Goal: Transaction & Acquisition: Subscribe to service/newsletter

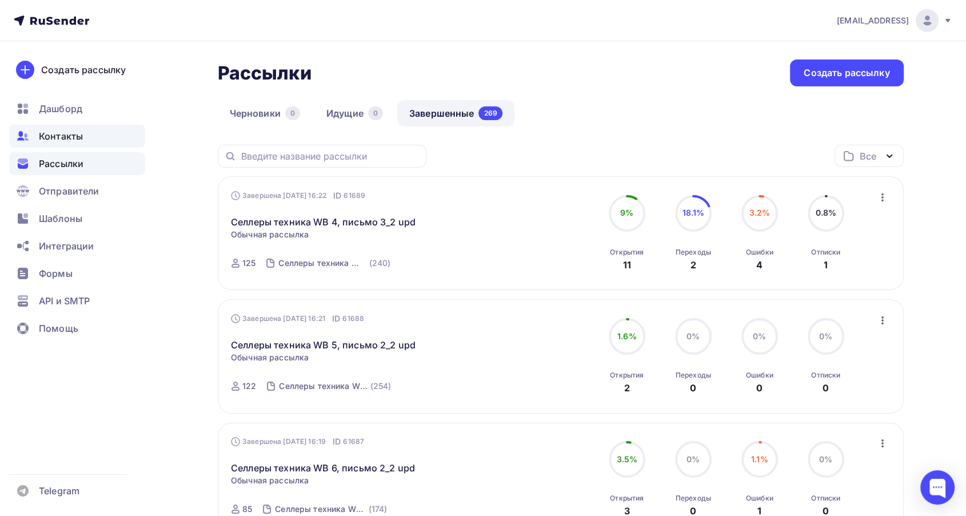
click at [87, 140] on div "Контакты" at bounding box center [77, 136] width 136 height 23
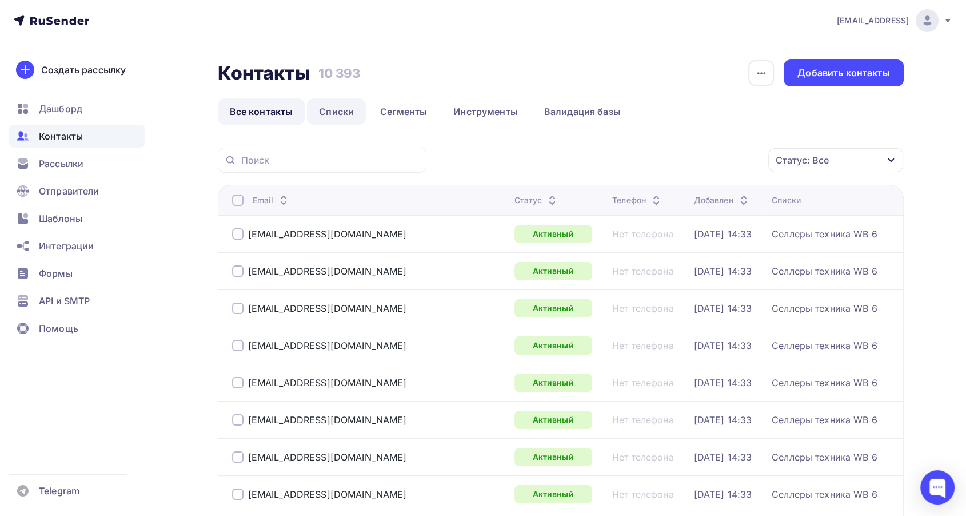
click at [335, 111] on link "Списки" at bounding box center [336, 111] width 59 height 26
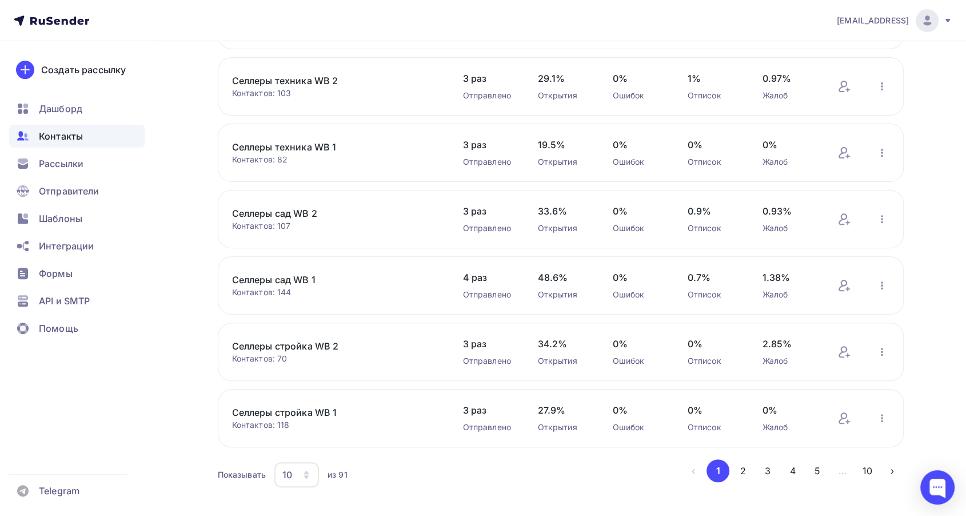
scroll to position [369, 0]
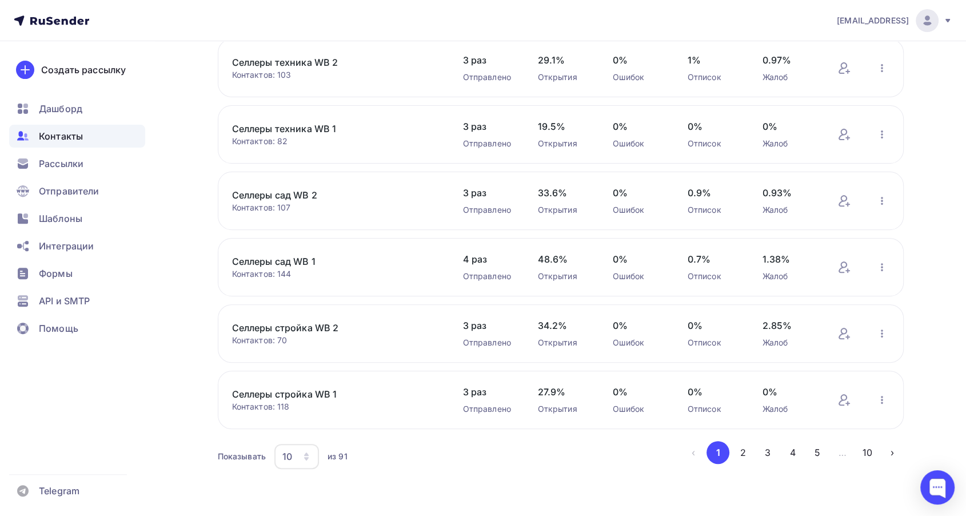
click at [769, 455] on button "3" at bounding box center [767, 452] width 23 height 23
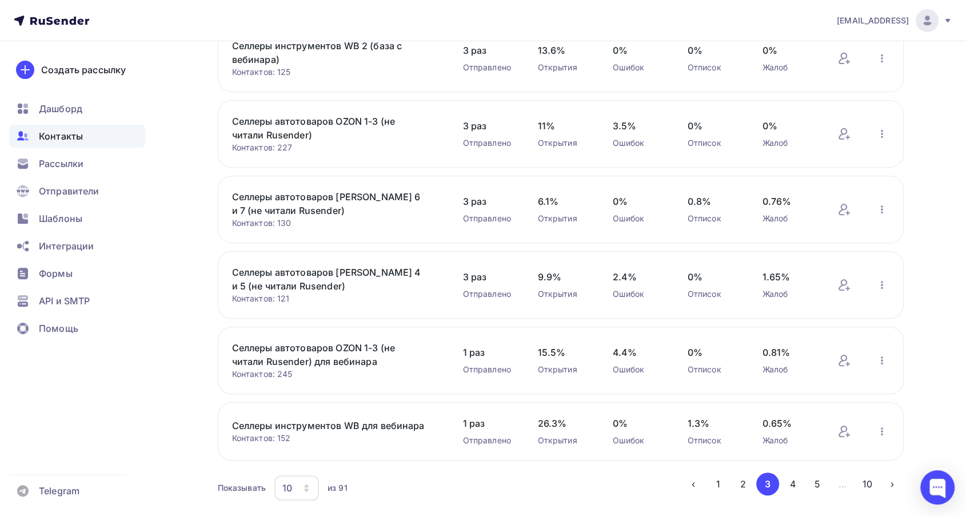
scroll to position [433, 0]
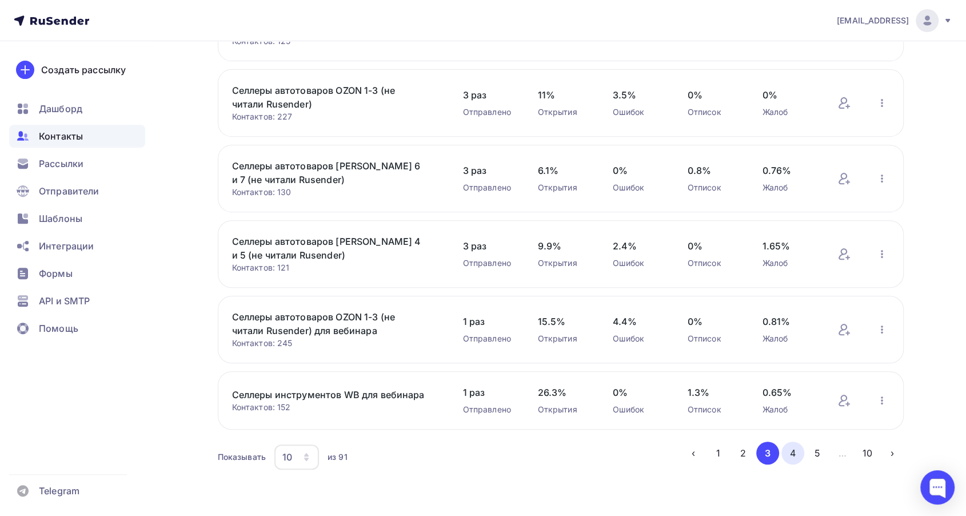
click at [797, 452] on button "4" at bounding box center [793, 452] width 23 height 23
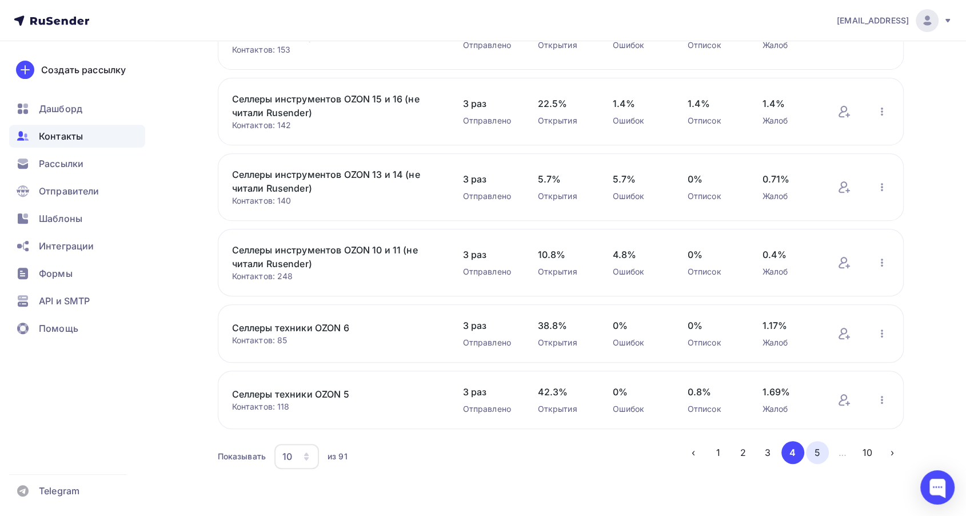
click at [815, 454] on button "5" at bounding box center [817, 452] width 23 height 23
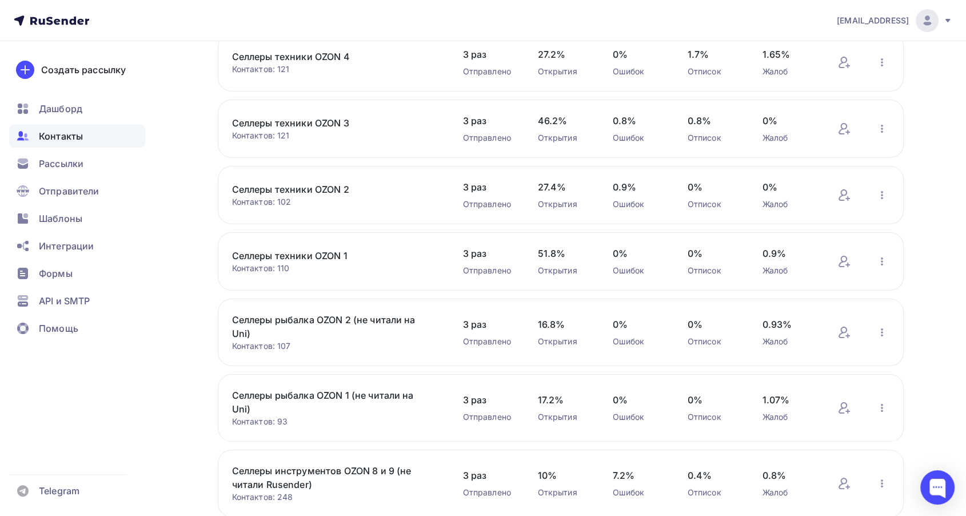
scroll to position [415, 0]
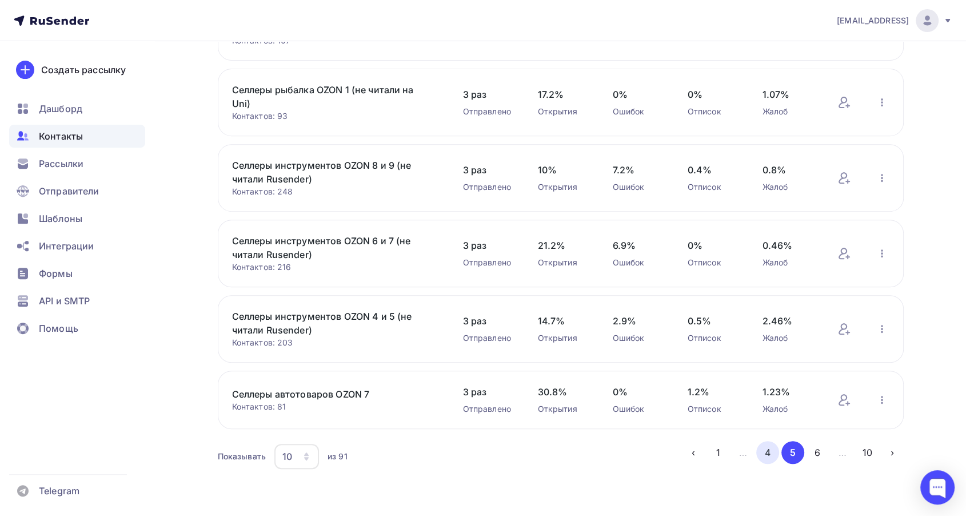
click at [774, 452] on button "4" at bounding box center [767, 452] width 23 height 23
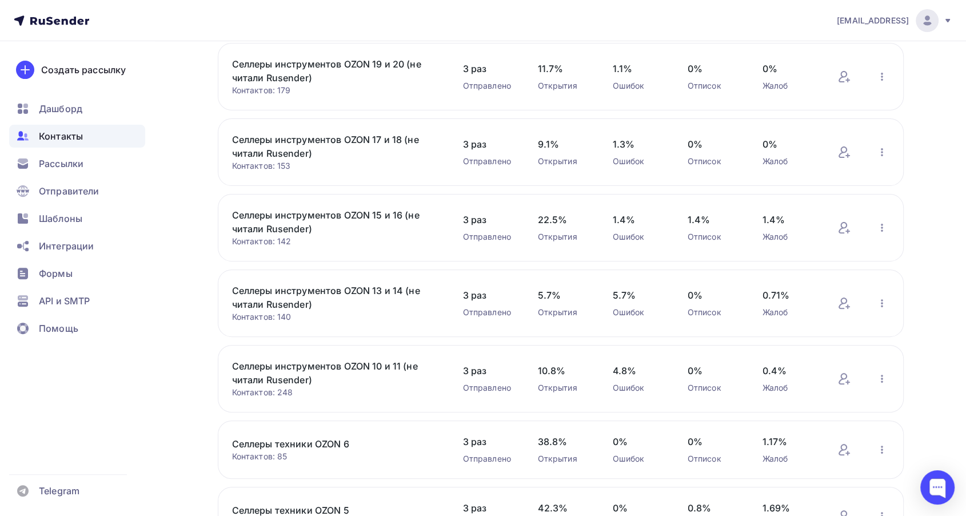
scroll to position [433, 0]
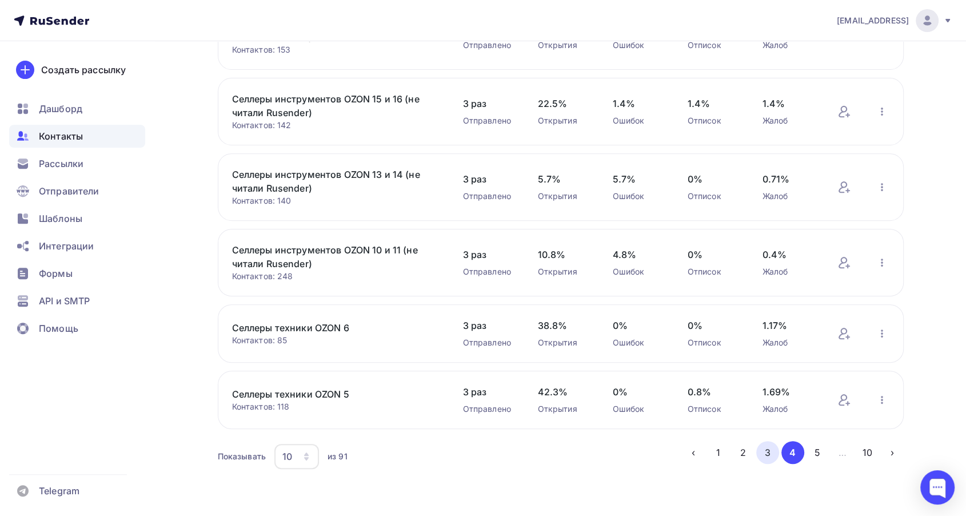
click at [770, 455] on button "3" at bounding box center [767, 452] width 23 height 23
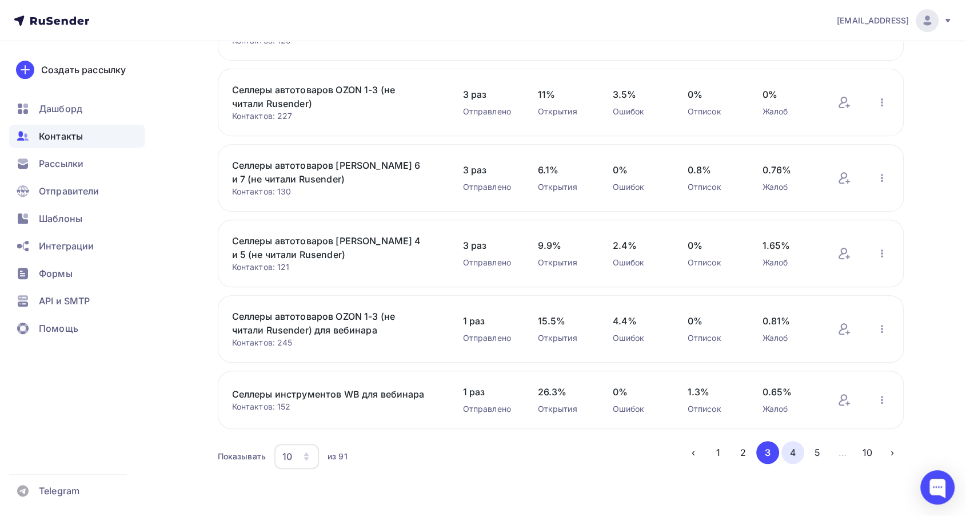
click at [787, 447] on button "4" at bounding box center [793, 452] width 23 height 23
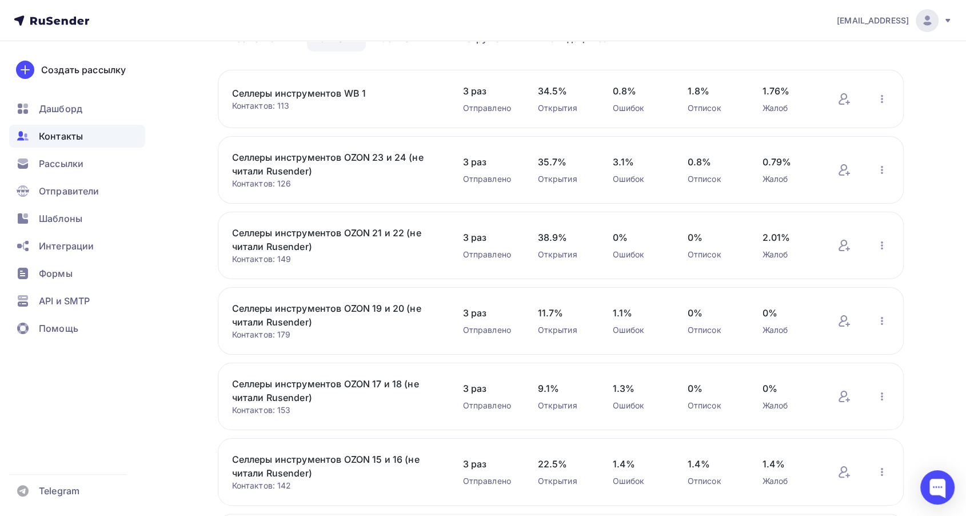
scroll to position [52, 0]
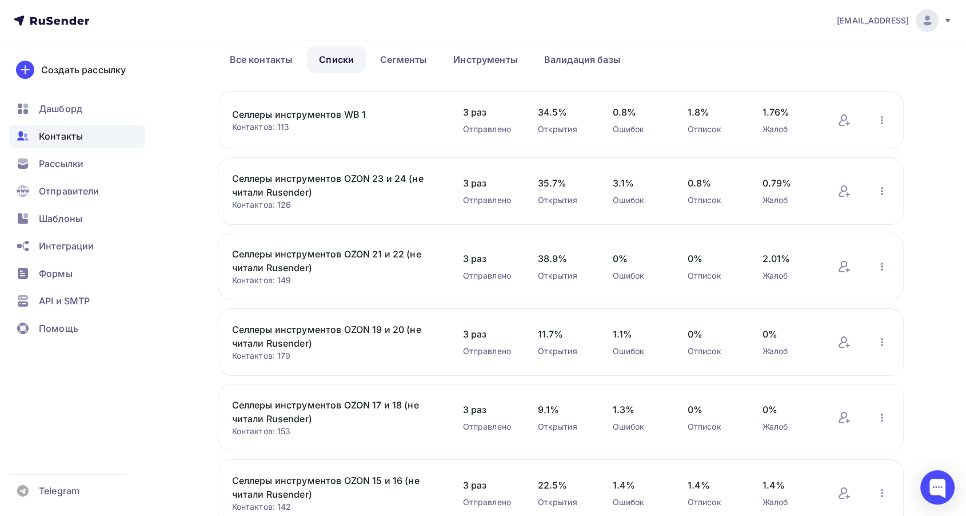
drag, startPoint x: 380, startPoint y: 115, endPoint x: 220, endPoint y: 103, distance: 159.9
click at [220, 103] on div "Селлеры инструментов WB 1 Контактов: 113 Добавить контакты Переименовать список…" at bounding box center [561, 120] width 686 height 58
copy link "Селлеры инструментов WB 1"
click at [80, 162] on span "Рассылки" at bounding box center [61, 164] width 45 height 14
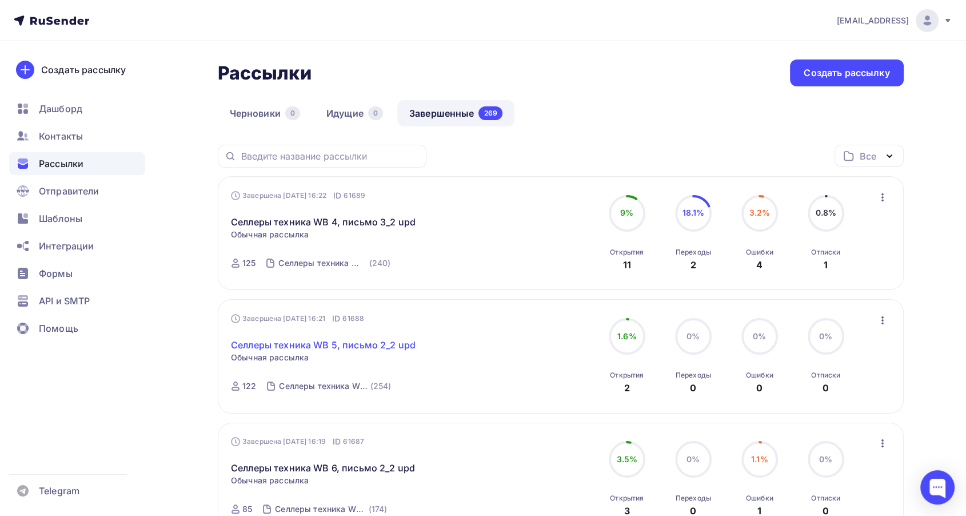
drag, startPoint x: 345, startPoint y: 344, endPoint x: 353, endPoint y: 342, distance: 8.1
click at [87, 137] on div "Контакты" at bounding box center [77, 136] width 136 height 23
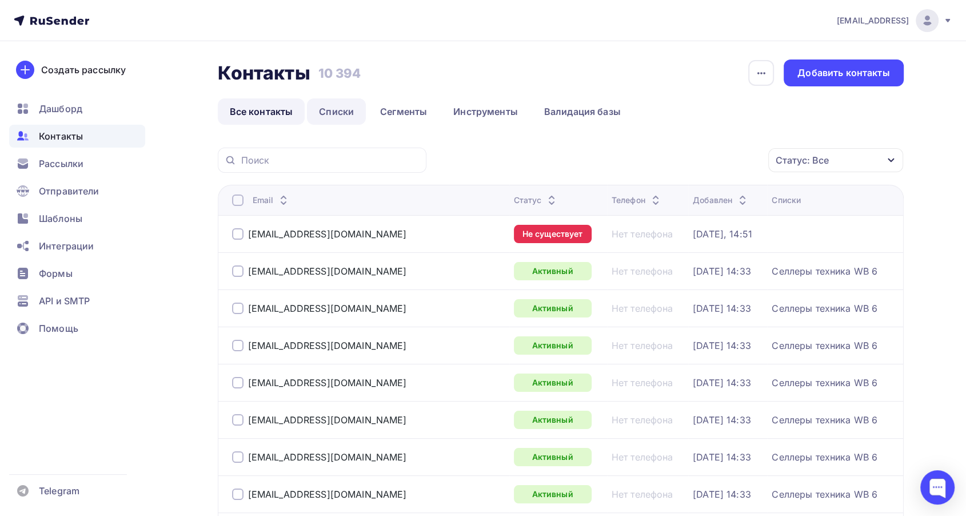
click at [343, 111] on link "Списки" at bounding box center [336, 111] width 59 height 26
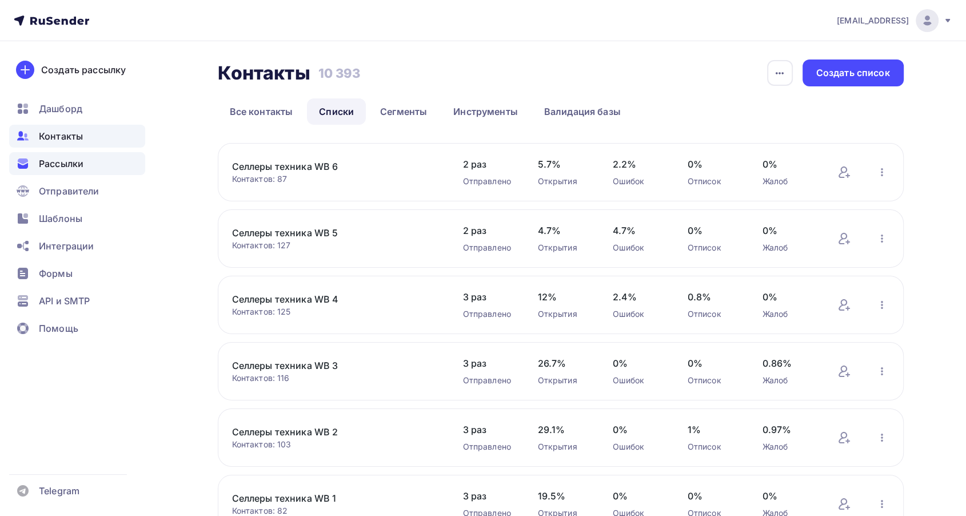
click at [118, 161] on div "Рассылки" at bounding box center [77, 163] width 136 height 23
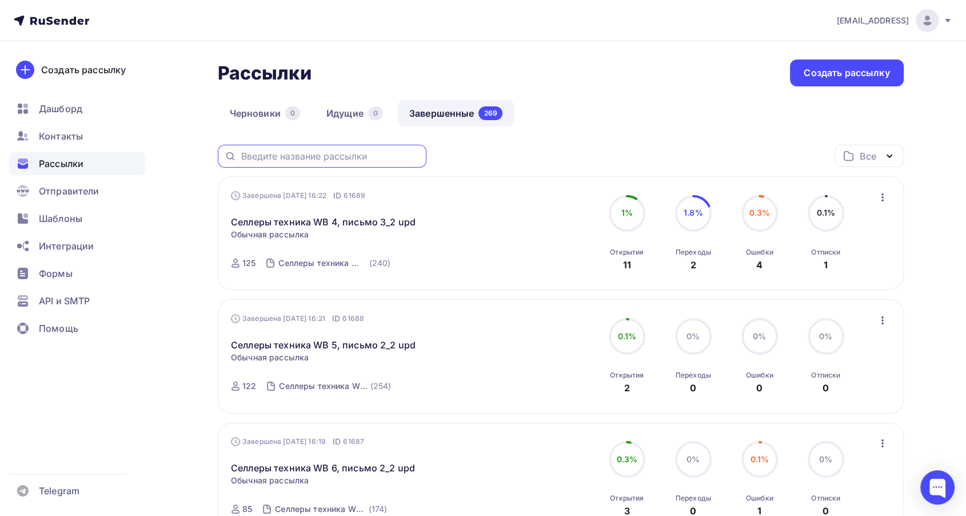
click at [312, 153] on input "text" at bounding box center [330, 156] width 178 height 13
paste input "Селлеры инструментов WB 1"
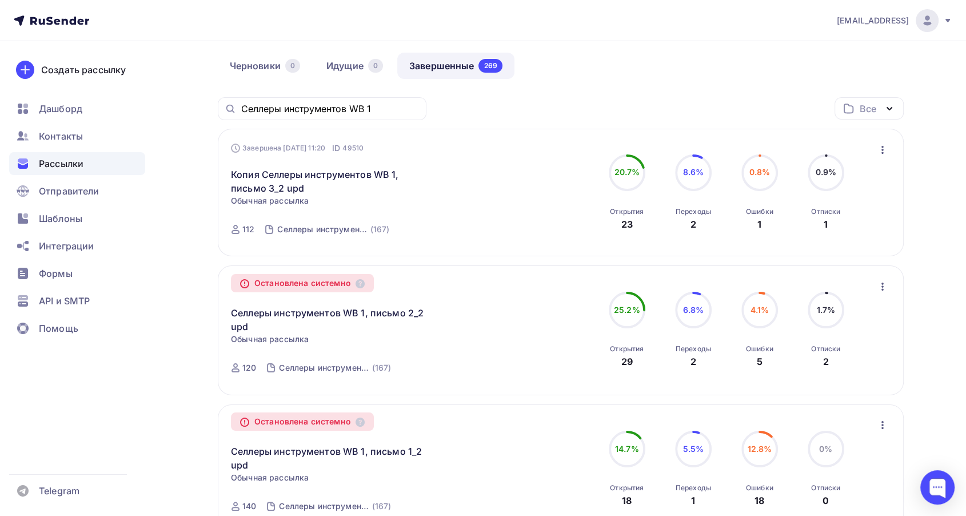
scroll to position [11, 0]
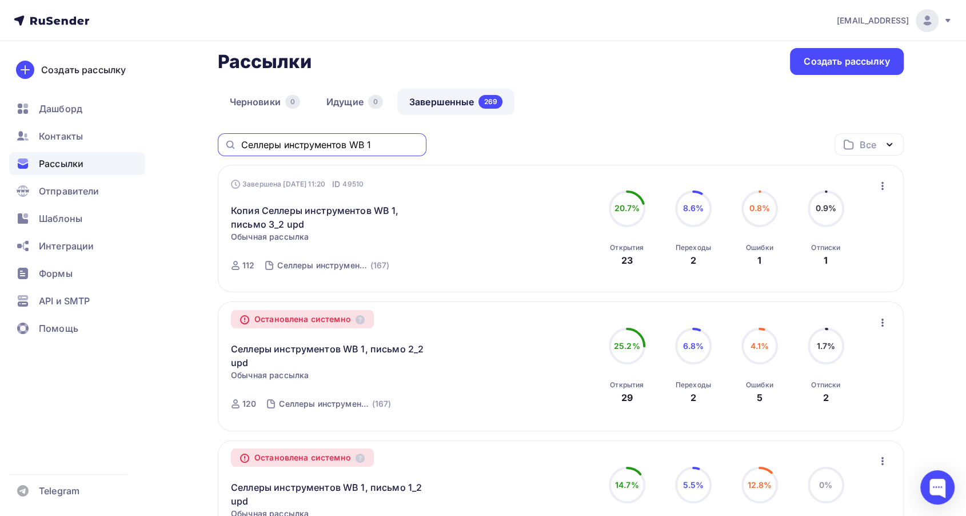
click at [388, 144] on input "Селлеры инструментов WB 1" at bounding box center [330, 144] width 178 height 13
type input "Селлеры инструментов WB 2"
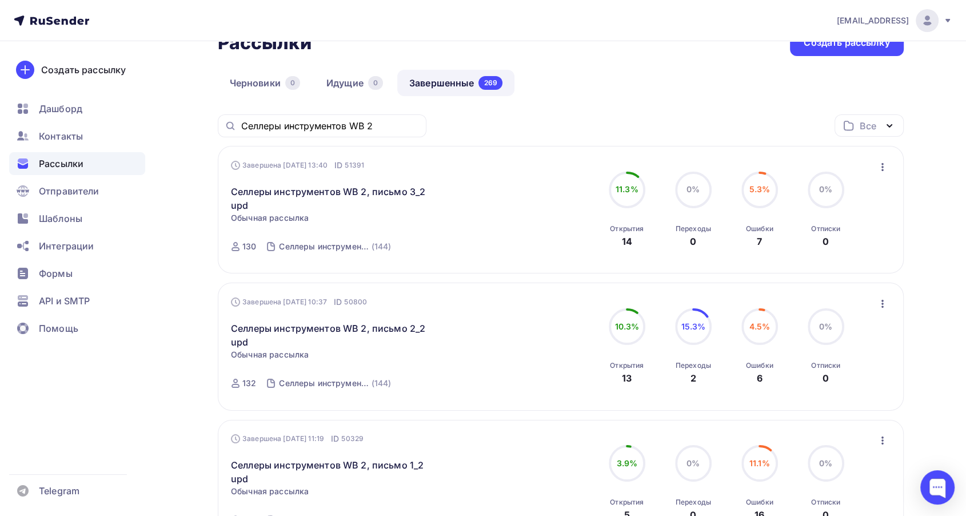
scroll to position [8, 0]
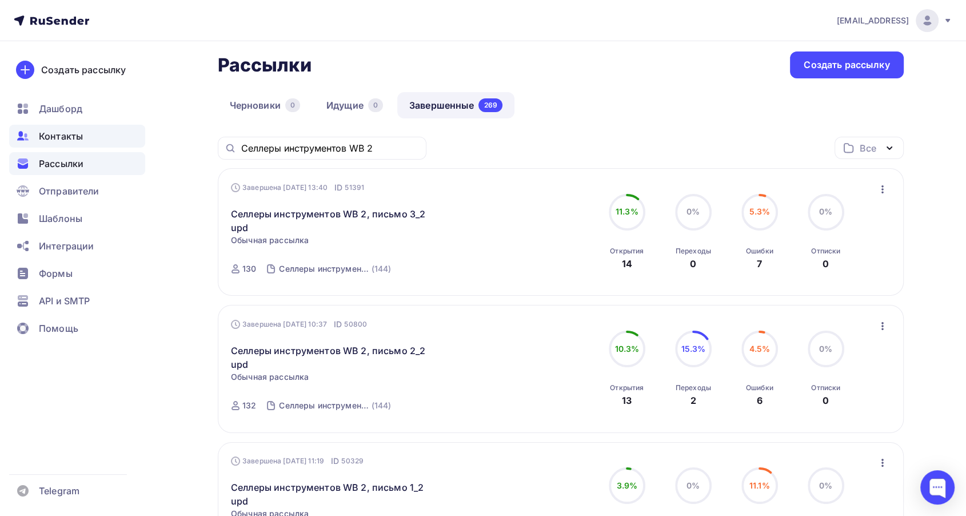
click at [70, 138] on span "Контакты" at bounding box center [61, 136] width 44 height 14
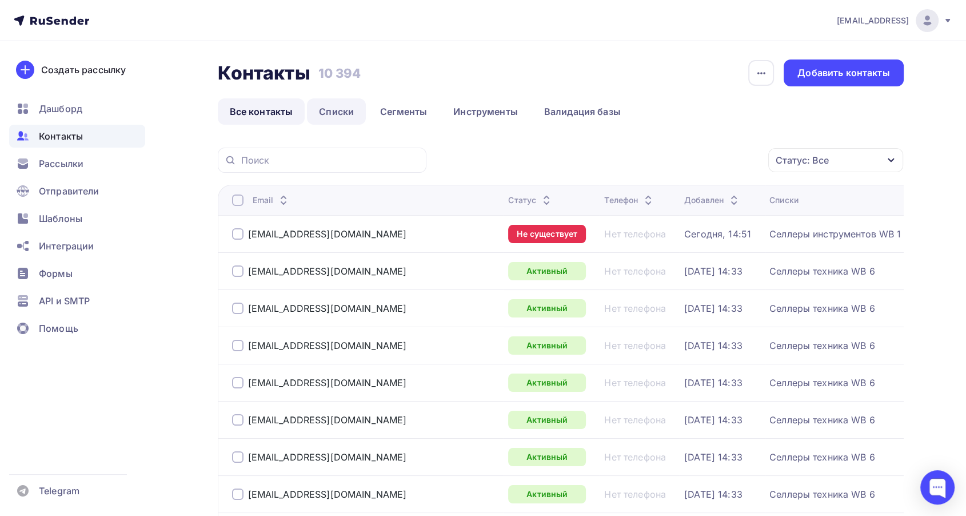
click at [324, 109] on link "Списки" at bounding box center [336, 111] width 59 height 26
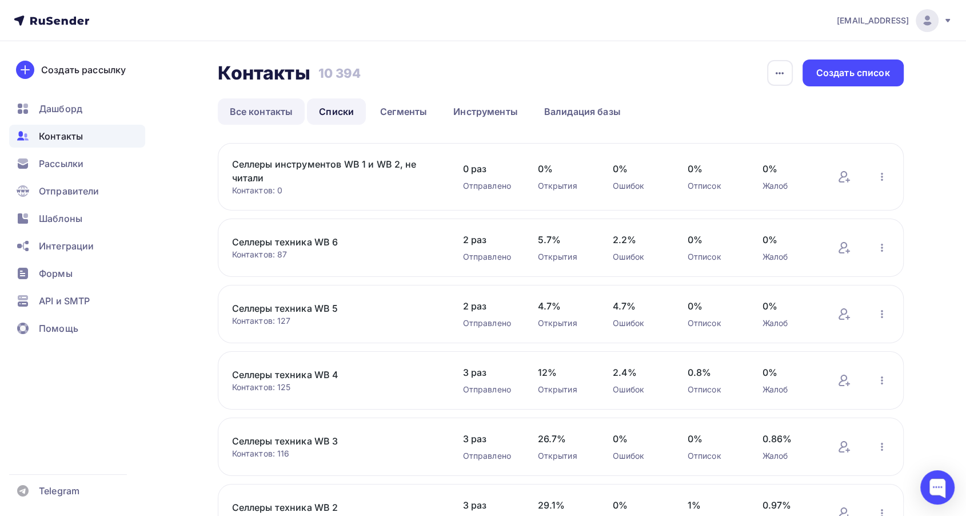
click at [269, 111] on link "Все контакты" at bounding box center [261, 111] width 87 height 26
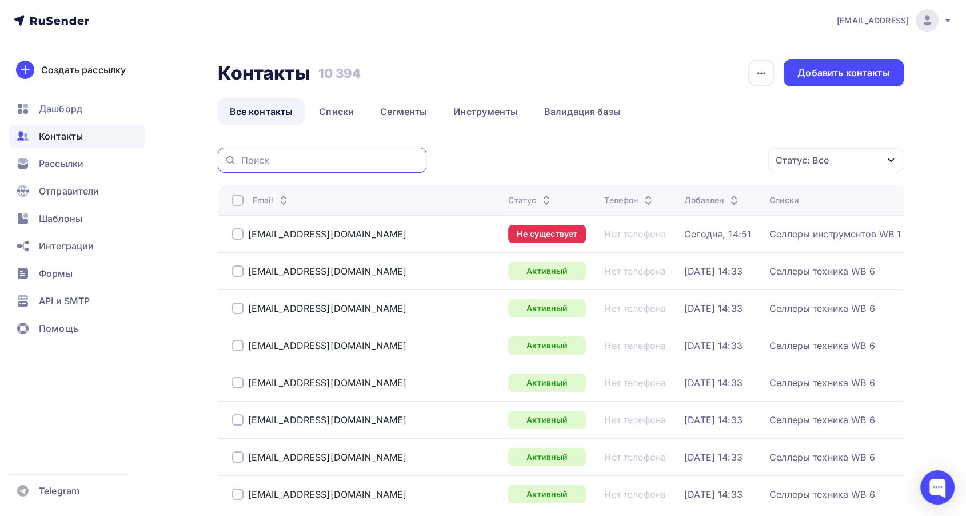
click at [311, 162] on input "text" at bounding box center [330, 160] width 178 height 13
paste input "info@jac-aaamotors.ru"
type input "info@jac-aaamotors.ru"
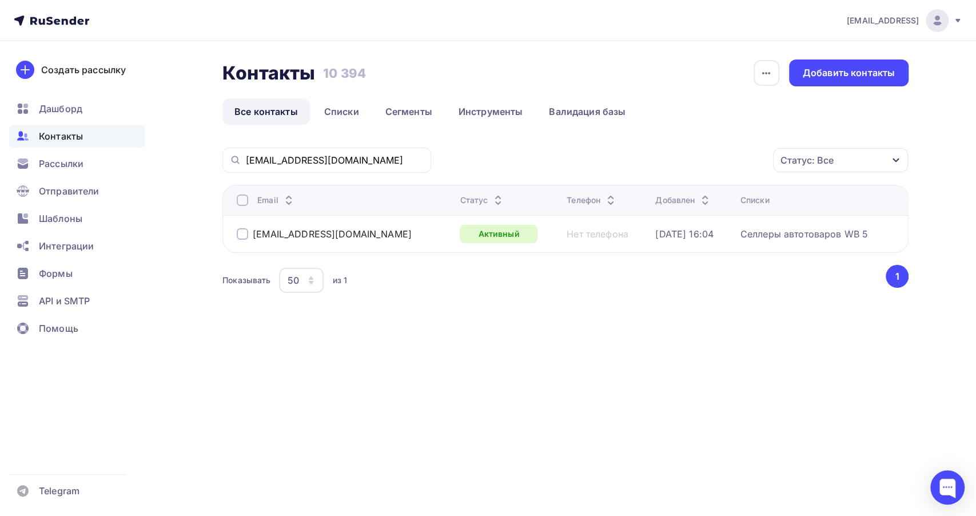
click at [243, 233] on div at bounding box center [242, 233] width 11 height 11
click at [725, 162] on div "Действие" at bounding box center [687, 160] width 151 height 22
click at [690, 217] on div "Исключить из списка" at bounding box center [675, 217] width 99 height 14
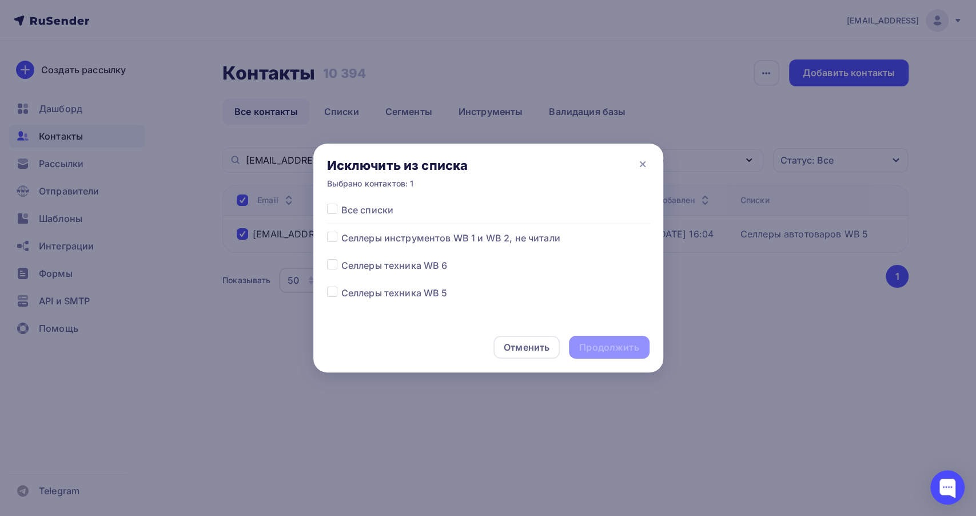
click at [341, 203] on label at bounding box center [341, 203] width 0 height 0
click at [329, 207] on input "checkbox" at bounding box center [332, 208] width 10 height 10
checkbox input "true"
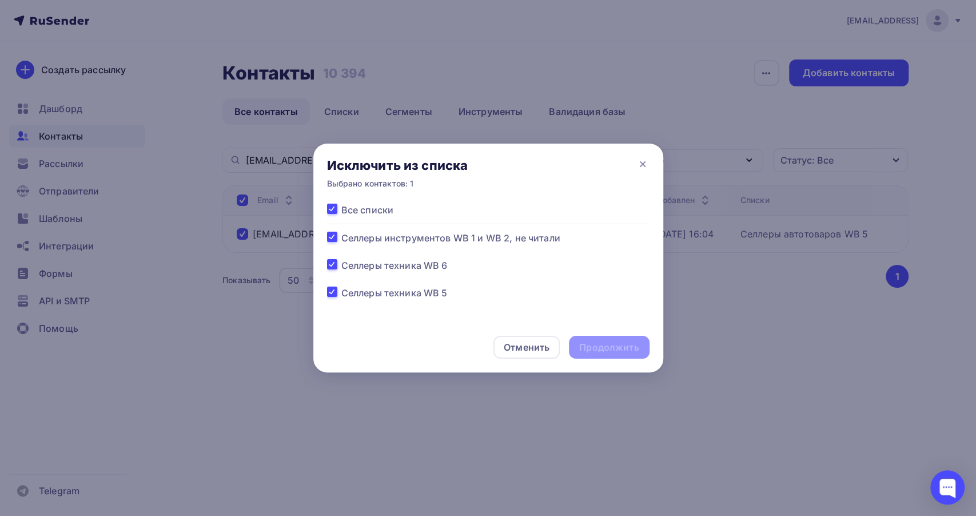
checkbox input "true"
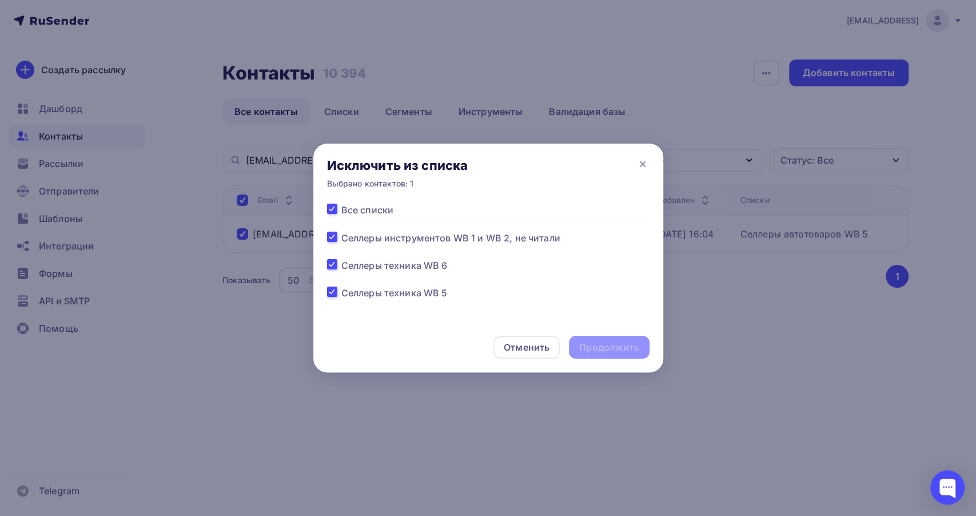
checkbox input "true"
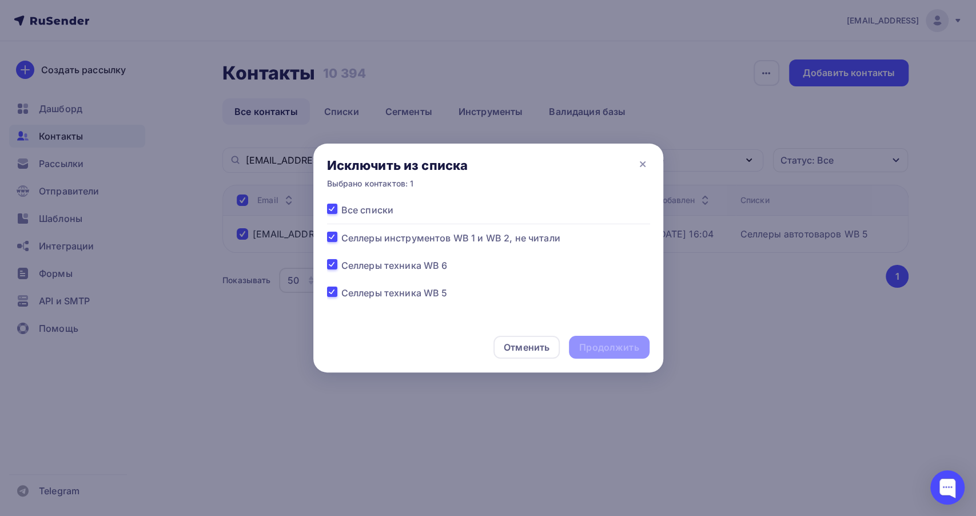
checkbox input "true"
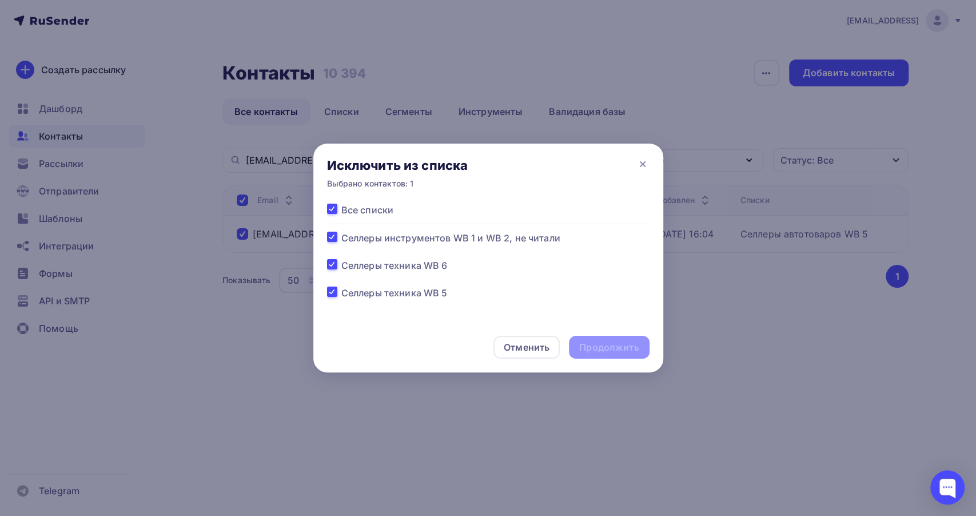
checkbox input "true"
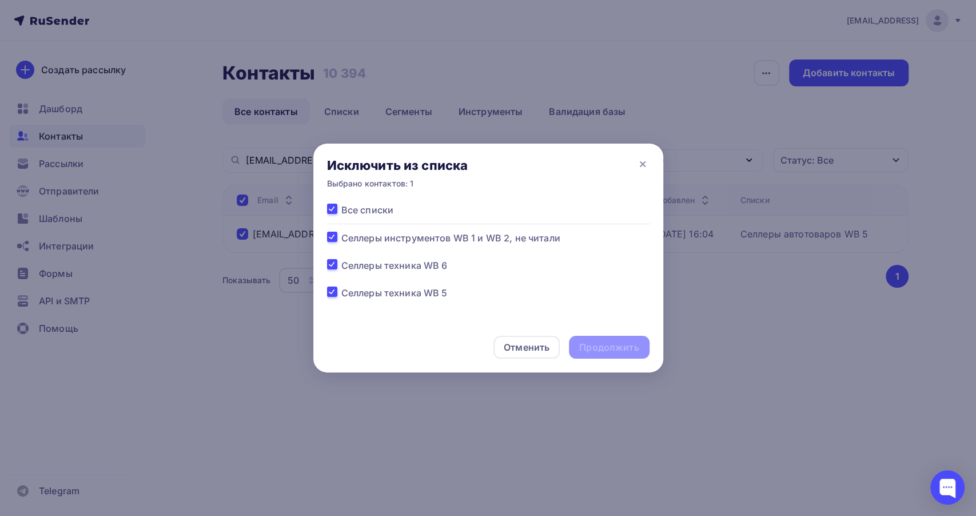
checkbox input "true"
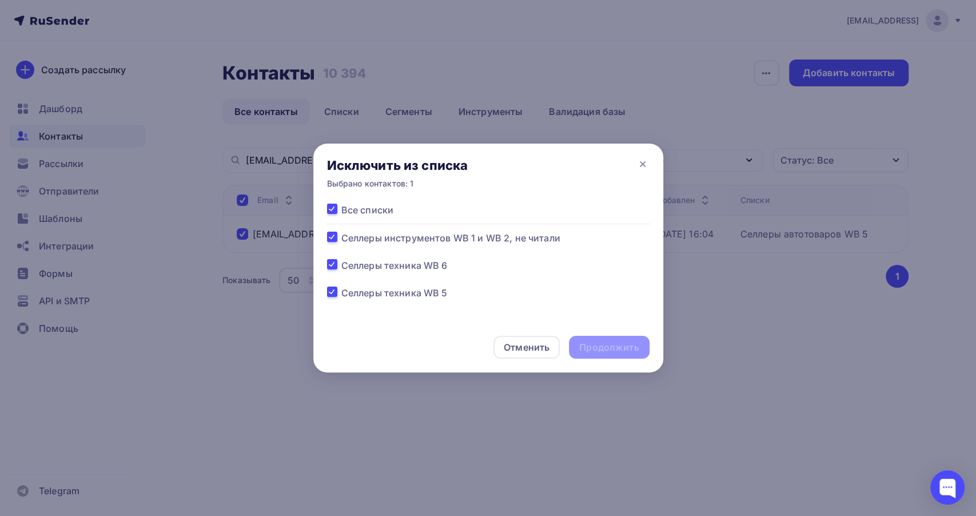
checkbox input "true"
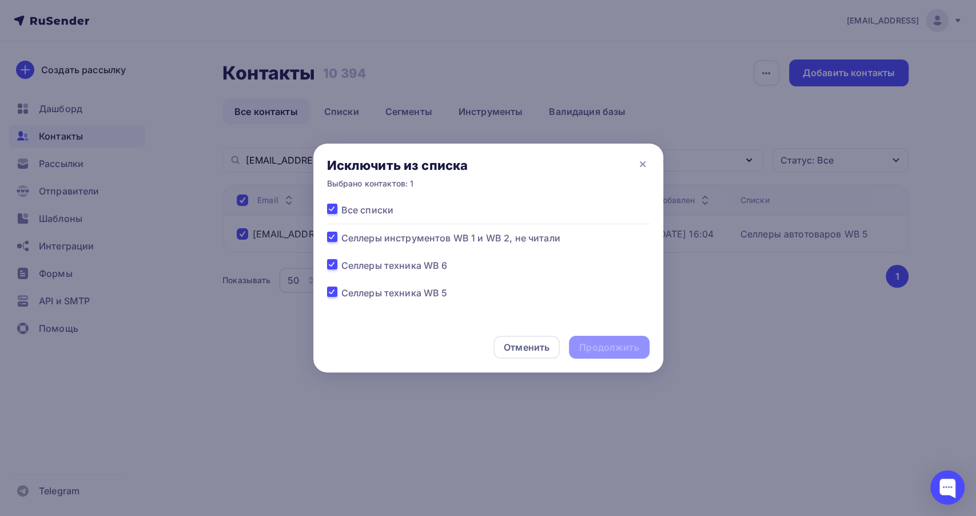
checkbox input "true"
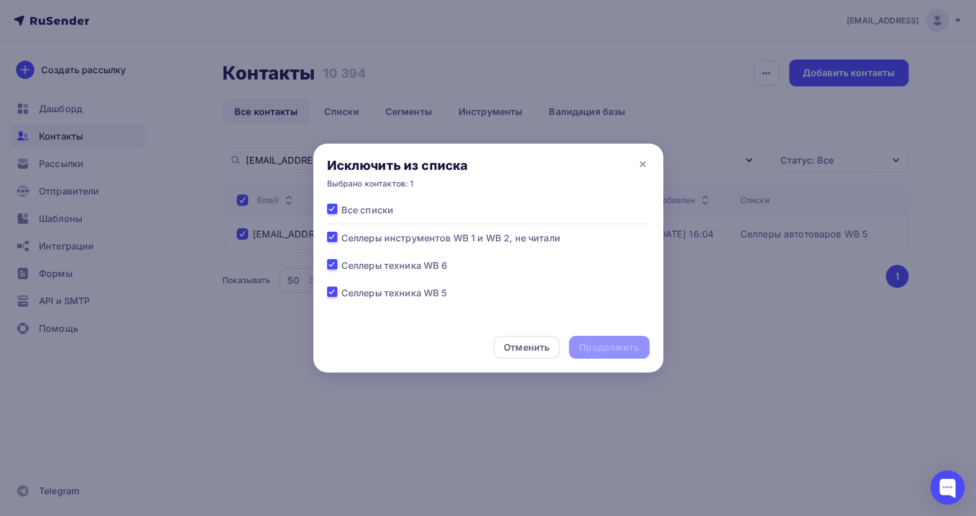
checkbox input "true"
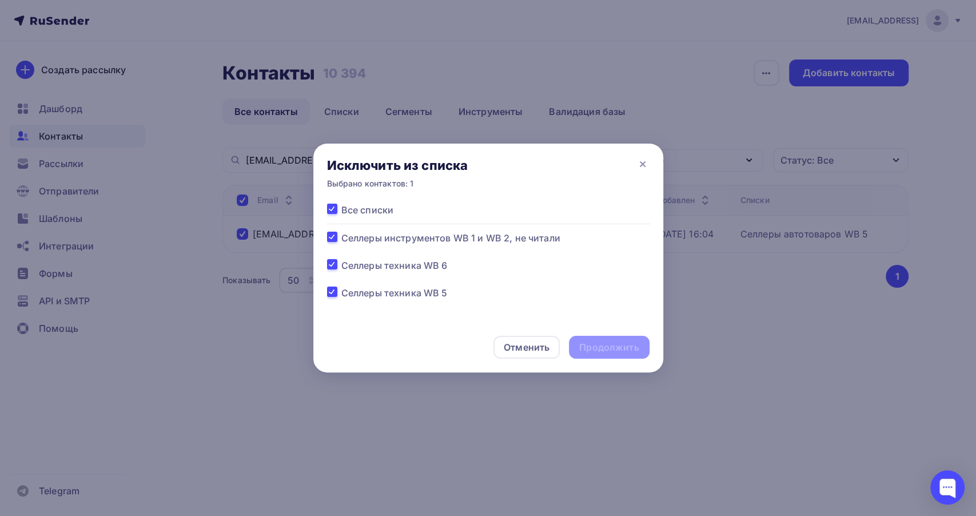
checkbox input "true"
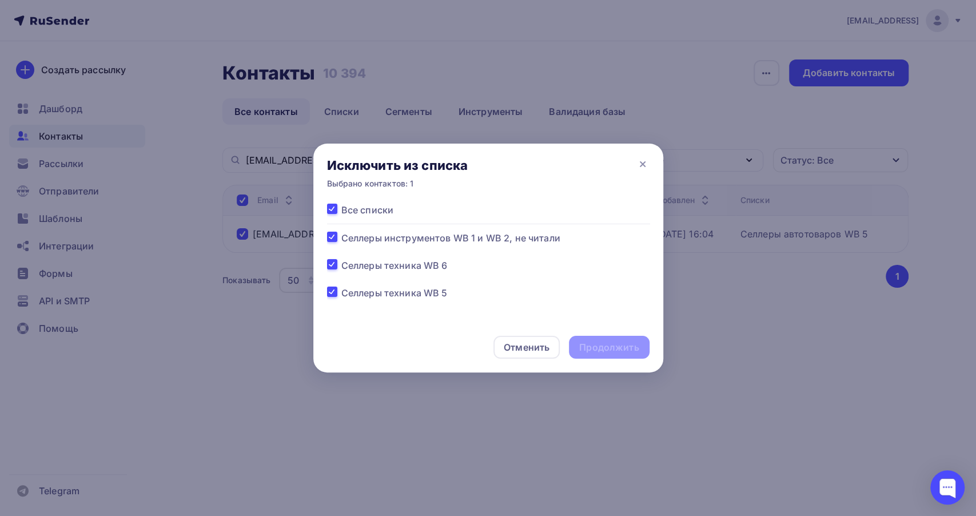
checkbox input "true"
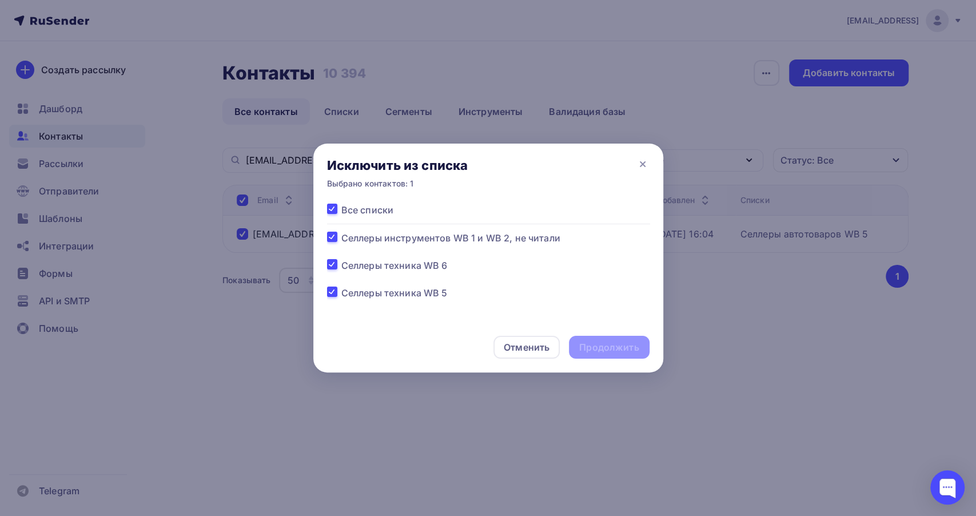
checkbox input "true"
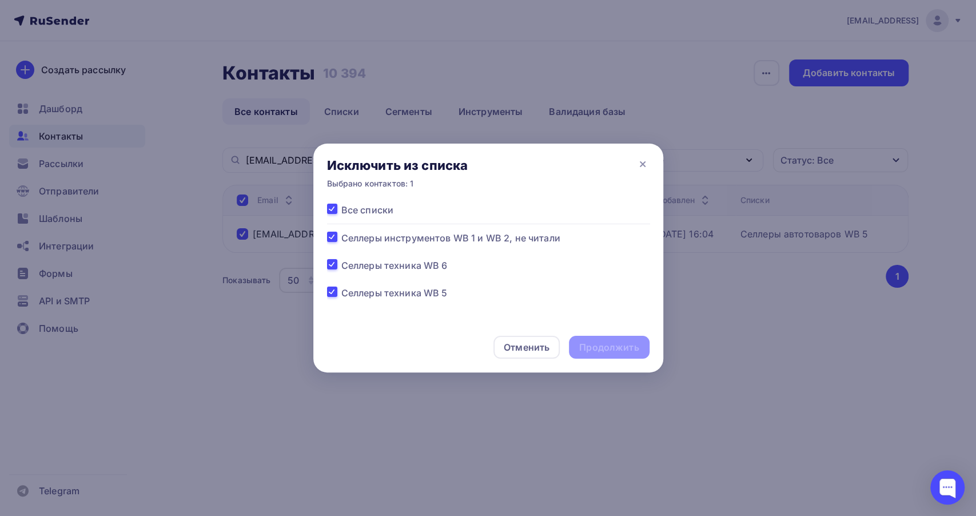
checkbox input "true"
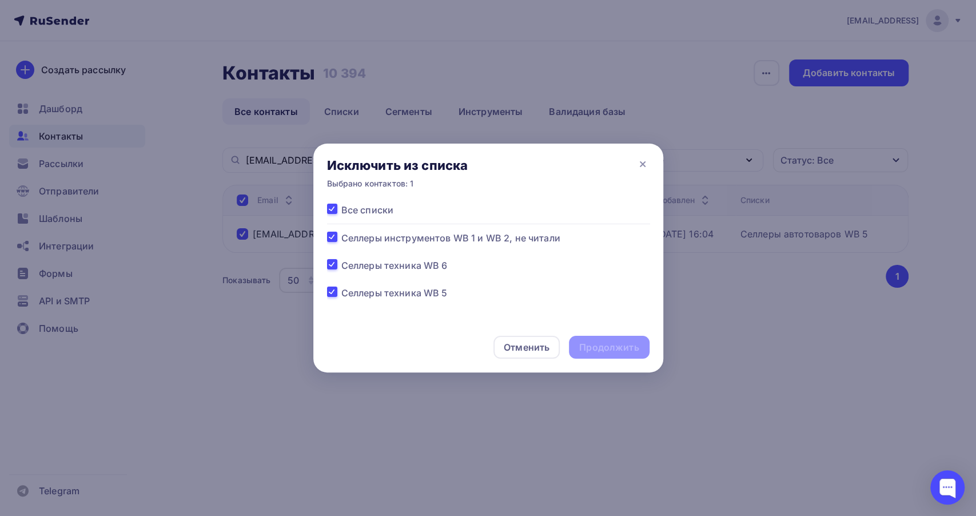
checkbox input "true"
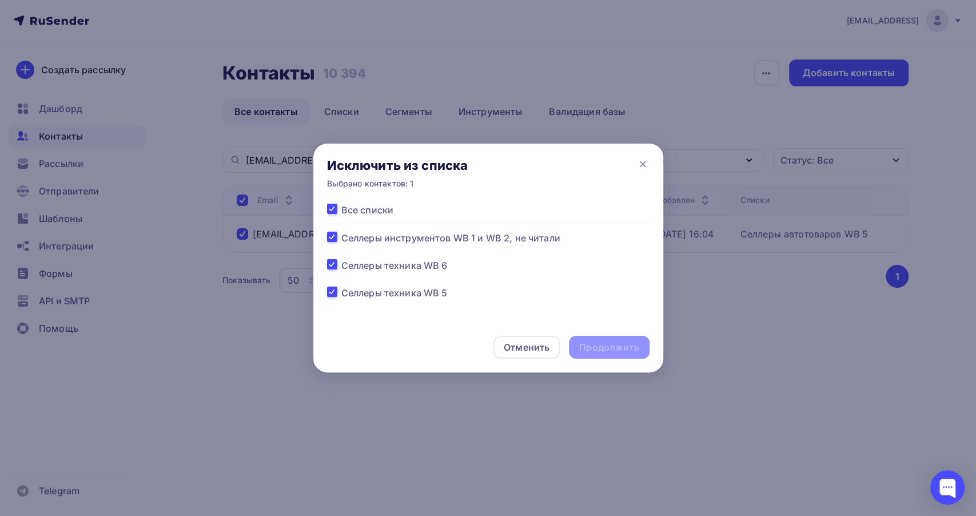
checkbox input "true"
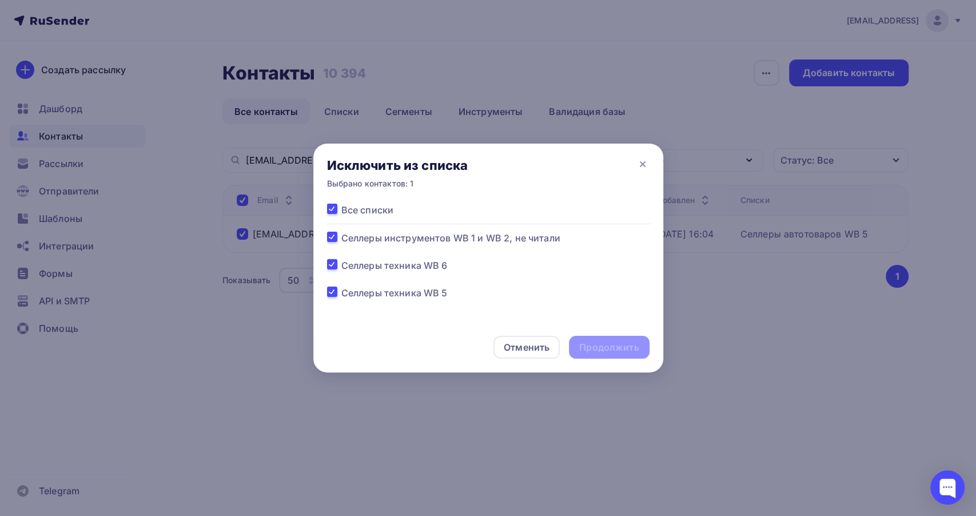
checkbox input "true"
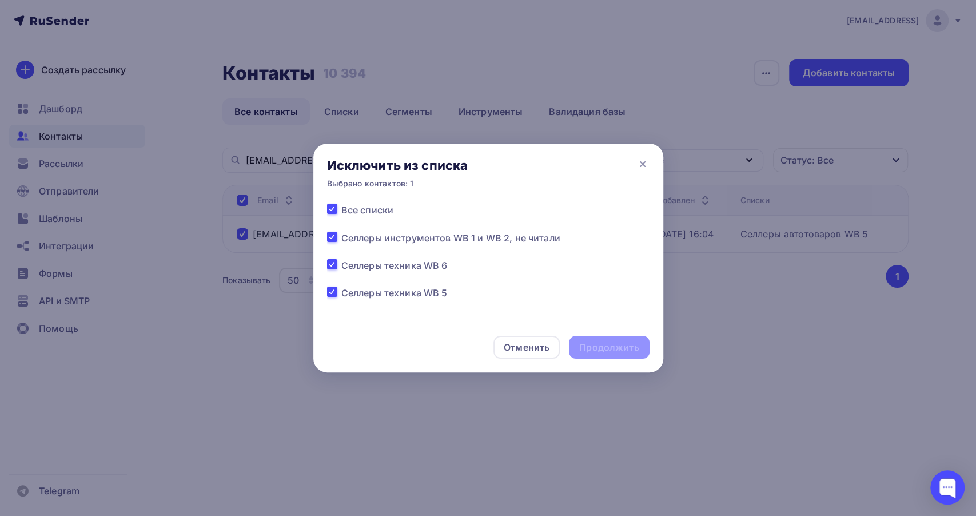
checkbox input "true"
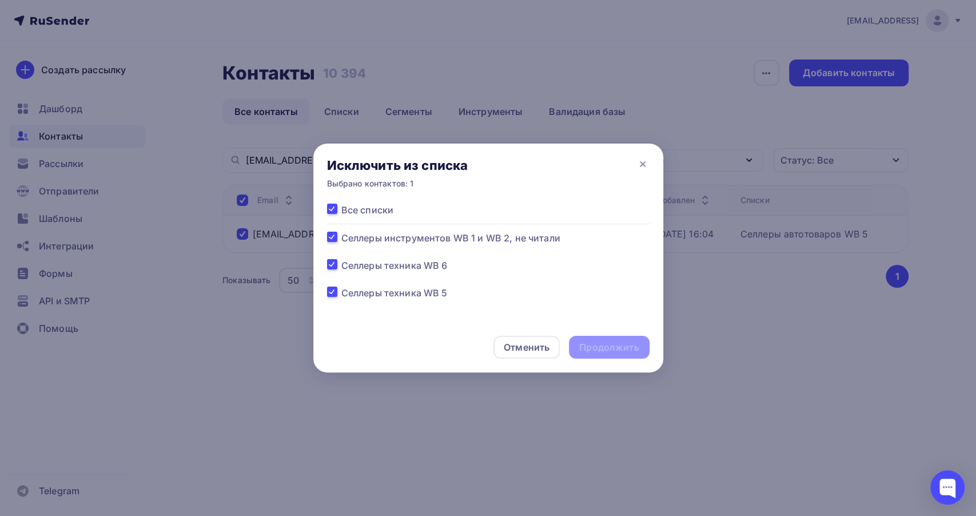
checkbox input "true"
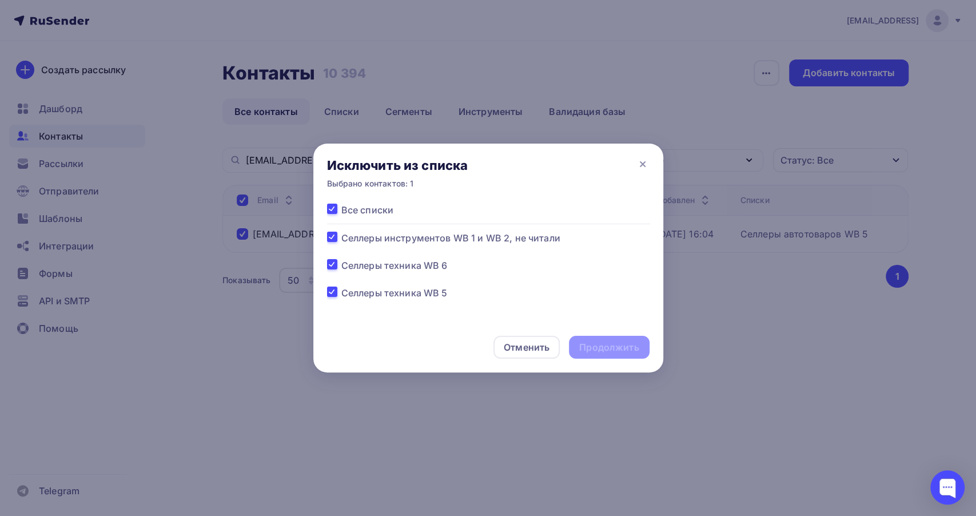
checkbox input "true"
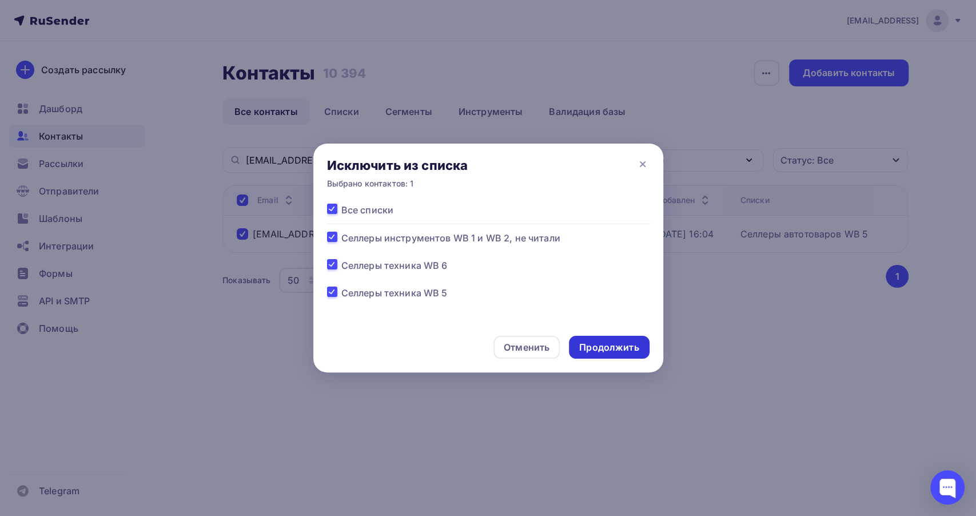
click at [599, 345] on div "Продолжить" at bounding box center [608, 347] width 59 height 13
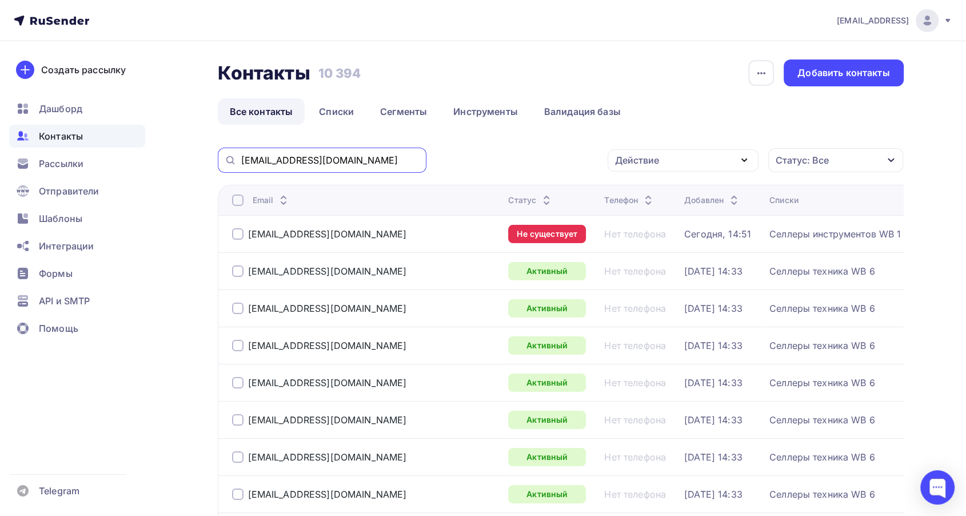
drag, startPoint x: 349, startPoint y: 160, endPoint x: 152, endPoint y: 150, distance: 197.5
paste input "shop@maunfeld"
type input "shop@maunfeld.ru"
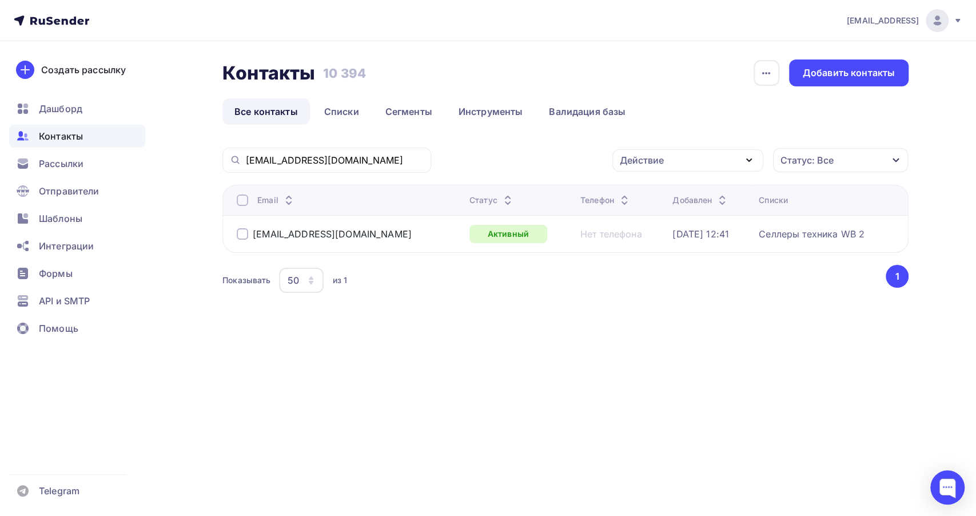
click at [242, 202] on div at bounding box center [242, 199] width 11 height 11
click at [746, 163] on icon "button" at bounding box center [749, 160] width 14 height 14
click at [704, 218] on div "Исключить из списка" at bounding box center [675, 217] width 99 height 14
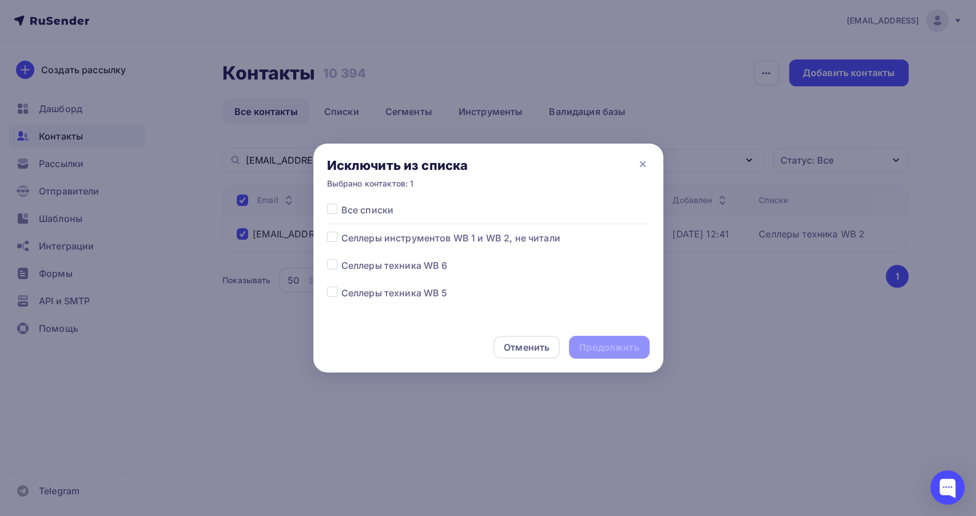
drag, startPoint x: 337, startPoint y: 213, endPoint x: 348, endPoint y: 220, distance: 12.8
click at [338, 214] on div at bounding box center [334, 210] width 14 height 14
click at [341, 203] on label at bounding box center [341, 203] width 0 height 0
click at [334, 211] on input "checkbox" at bounding box center [332, 208] width 10 height 10
checkbox input "true"
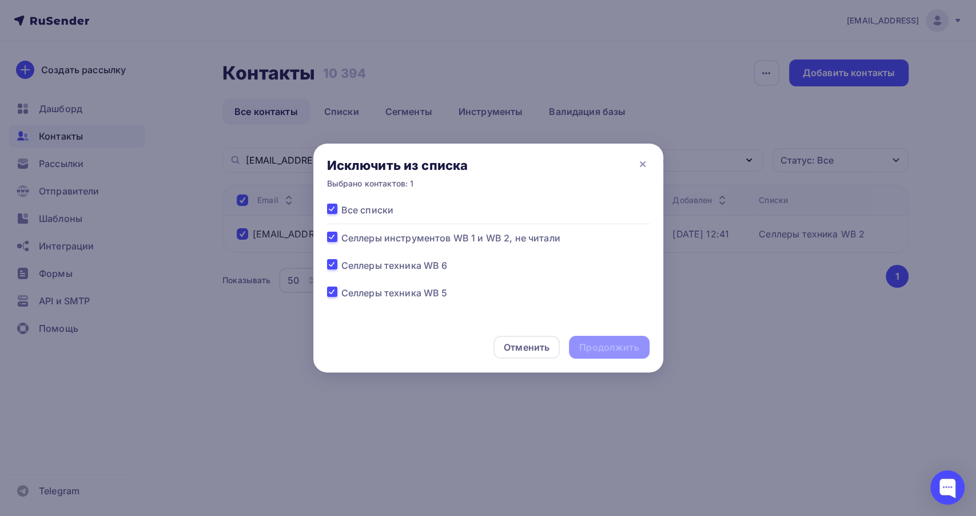
checkbox input "true"
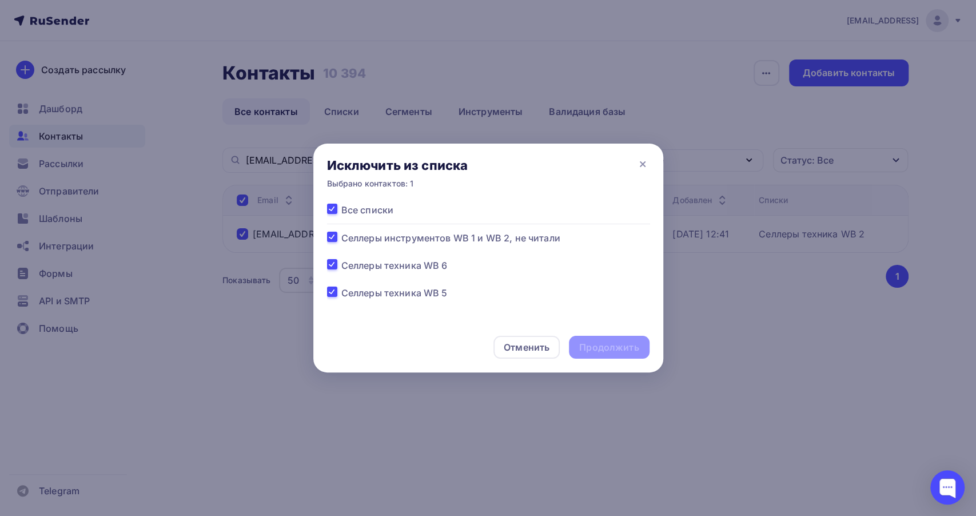
checkbox input "true"
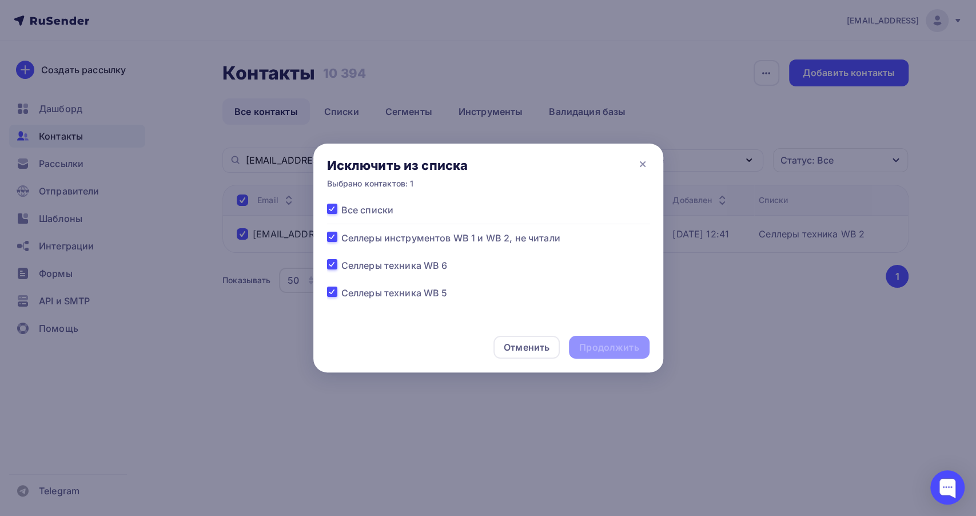
checkbox input "true"
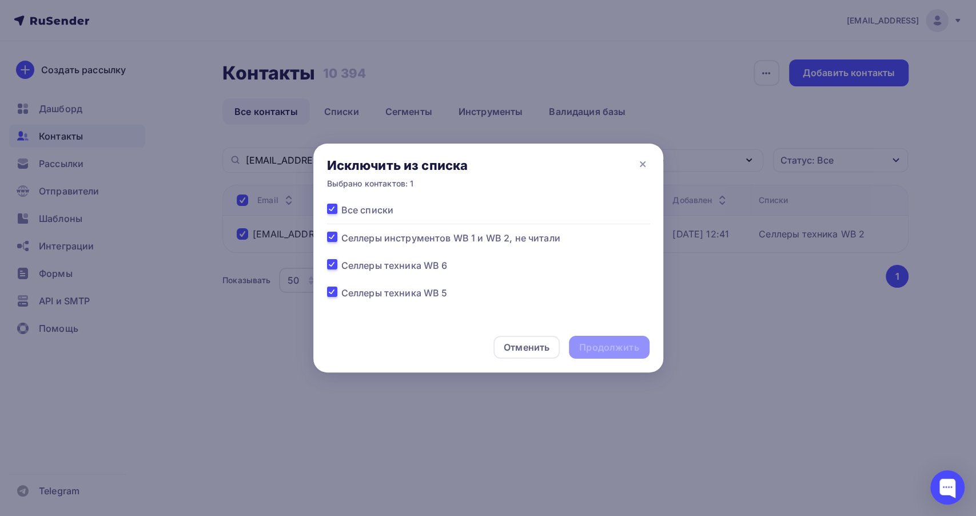
checkbox input "true"
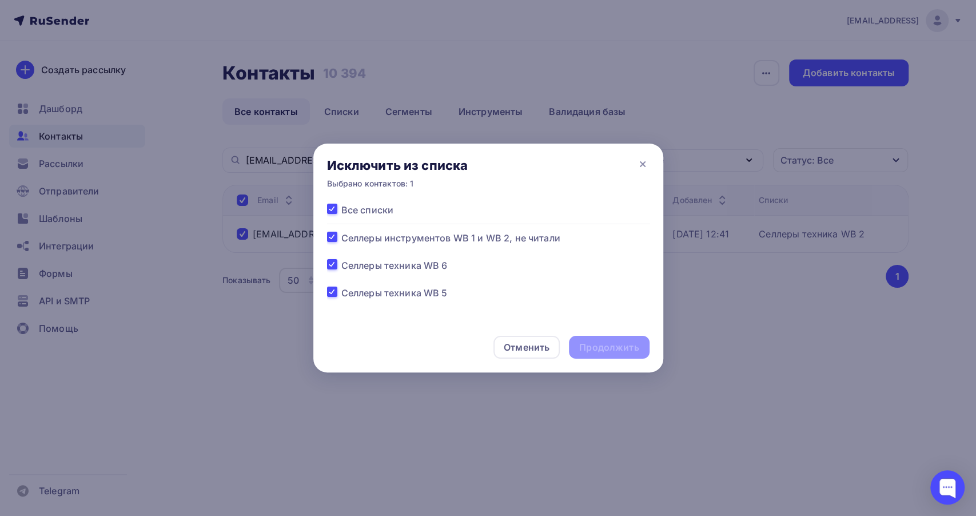
checkbox input "true"
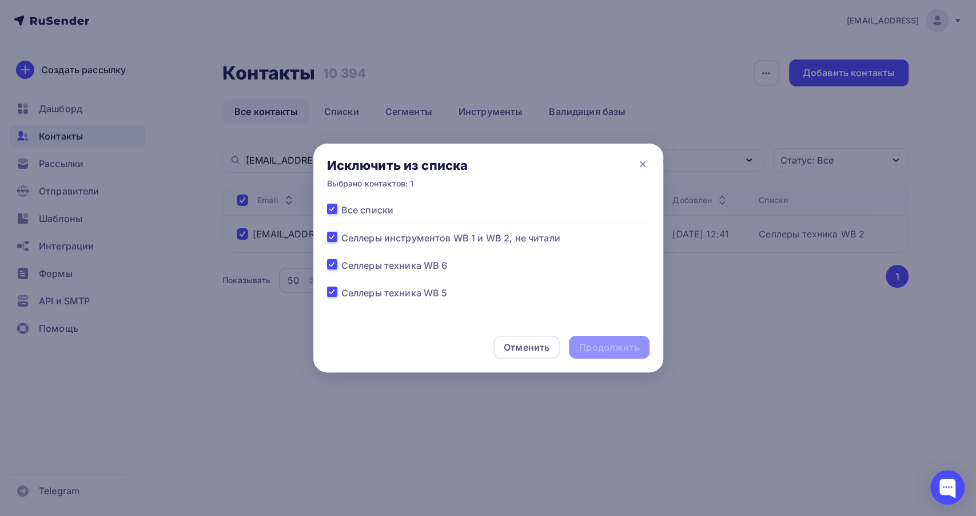
checkbox input "true"
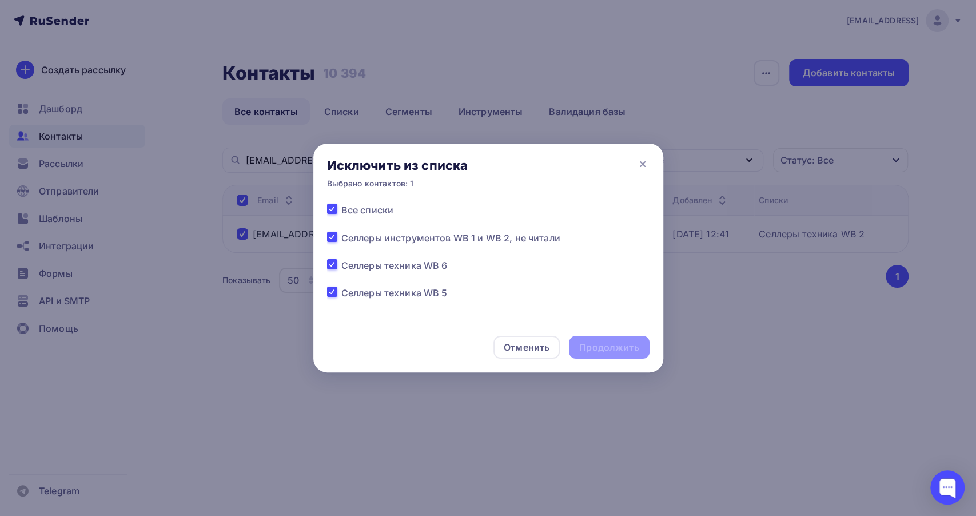
checkbox input "true"
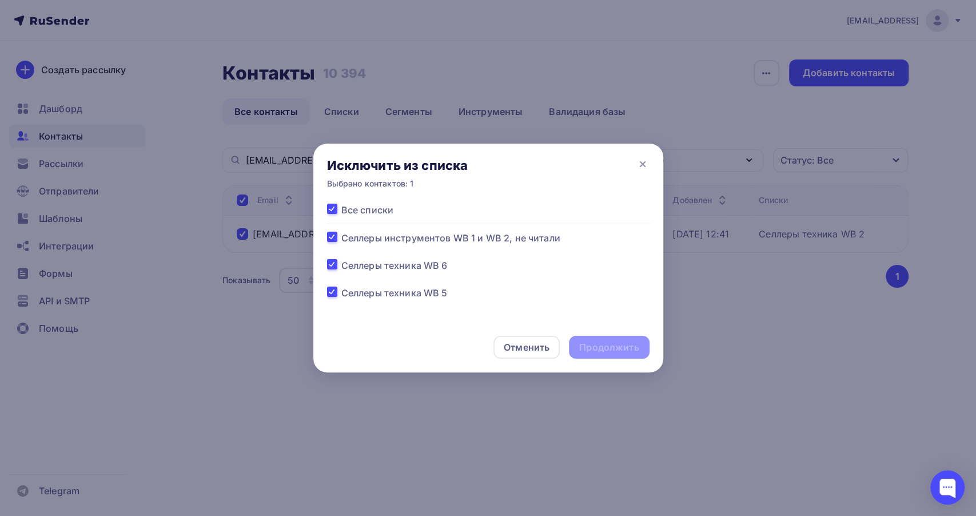
checkbox input "true"
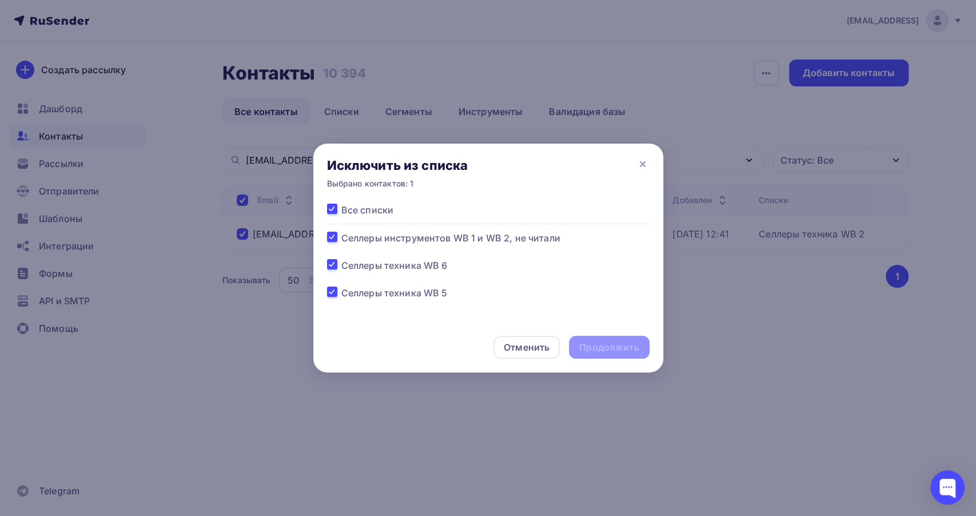
checkbox input "true"
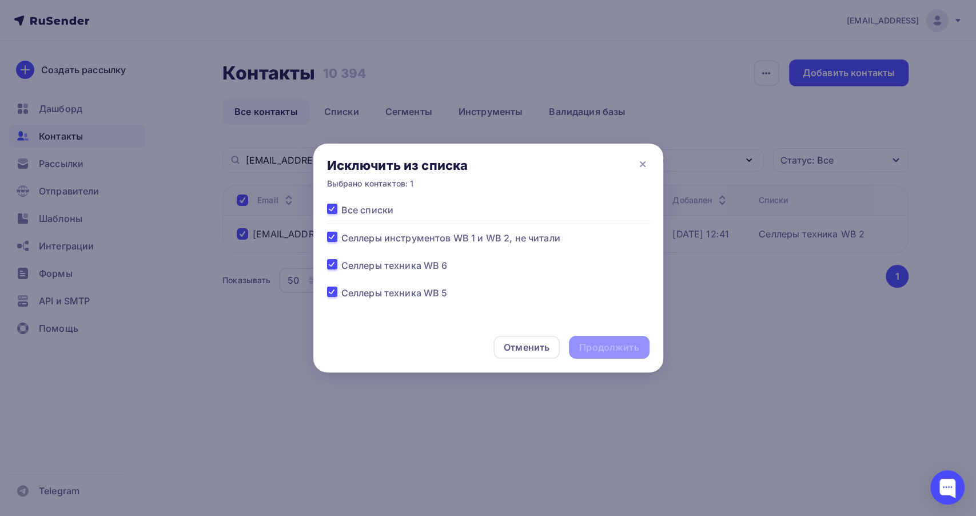
checkbox input "true"
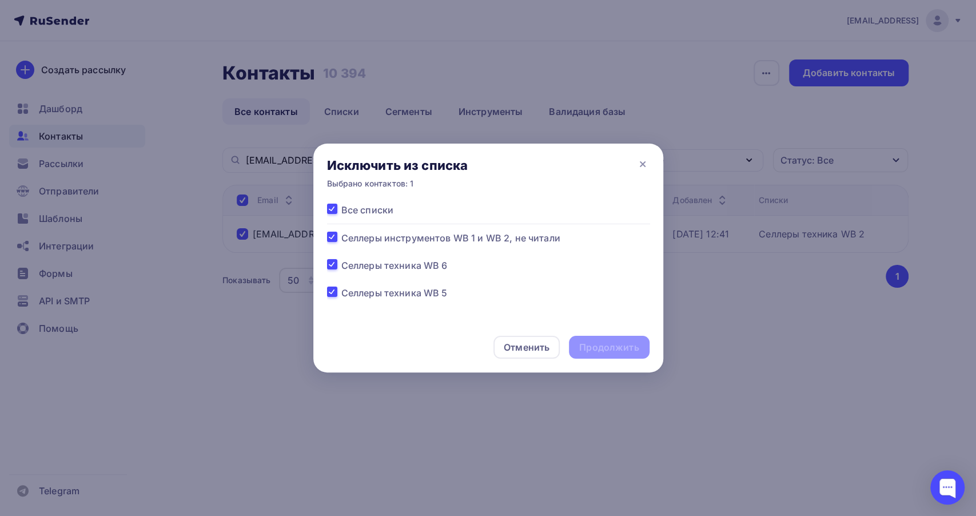
checkbox input "true"
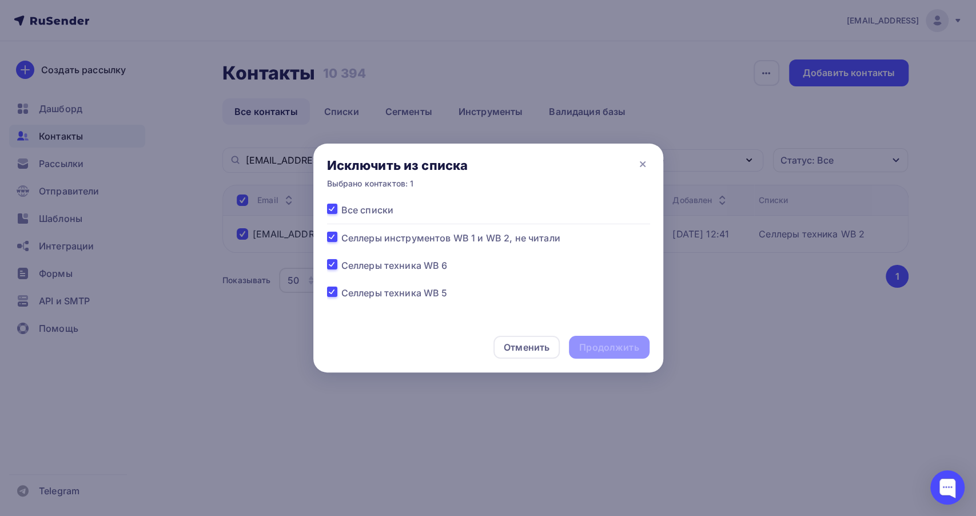
checkbox input "true"
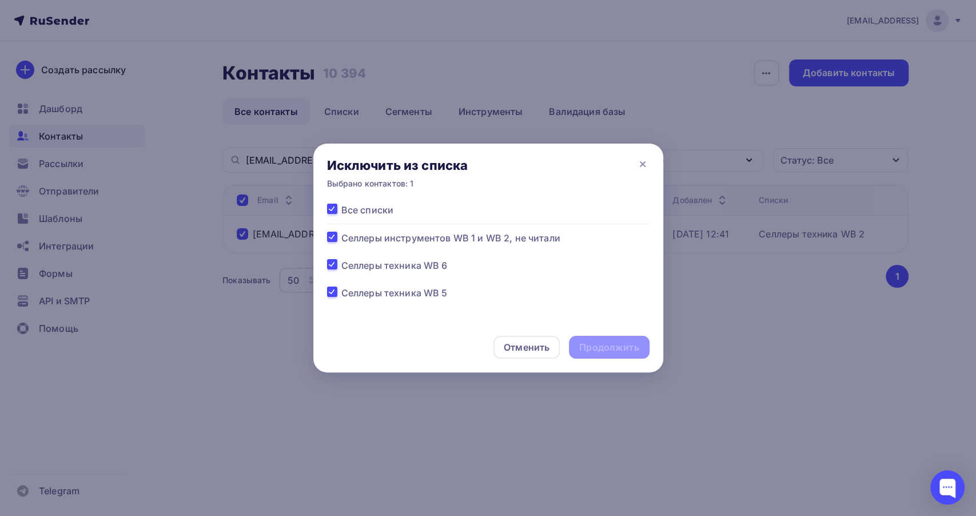
checkbox input "true"
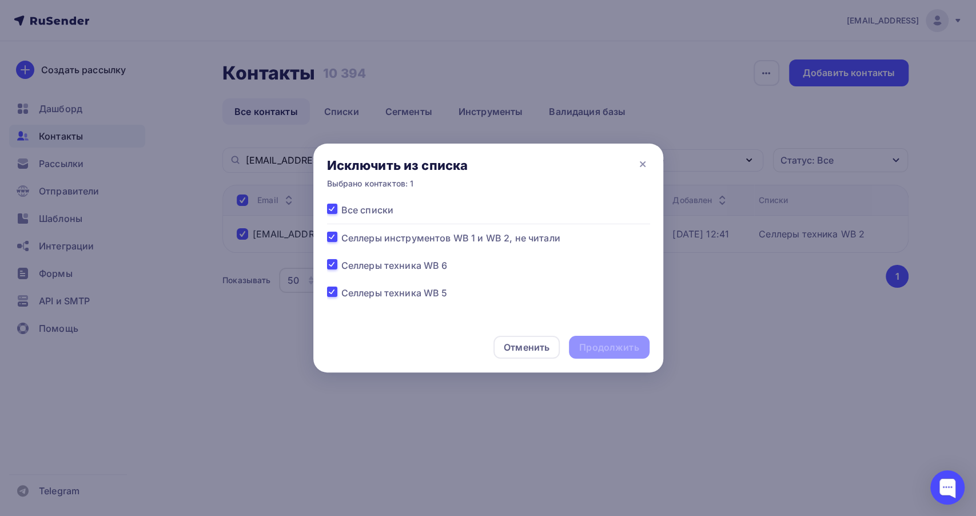
checkbox input "true"
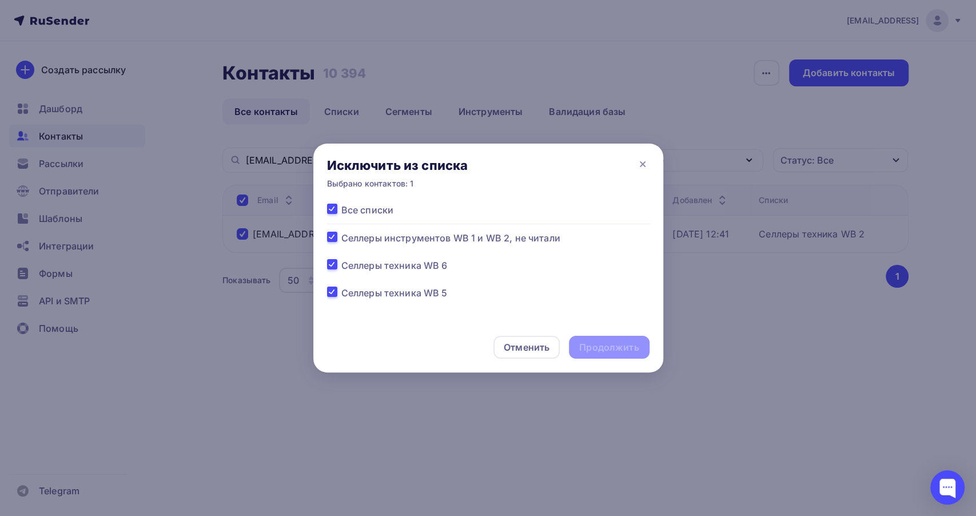
checkbox input "true"
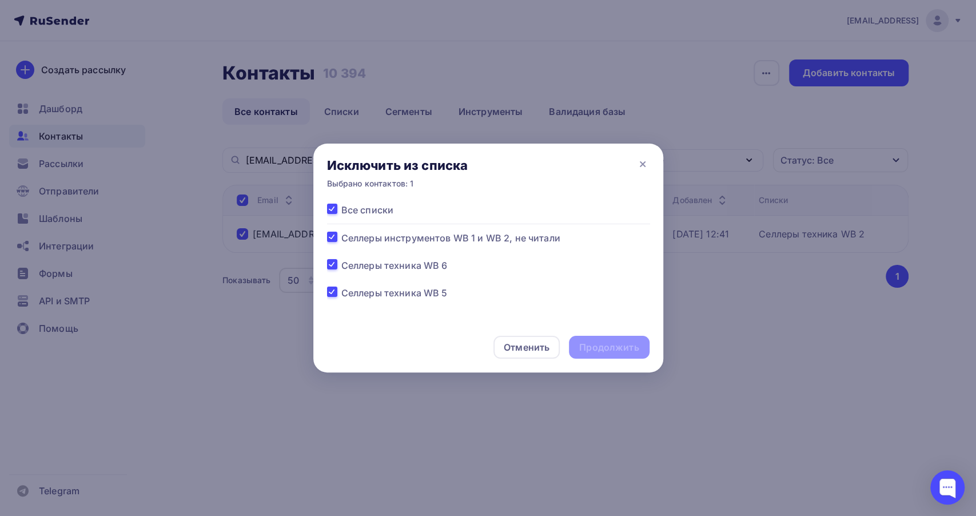
checkbox input "true"
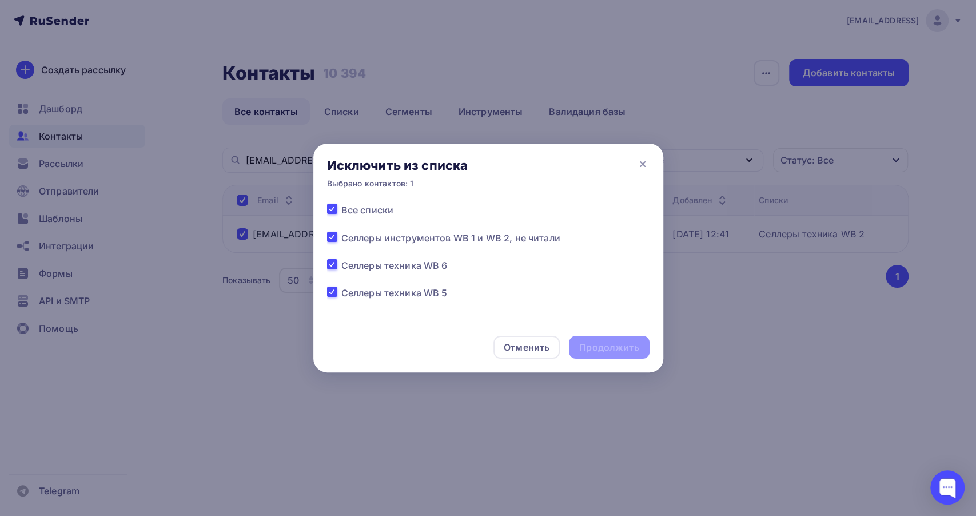
checkbox input "true"
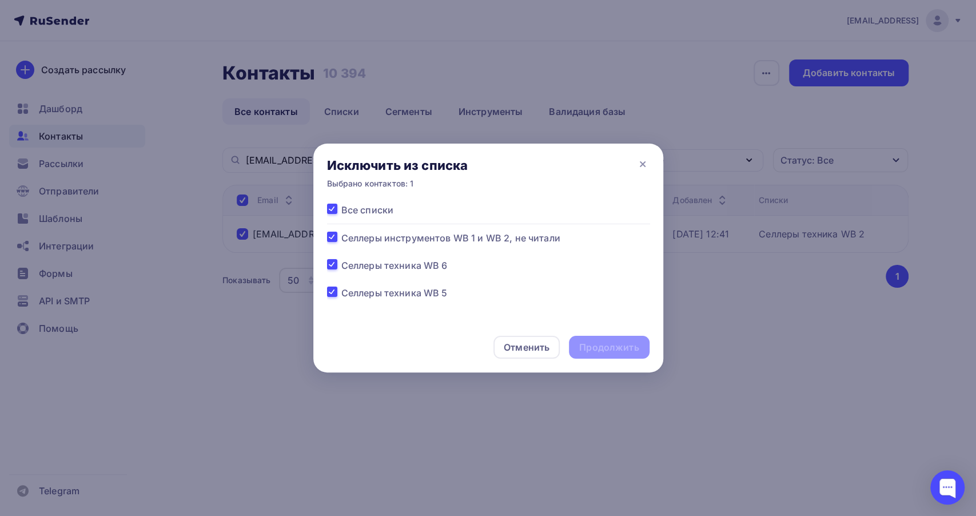
checkbox input "true"
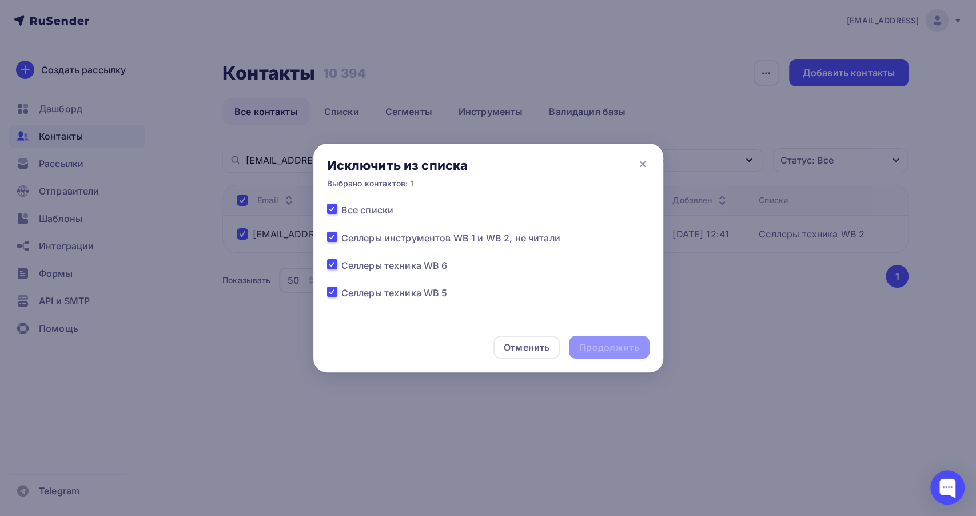
checkbox input "true"
drag, startPoint x: 592, startPoint y: 343, endPoint x: 591, endPoint y: 336, distance: 6.9
click at [591, 341] on div "Продолжить" at bounding box center [608, 347] width 59 height 13
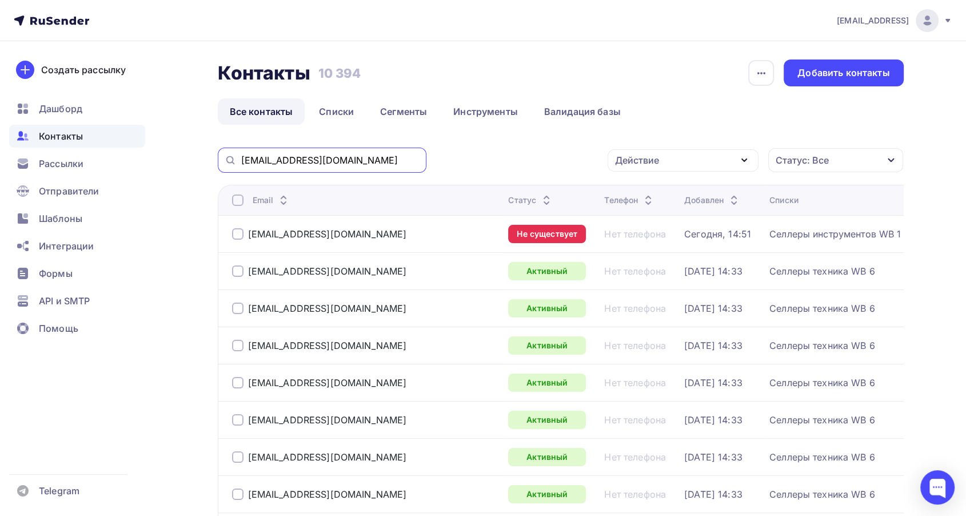
drag, startPoint x: 236, startPoint y: 159, endPoint x: 170, endPoint y: 148, distance: 66.6
paste input "dopobr-ects2025@mail"
type input "dopobr-ects2025@mail.ru"
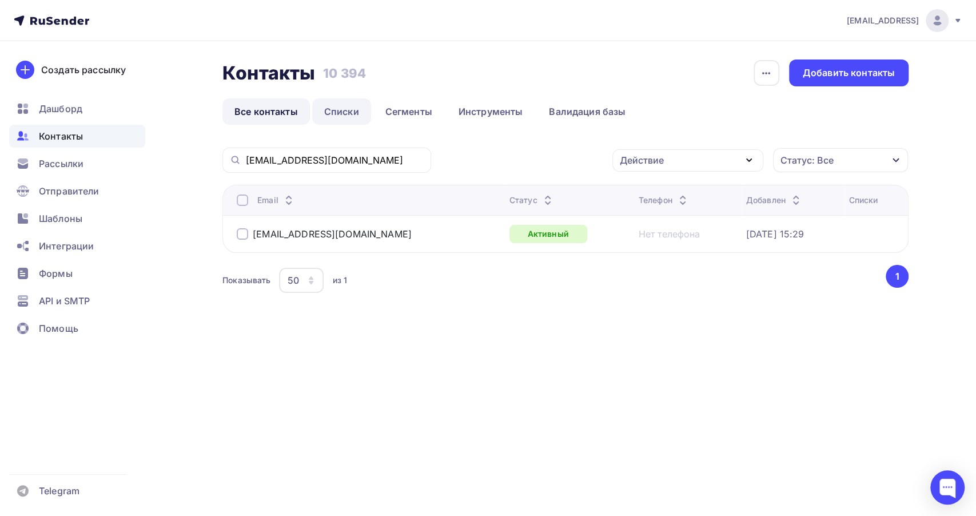
click at [335, 111] on link "Списки" at bounding box center [341, 111] width 59 height 26
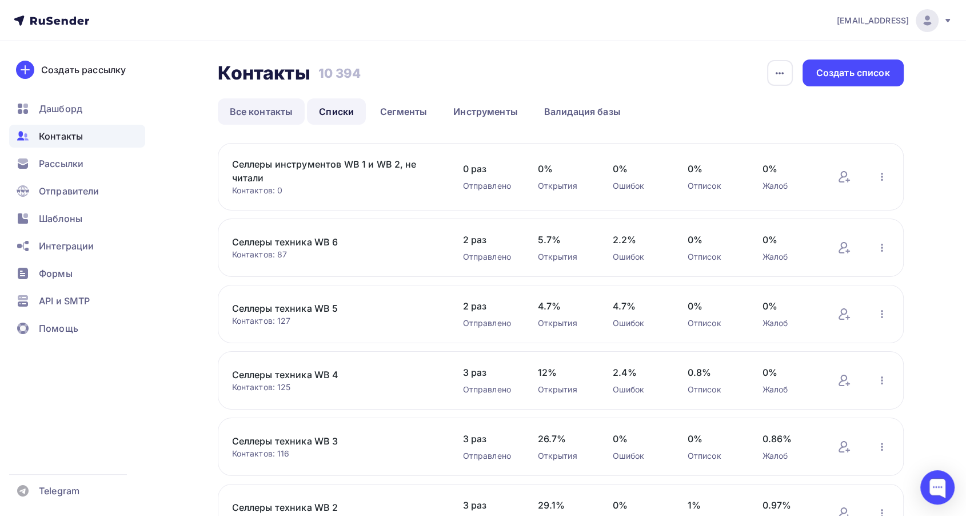
click at [272, 110] on link "Все контакты" at bounding box center [261, 111] width 87 height 26
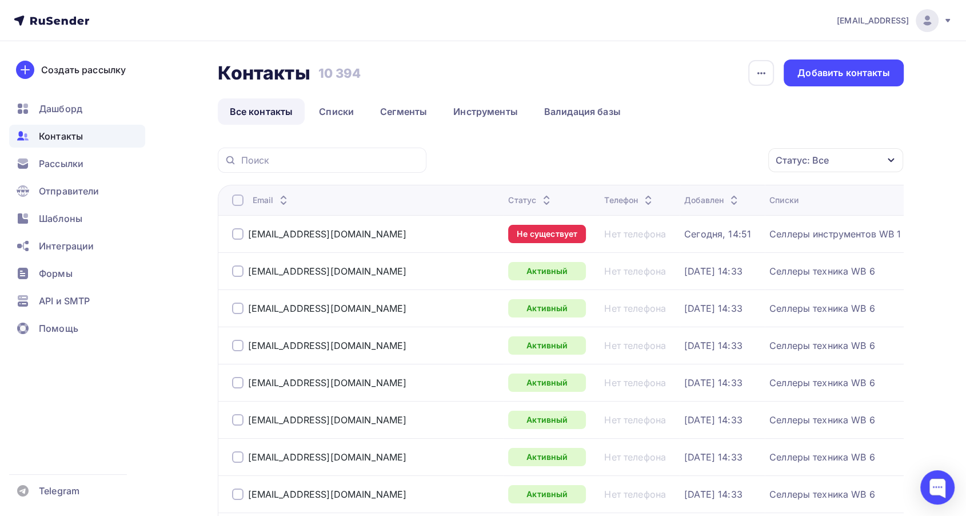
click at [845, 157] on div "Статус: Все" at bounding box center [835, 160] width 135 height 24
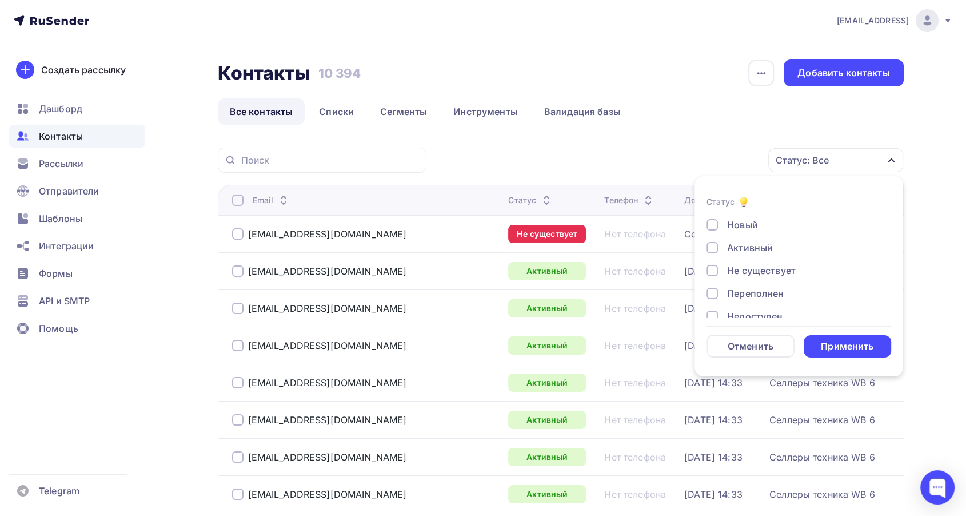
click at [764, 269] on div "Не существует" at bounding box center [761, 271] width 69 height 14
click at [862, 350] on div "Применить" at bounding box center [847, 346] width 53 height 13
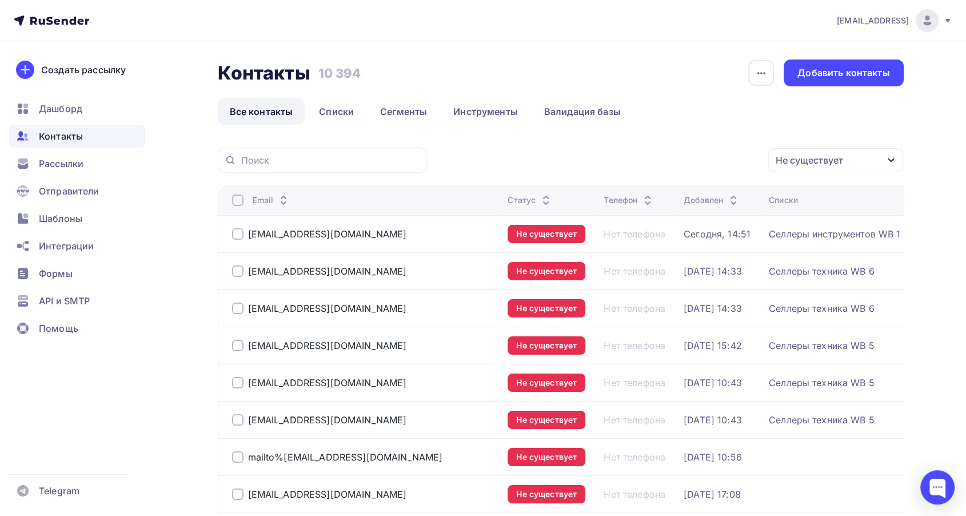
click at [237, 196] on div at bounding box center [237, 199] width 11 height 11
click at [746, 158] on icon "button" at bounding box center [745, 160] width 14 height 14
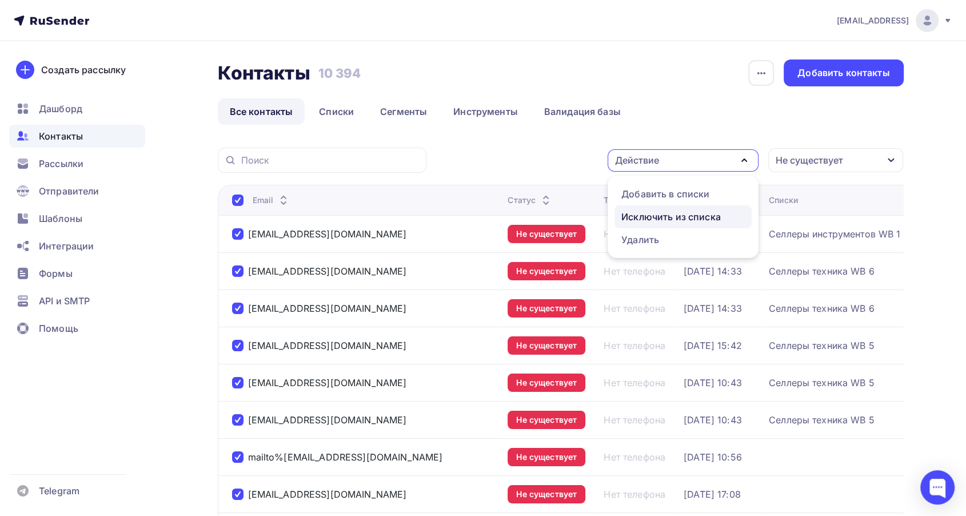
click at [712, 214] on div "Исключить из списка" at bounding box center [671, 217] width 99 height 14
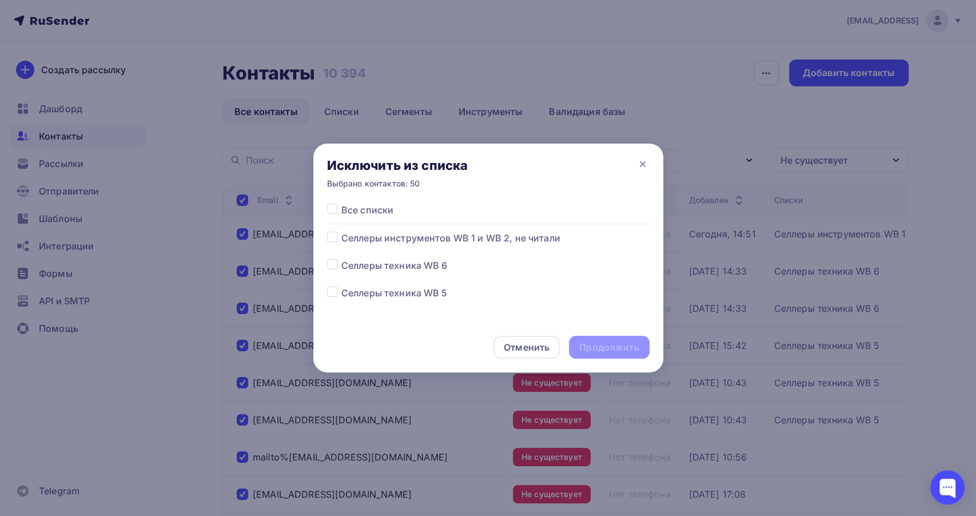
click at [341, 203] on label at bounding box center [341, 203] width 0 height 0
click at [331, 208] on input "checkbox" at bounding box center [332, 208] width 10 height 10
checkbox input "true"
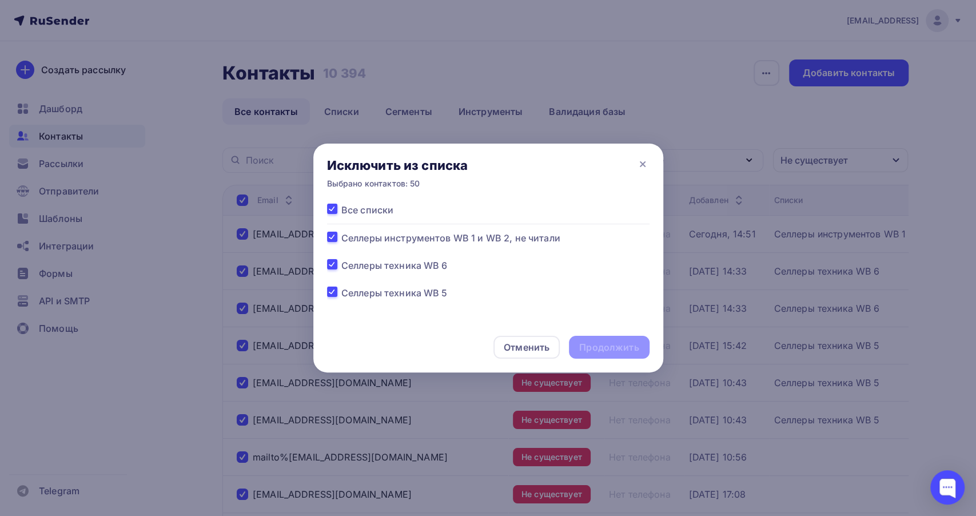
checkbox input "true"
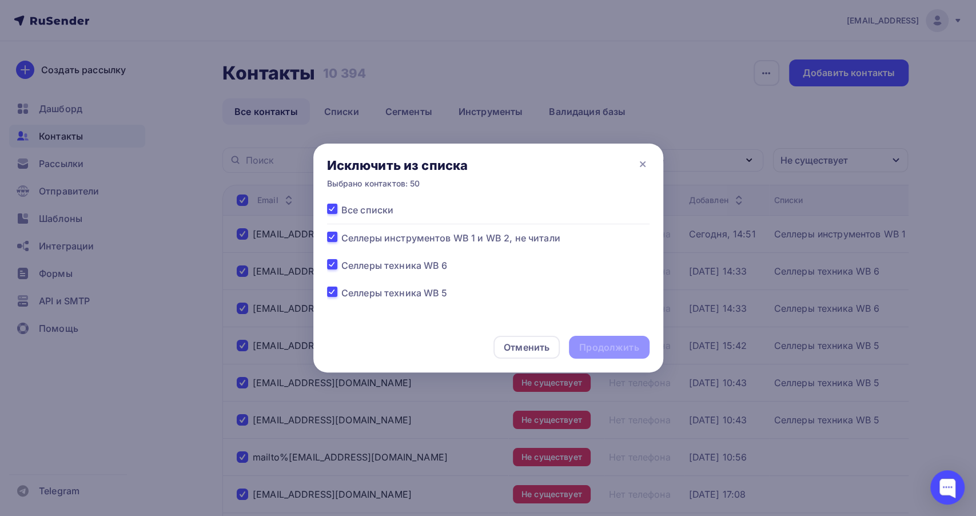
checkbox input "true"
click at [629, 352] on div "Продолжить" at bounding box center [608, 347] width 59 height 13
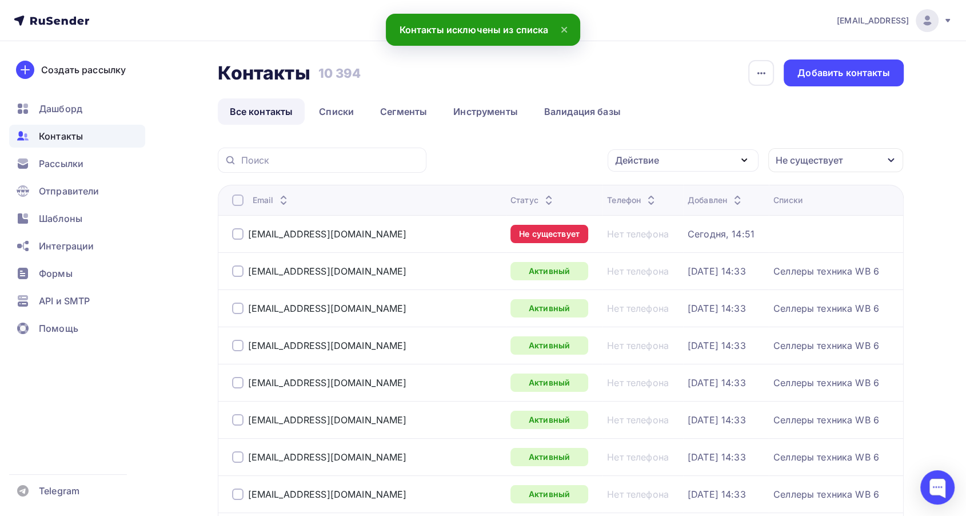
click at [848, 161] on div "Не существует" at bounding box center [835, 160] width 135 height 24
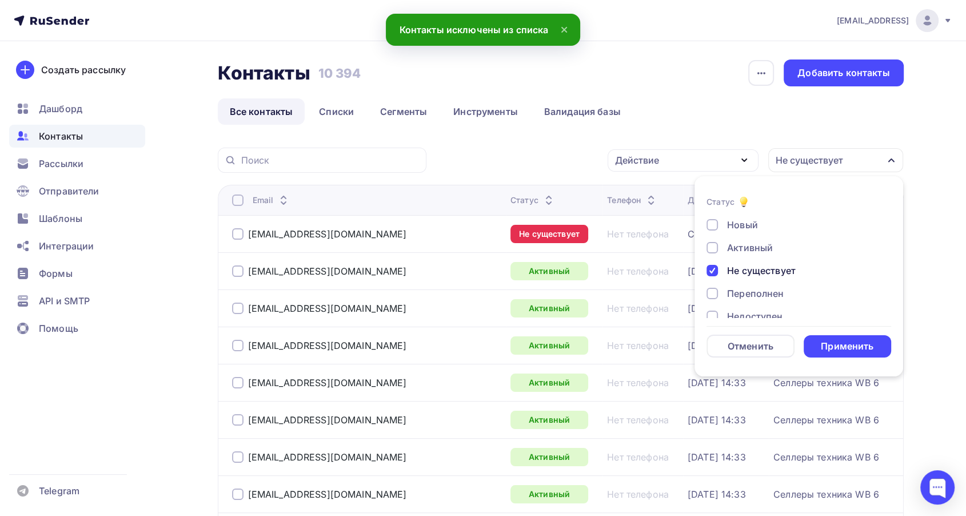
click at [852, 349] on div "Применить" at bounding box center [847, 346] width 53 height 13
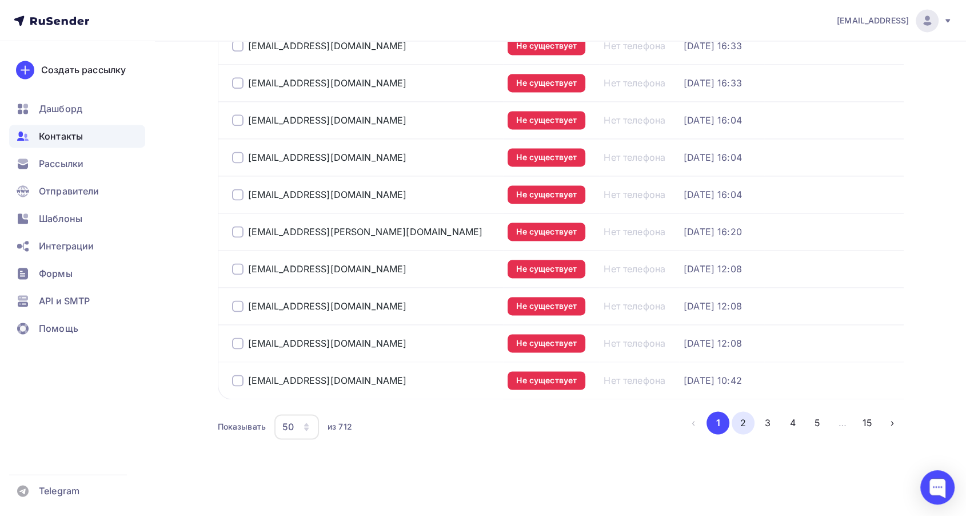
click at [747, 425] on button "2" at bounding box center [743, 422] width 23 height 23
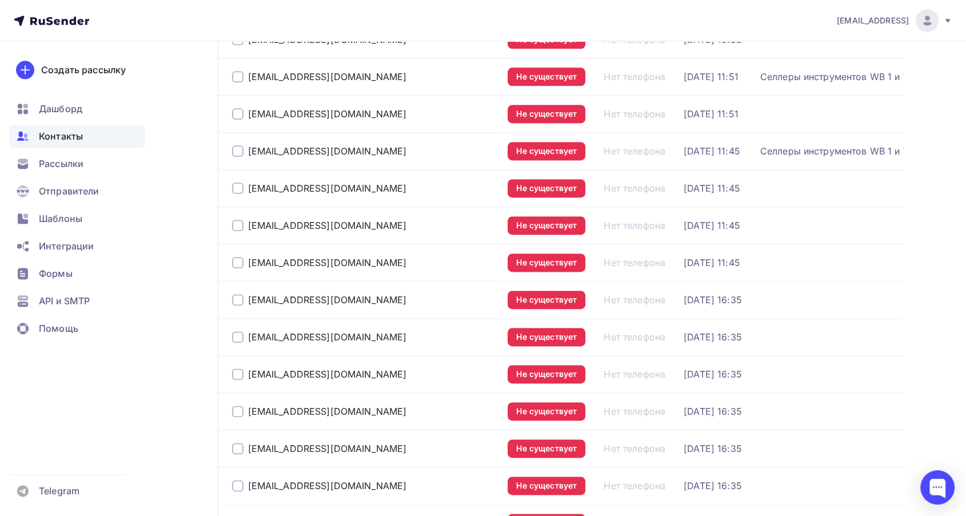
scroll to position [1427, 0]
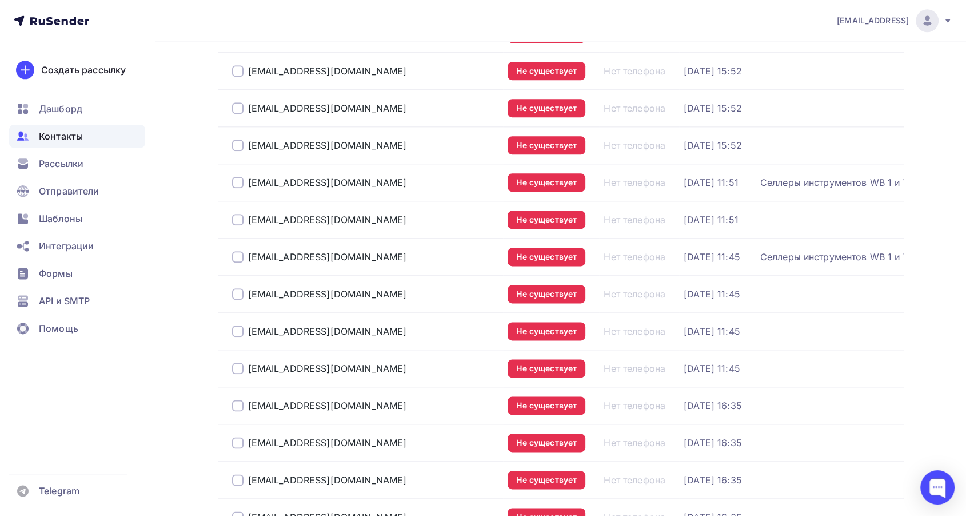
click at [234, 181] on div at bounding box center [237, 182] width 11 height 11
click at [238, 257] on div at bounding box center [237, 256] width 11 height 11
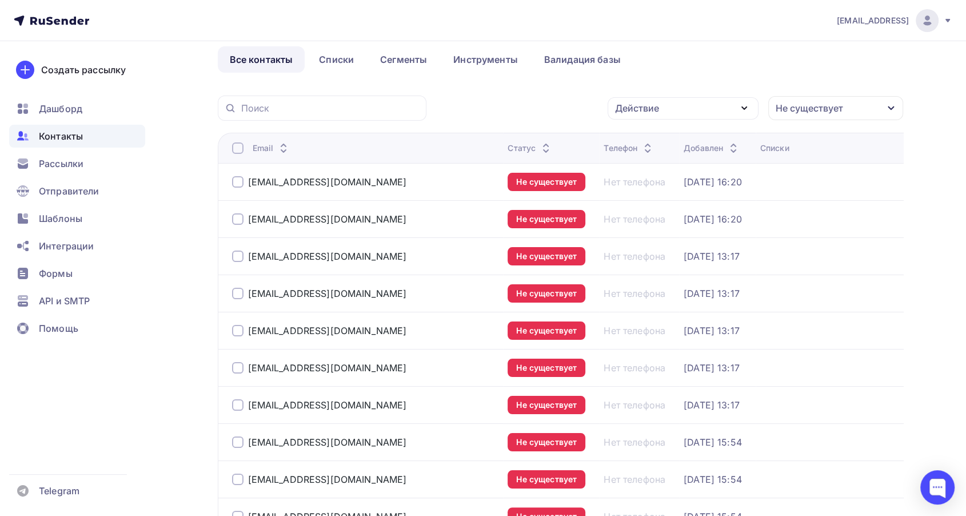
scroll to position [0, 0]
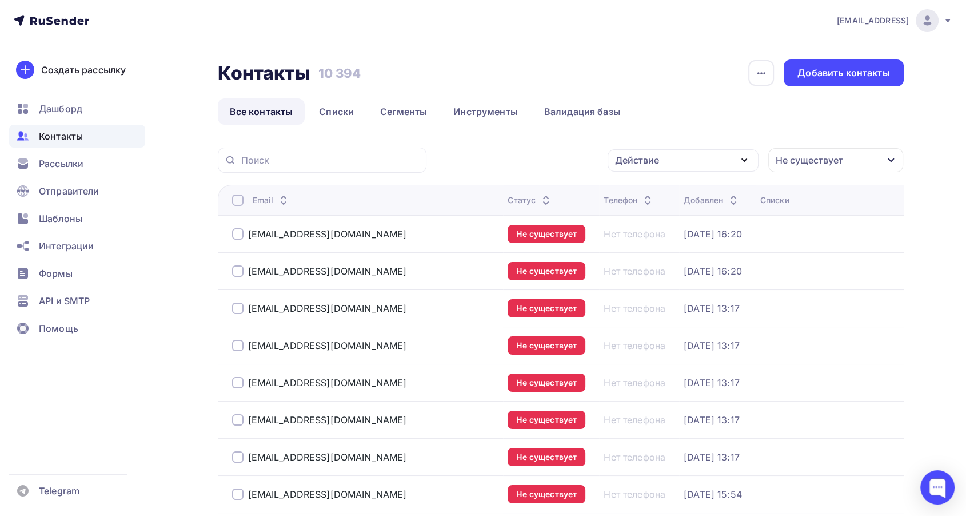
click at [743, 160] on icon "button" at bounding box center [744, 160] width 5 height 2
click at [687, 215] on div "Исключить из списка" at bounding box center [671, 217] width 99 height 14
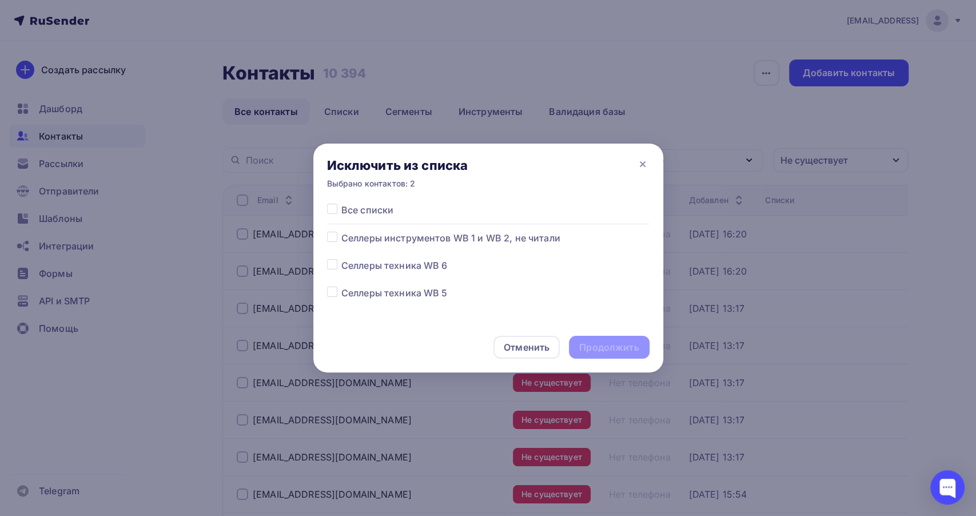
drag, startPoint x: 333, startPoint y: 210, endPoint x: 357, endPoint y: 222, distance: 27.1
click at [341, 203] on label at bounding box center [341, 203] width 0 height 0
click at [333, 210] on input "checkbox" at bounding box center [332, 208] width 10 height 10
click at [626, 342] on div "Продолжить" at bounding box center [608, 347] width 59 height 13
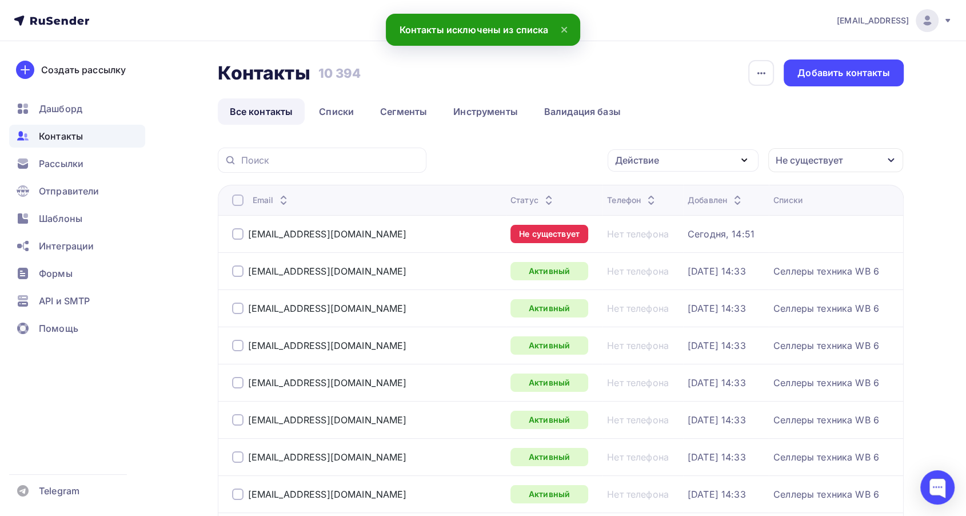
click at [870, 165] on div "Не существует" at bounding box center [835, 160] width 135 height 24
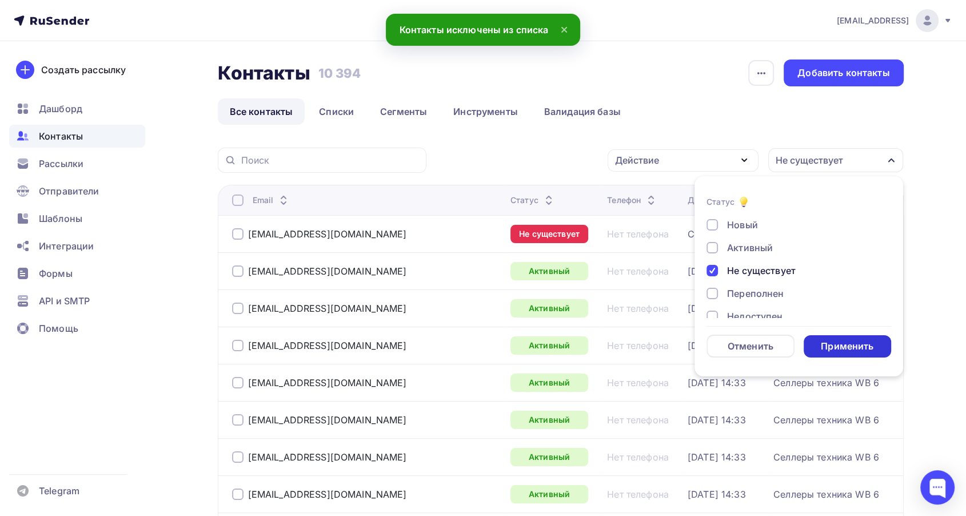
click at [838, 348] on div "Применить" at bounding box center [847, 346] width 53 height 13
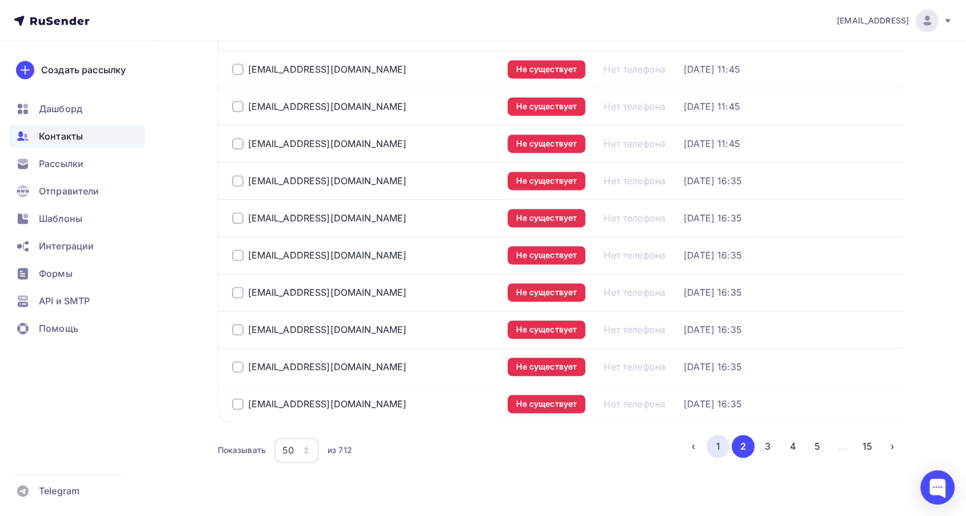
click at [718, 448] on button "1" at bounding box center [718, 446] width 23 height 23
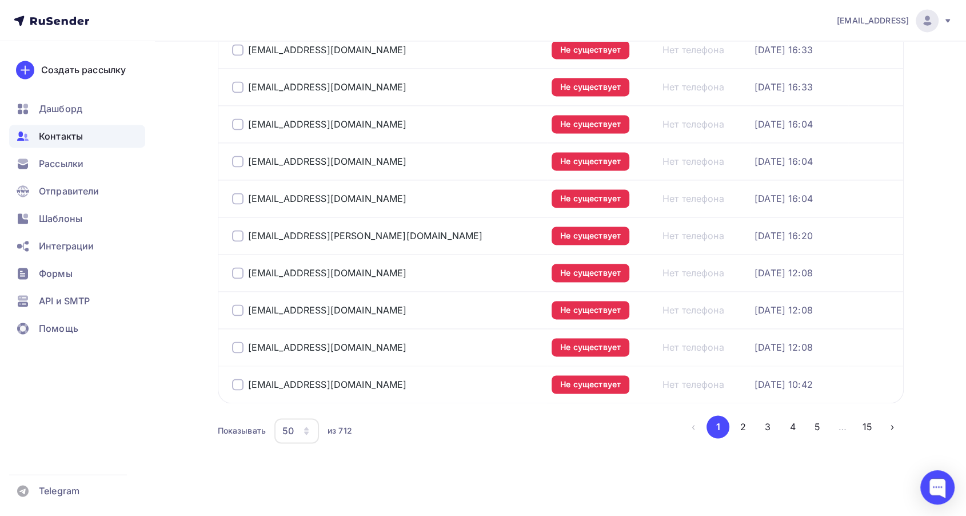
click at [764, 427] on button "3" at bounding box center [767, 426] width 23 height 23
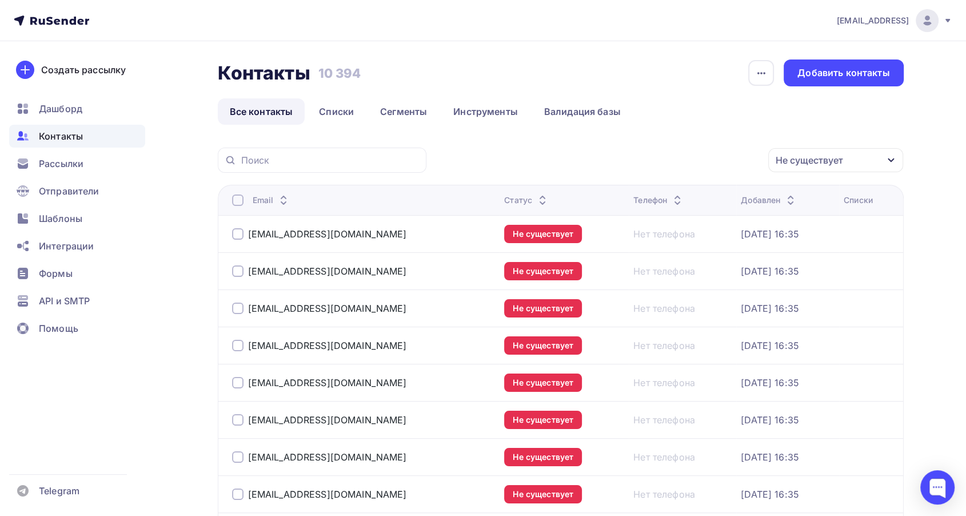
click at [838, 160] on div "Не существует" at bounding box center [809, 160] width 67 height 14
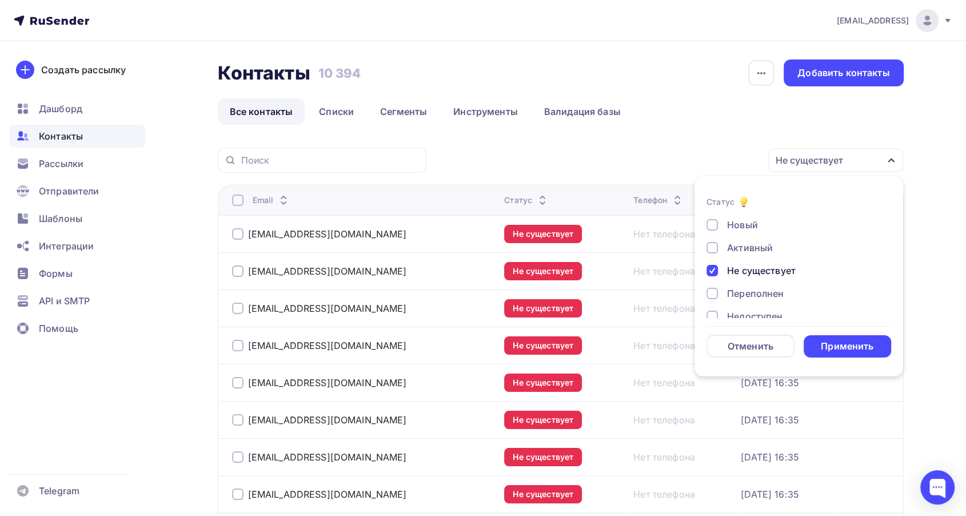
click at [714, 273] on div at bounding box center [712, 270] width 11 height 11
click at [763, 314] on div "Недоступен" at bounding box center [754, 316] width 55 height 14
click at [837, 347] on div "Применить" at bounding box center [847, 346] width 53 height 13
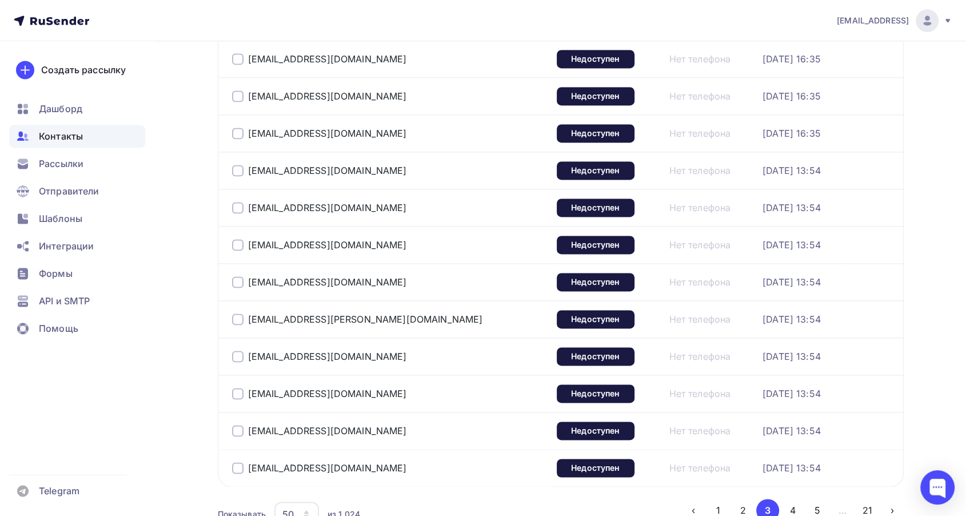
scroll to position [1671, 0]
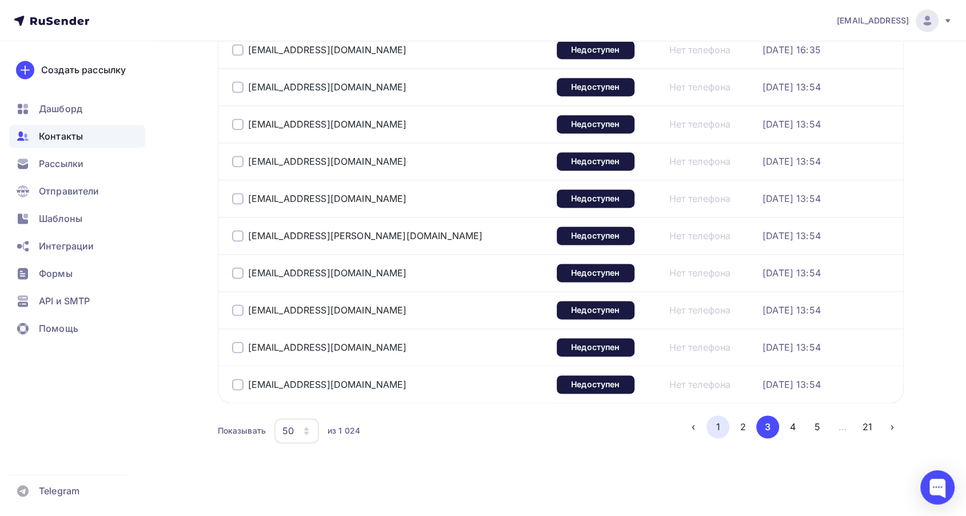
click at [718, 421] on button "1" at bounding box center [718, 426] width 23 height 23
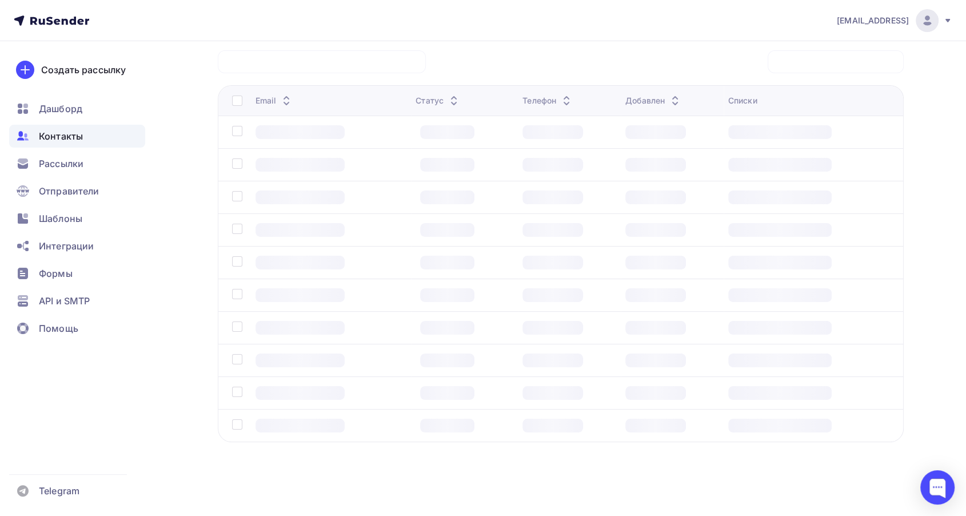
scroll to position [90, 0]
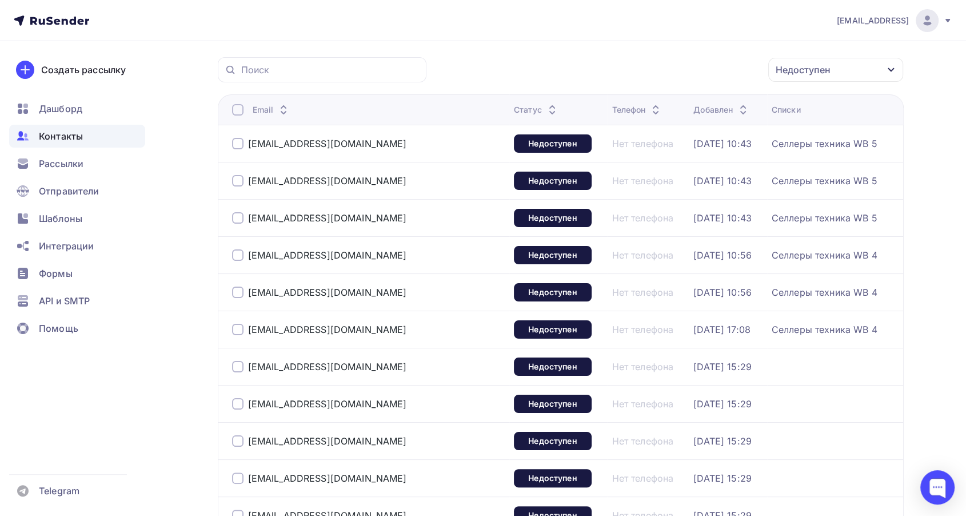
drag, startPoint x: 235, startPoint y: 109, endPoint x: 270, endPoint y: 115, distance: 35.4
click at [234, 109] on div at bounding box center [237, 109] width 11 height 11
click at [237, 110] on div at bounding box center [237, 109] width 11 height 11
click at [726, 72] on div "Действие" at bounding box center [683, 70] width 151 height 22
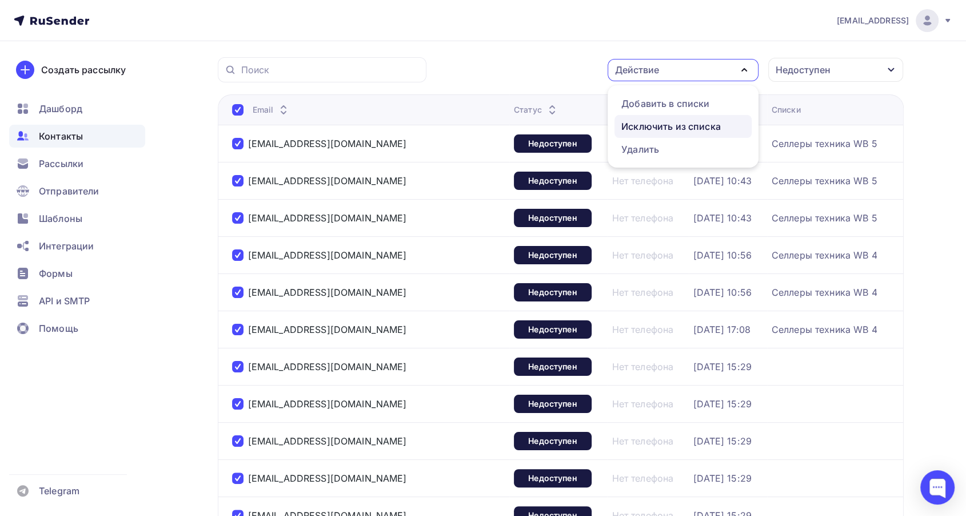
click at [702, 128] on div "Исключить из списка" at bounding box center [671, 127] width 99 height 14
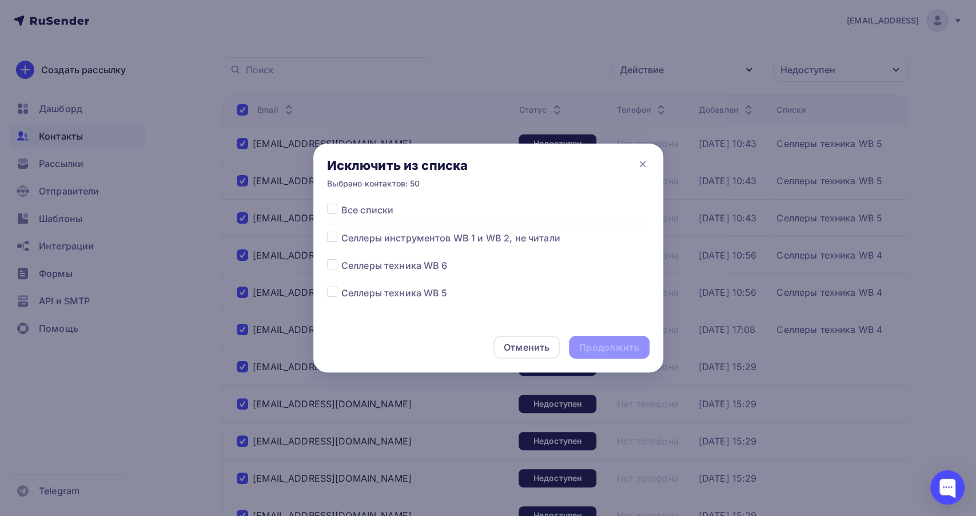
click at [341, 203] on label at bounding box center [341, 203] width 0 height 0
click at [332, 206] on input "checkbox" at bounding box center [332, 208] width 10 height 10
click at [623, 347] on div "Продолжить" at bounding box center [608, 347] width 59 height 13
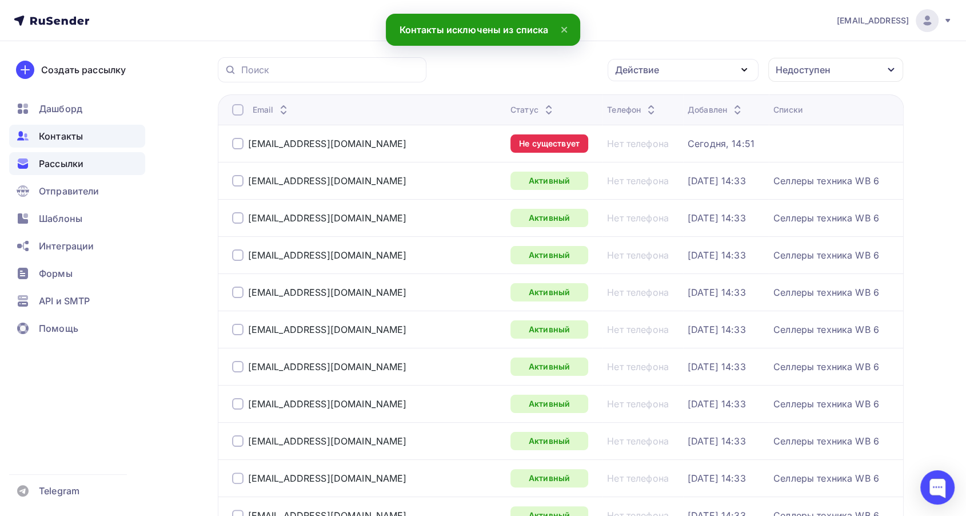
click at [67, 164] on span "Рассылки" at bounding box center [61, 164] width 45 height 14
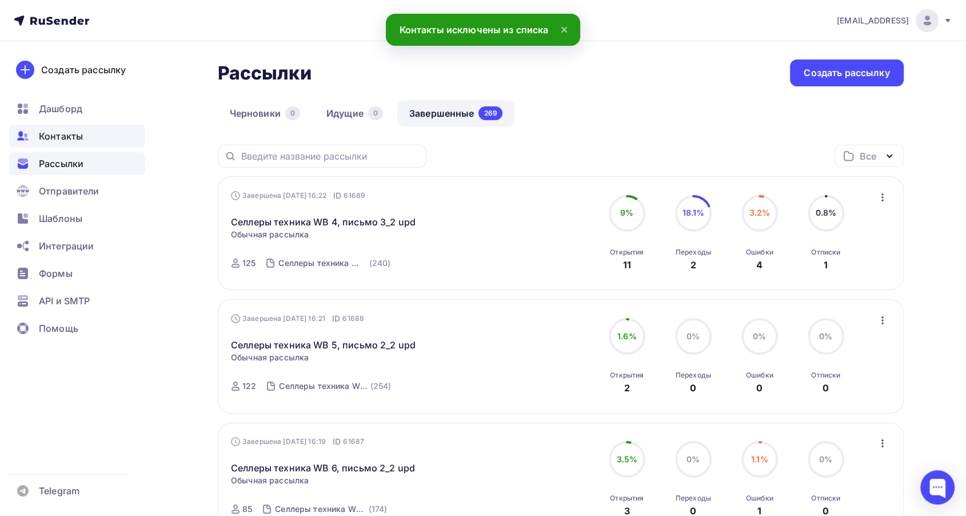
drag, startPoint x: 94, startPoint y: 131, endPoint x: 181, endPoint y: 130, distance: 87.5
click at [94, 133] on div "Контакты" at bounding box center [77, 136] width 136 height 23
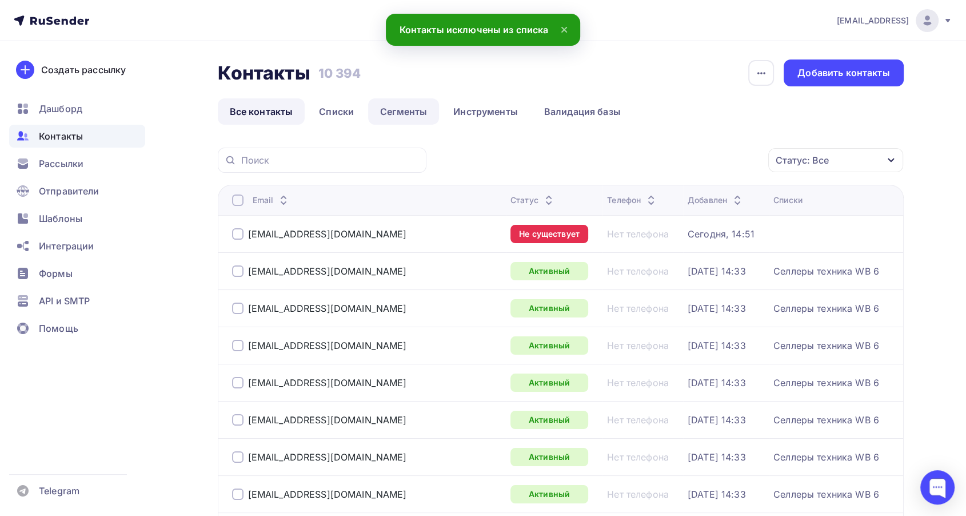
drag, startPoint x: 337, startPoint y: 110, endPoint x: 374, endPoint y: 120, distance: 38.0
click at [337, 110] on link "Списки" at bounding box center [336, 111] width 59 height 26
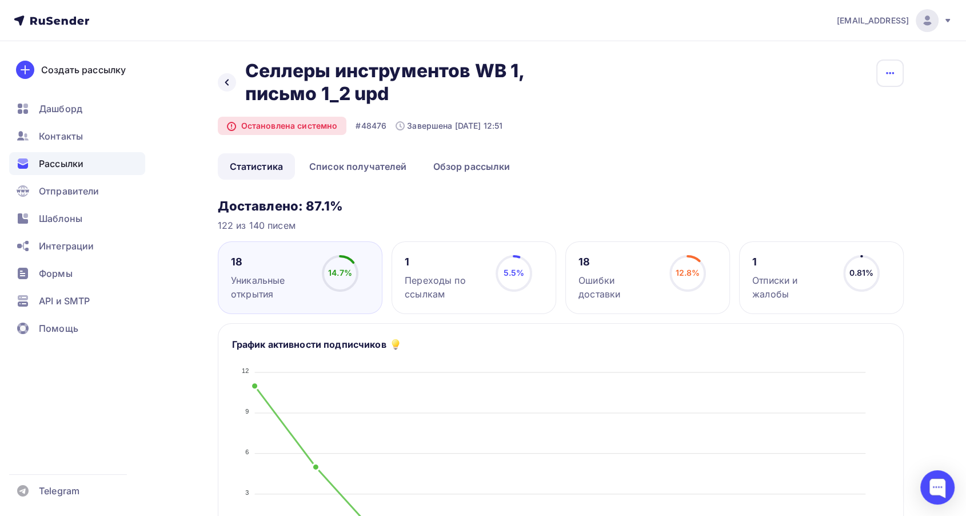
click at [891, 68] on icon "button" at bounding box center [890, 73] width 14 height 14
click at [731, 149] on div "Назад Селлеры инструментов WB 1, письмо 1_2 upd Селлеры инструментов WB 1, пись…" at bounding box center [561, 106] width 686 height 94
click at [389, 168] on link "Список получателей" at bounding box center [358, 166] width 122 height 26
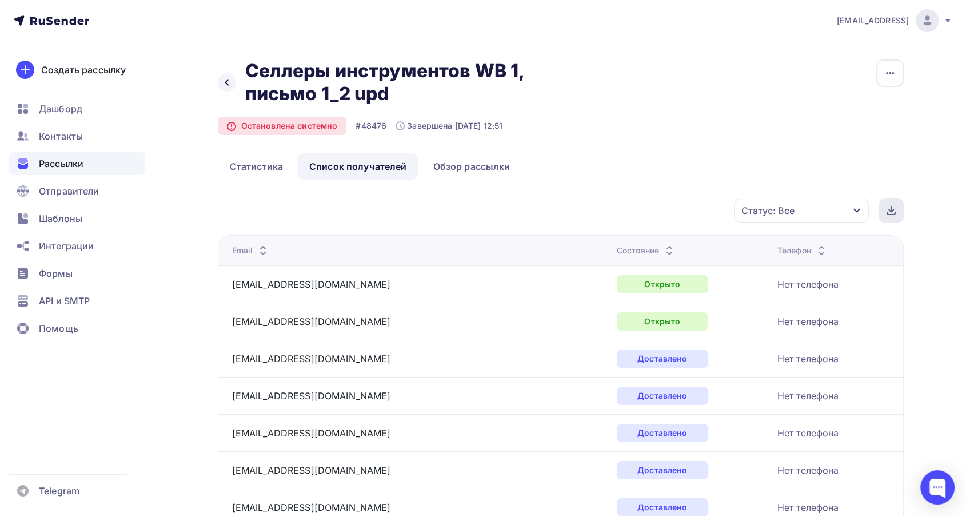
click at [897, 203] on div at bounding box center [891, 210] width 25 height 25
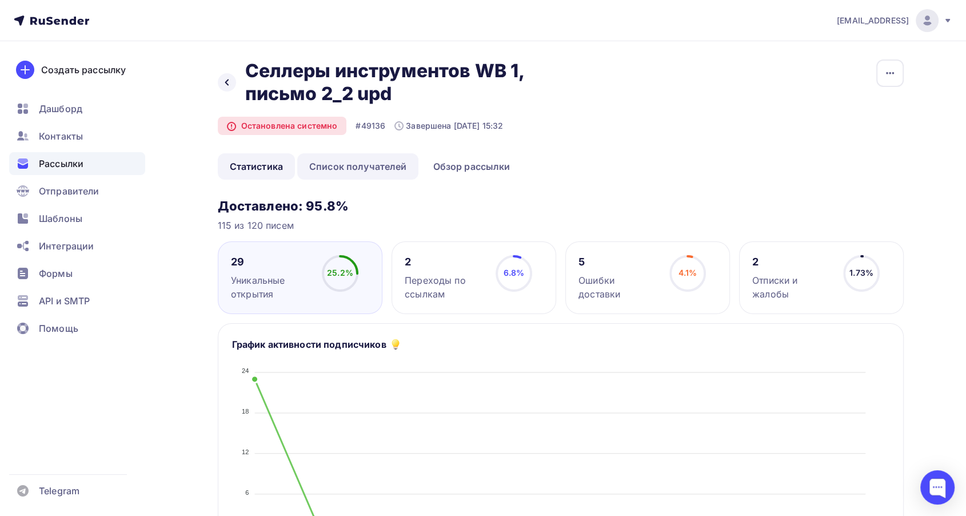
click at [399, 165] on link "Список получателей" at bounding box center [358, 166] width 122 height 26
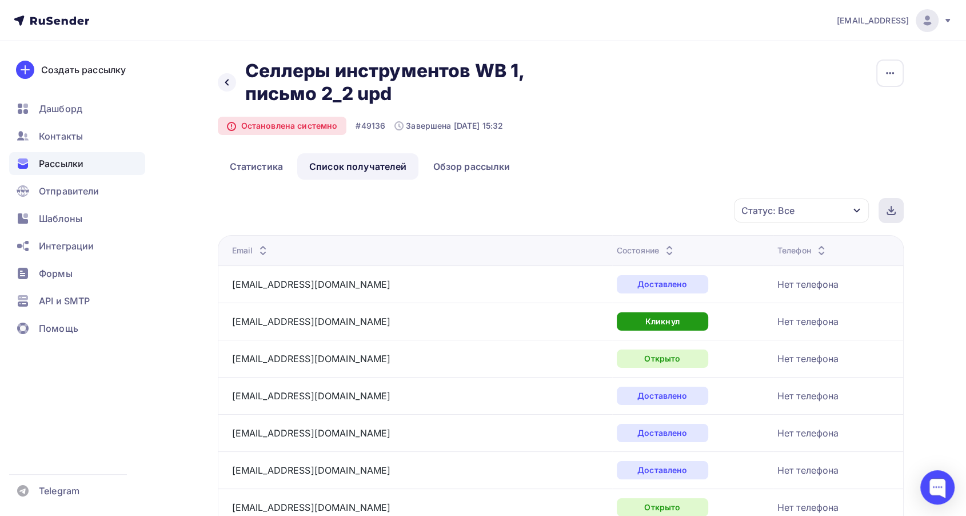
click at [888, 212] on icon at bounding box center [891, 210] width 9 height 9
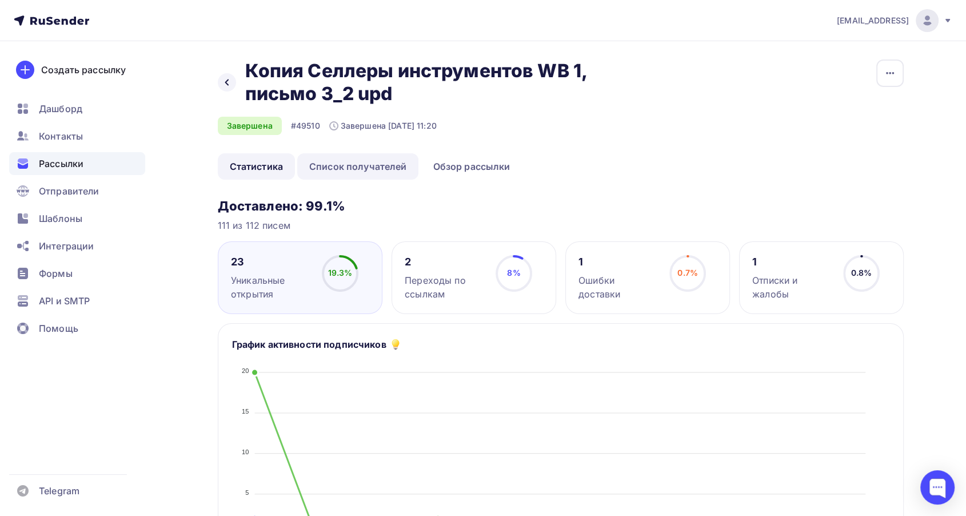
click at [338, 165] on link "Список получателей" at bounding box center [358, 166] width 122 height 26
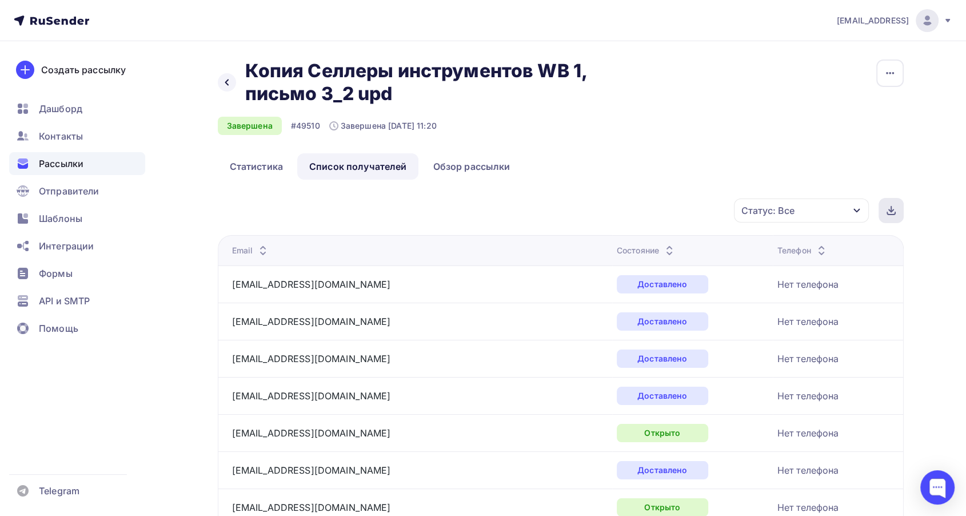
click at [894, 208] on icon at bounding box center [891, 210] width 9 height 9
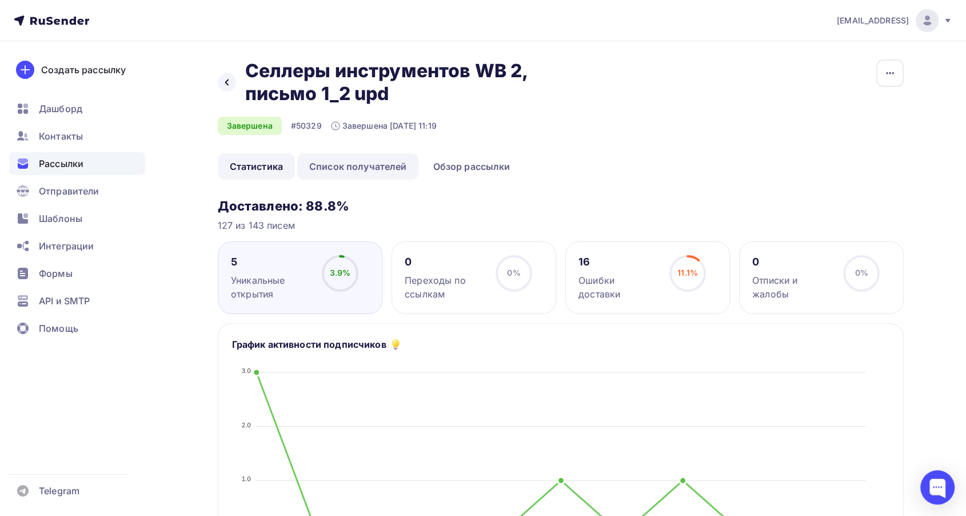
click at [357, 165] on link "Список получателей" at bounding box center [358, 166] width 122 height 26
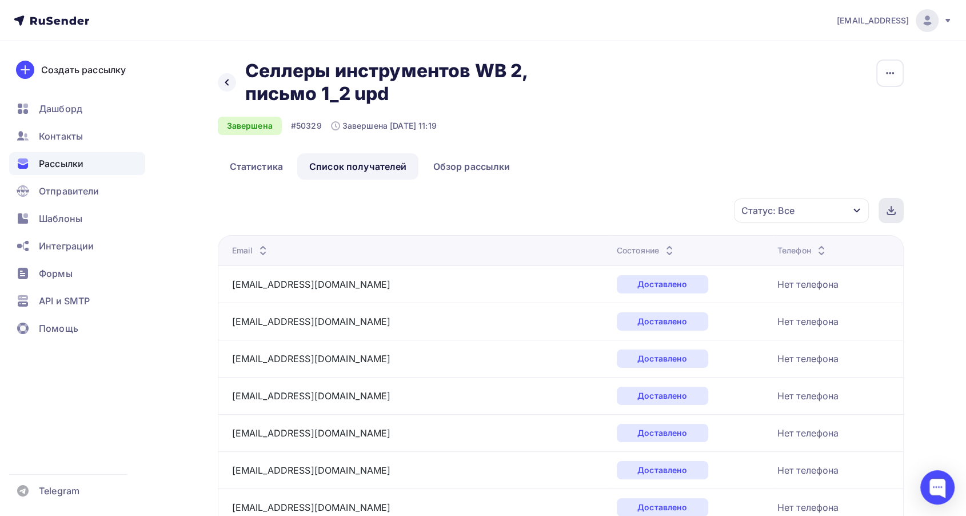
click at [899, 204] on div at bounding box center [891, 210] width 25 height 25
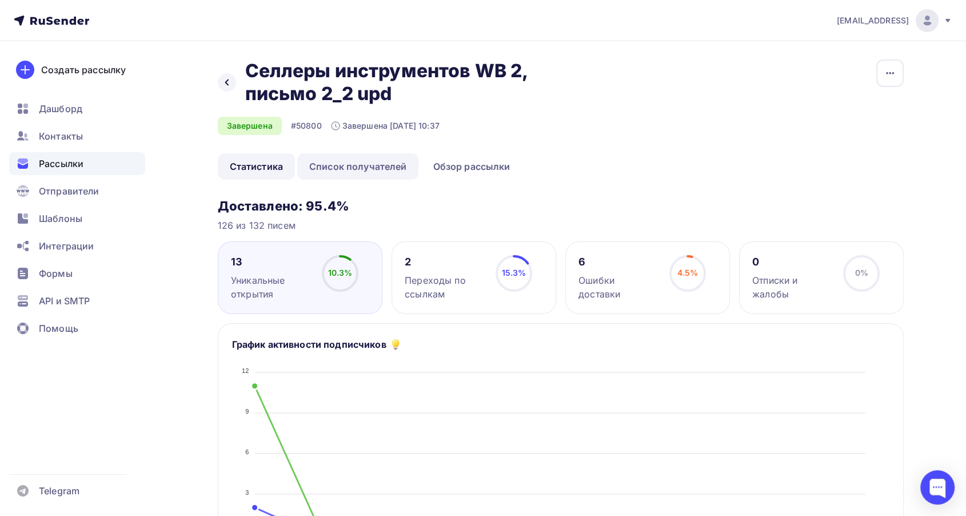
click at [369, 168] on link "Список получателей" at bounding box center [358, 166] width 122 height 26
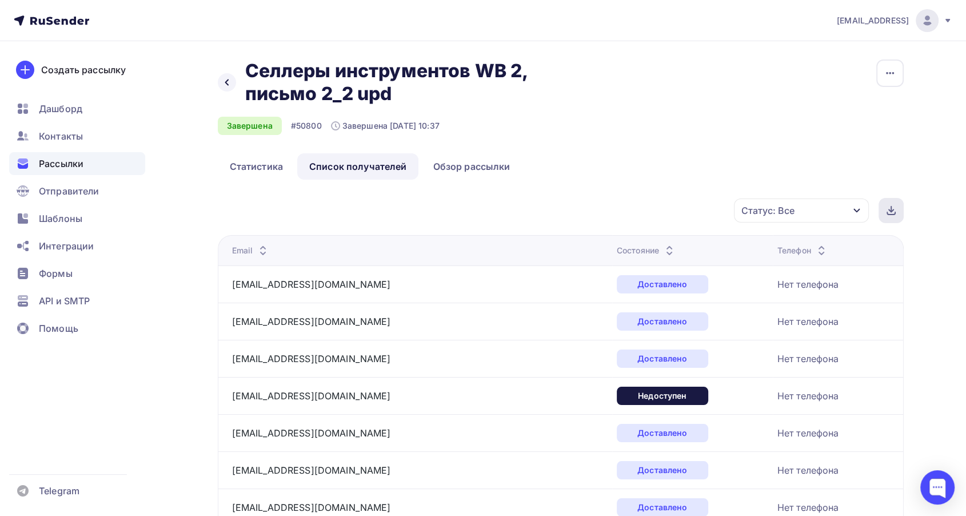
click at [890, 214] on icon at bounding box center [891, 213] width 8 height 2
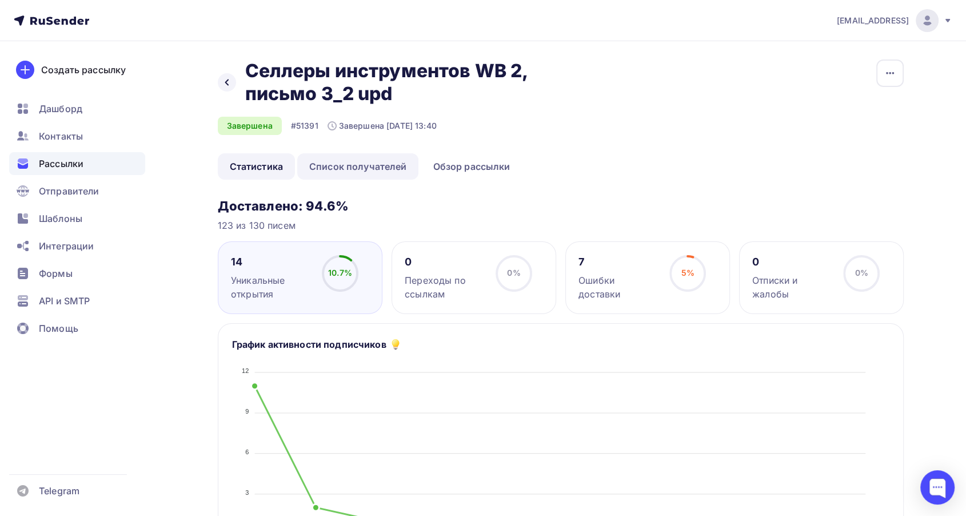
click at [343, 171] on link "Список получателей" at bounding box center [358, 166] width 122 height 26
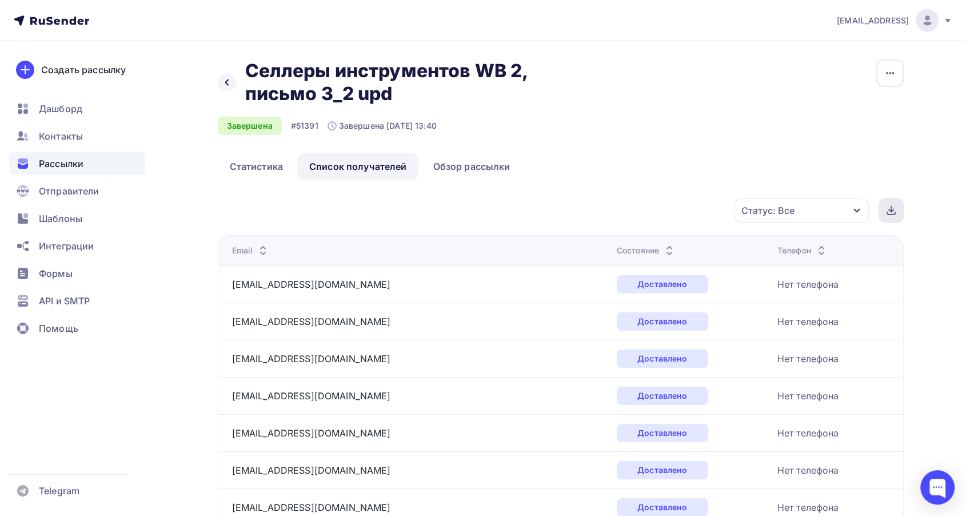
click at [886, 215] on div at bounding box center [891, 210] width 25 height 25
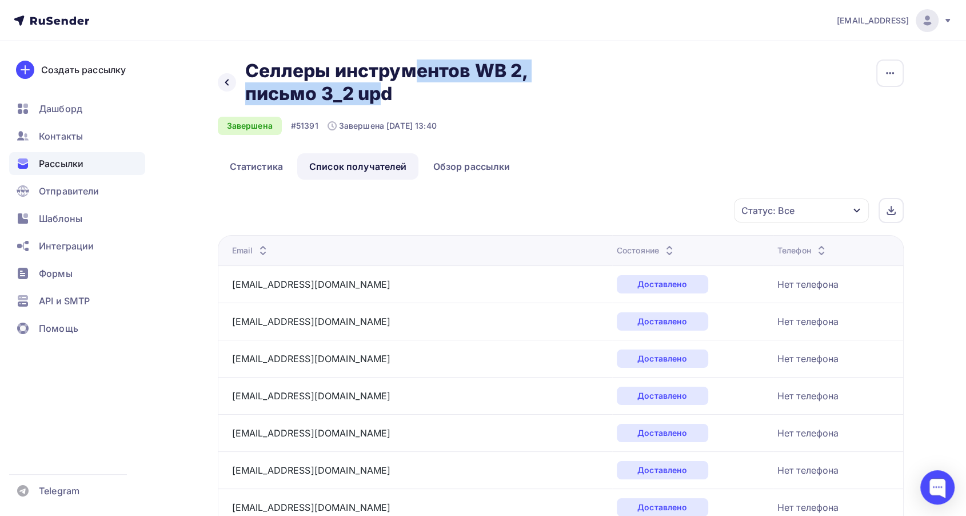
drag, startPoint x: 247, startPoint y: 68, endPoint x: 521, endPoint y: 73, distance: 274.5
click at [521, 73] on h2 "Селлеры инструментов WB 2, письмо 3_2 upd" at bounding box center [417, 82] width 345 height 46
copy h2 "Селлеры инструментов WB 2"
click at [78, 133] on span "Контакты" at bounding box center [61, 136] width 44 height 14
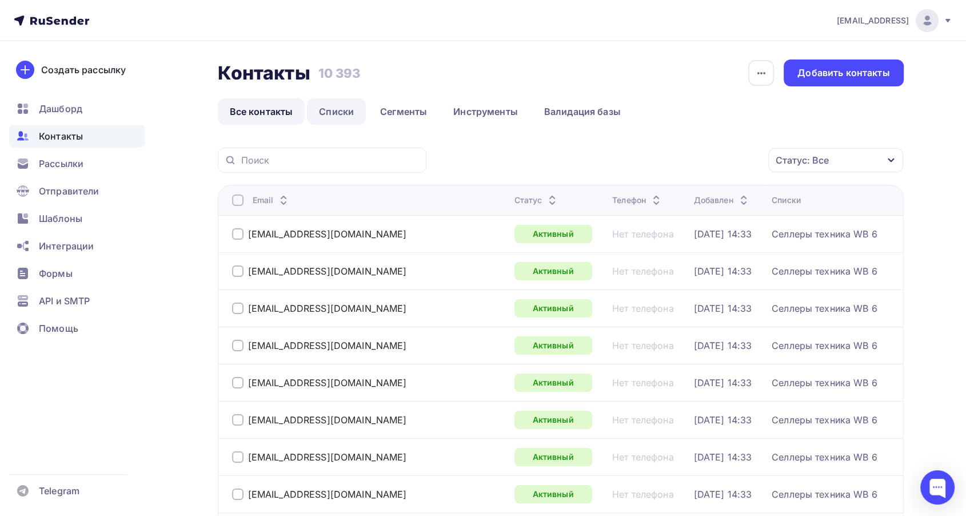
click at [329, 108] on link "Списки" at bounding box center [336, 111] width 59 height 26
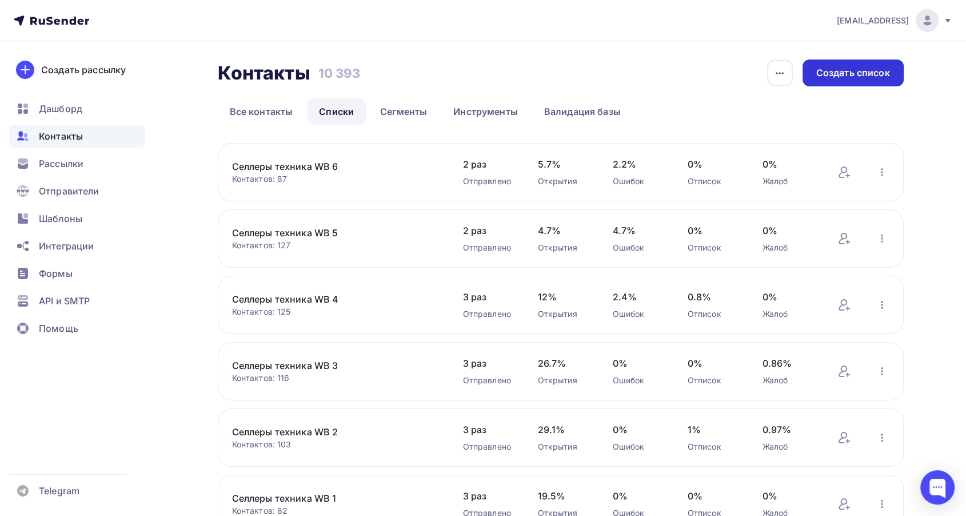
click at [826, 71] on div "Создать список" at bounding box center [854, 72] width 74 height 13
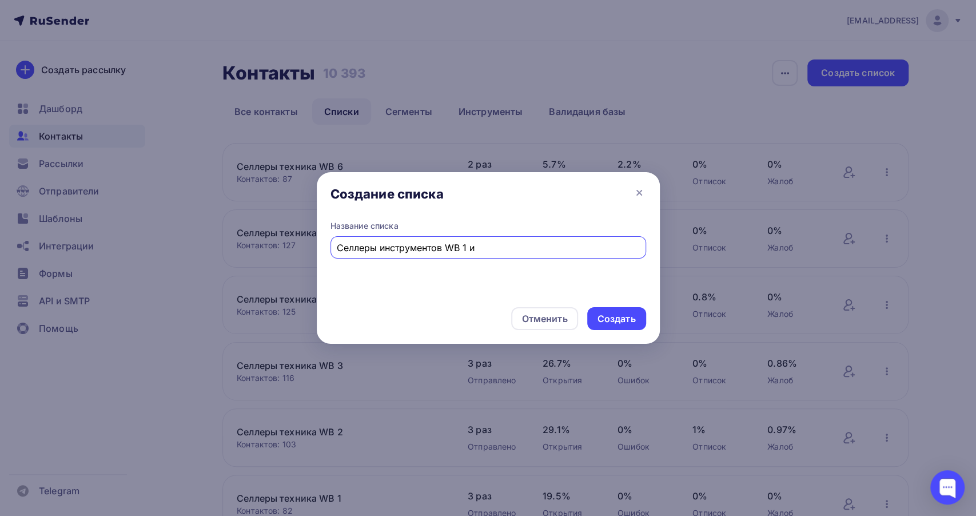
drag, startPoint x: 448, startPoint y: 245, endPoint x: 465, endPoint y: 248, distance: 17.4
click at [465, 248] on input "Селлеры инструментов WB 1 и" at bounding box center [488, 248] width 302 height 14
click at [499, 248] on input "Селлеры инструментов WB 1 и" at bounding box center [488, 248] width 302 height 14
type input "Селлеры инструментов WB 1 и WB 2, не читали"
click at [618, 314] on div "Создать" at bounding box center [617, 318] width 38 height 13
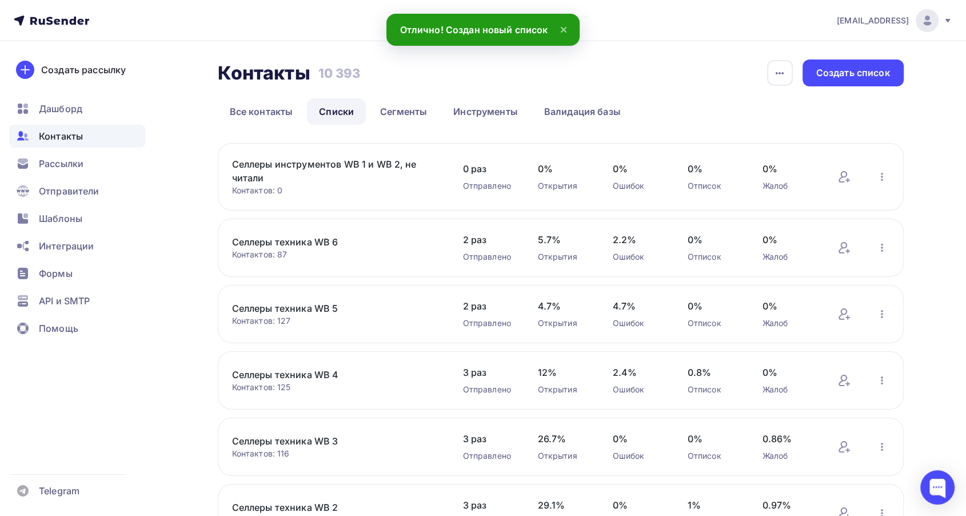
click at [357, 165] on link "Селлеры инструментов WB 1 и WB 2, не читали" at bounding box center [329, 170] width 194 height 27
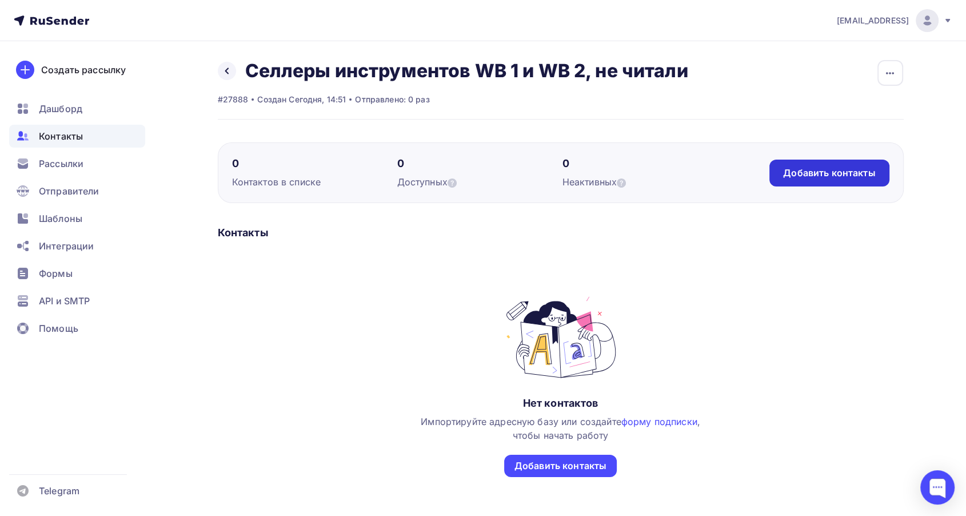
click at [815, 163] on div "Добавить контакты" at bounding box center [830, 173] width 120 height 27
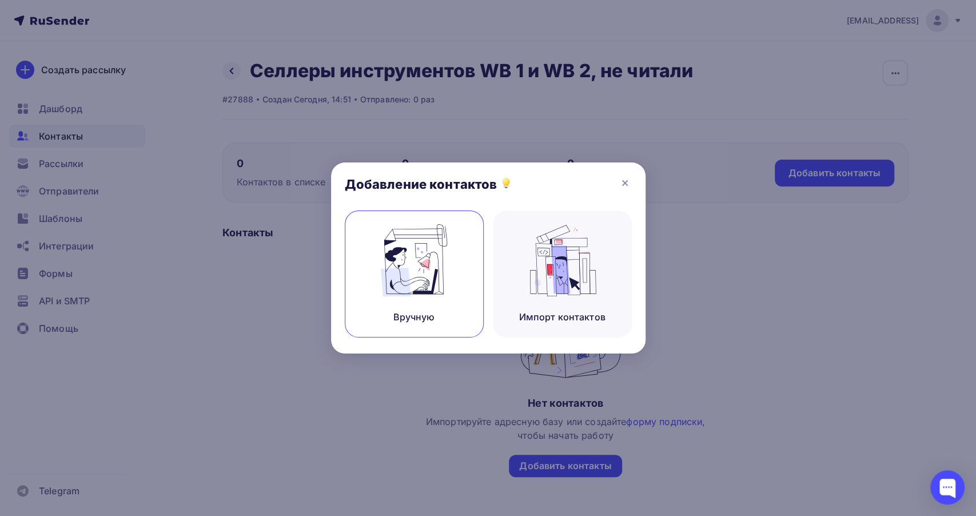
click at [388, 265] on img at bounding box center [414, 260] width 77 height 72
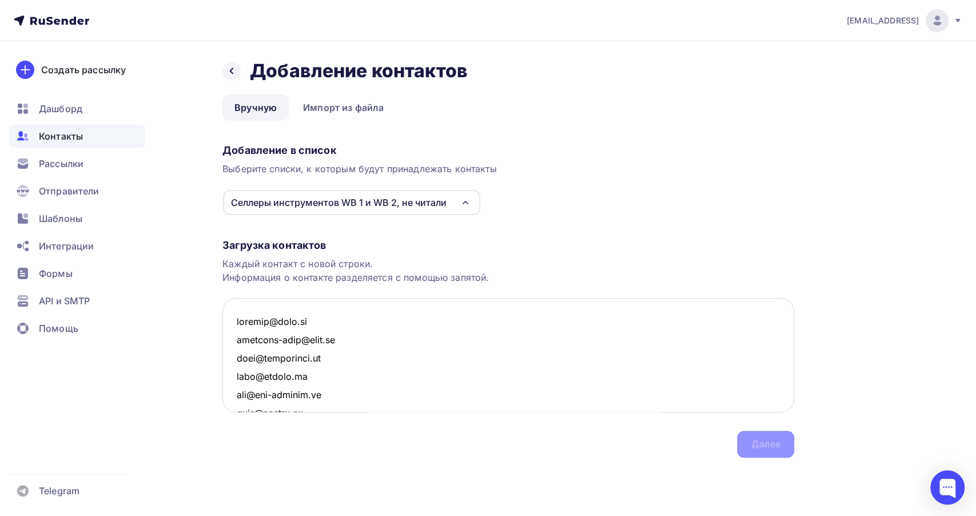
scroll to position [1909, 0]
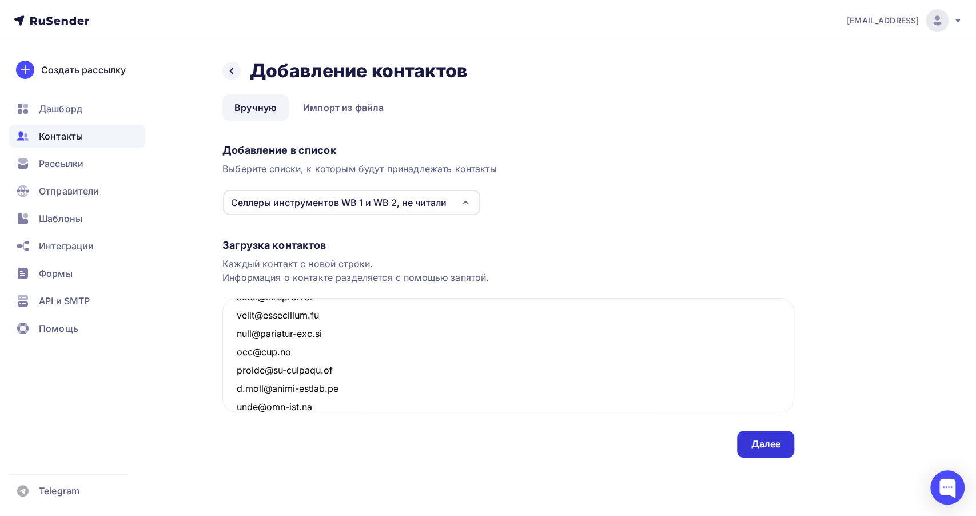
type textarea "velomaj@mail.ru akrilika-omsk@mail.ru sale@forintrade.ru info@sferum.ru spb@vrt…"
click at [760, 449] on div "Далее" at bounding box center [766, 443] width 30 height 13
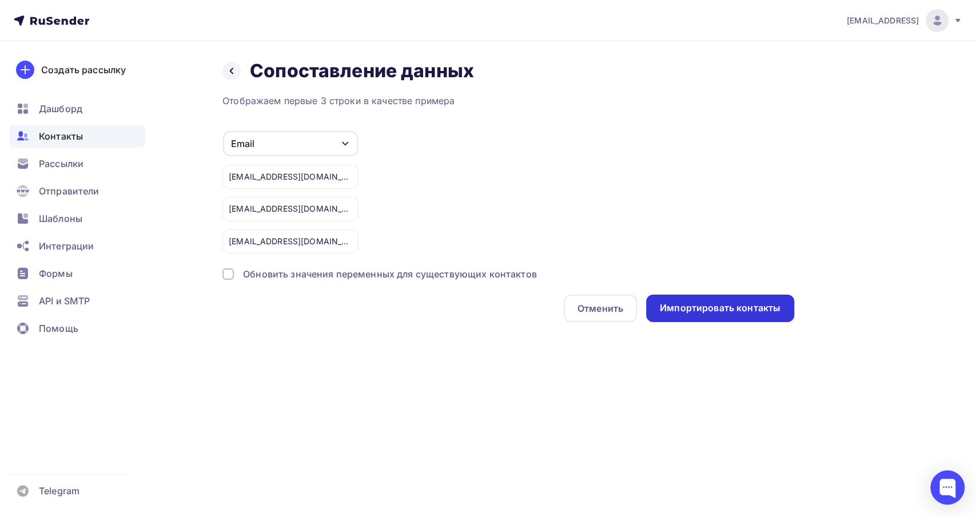
click at [711, 304] on div "Импортировать контакты" at bounding box center [720, 307] width 121 height 13
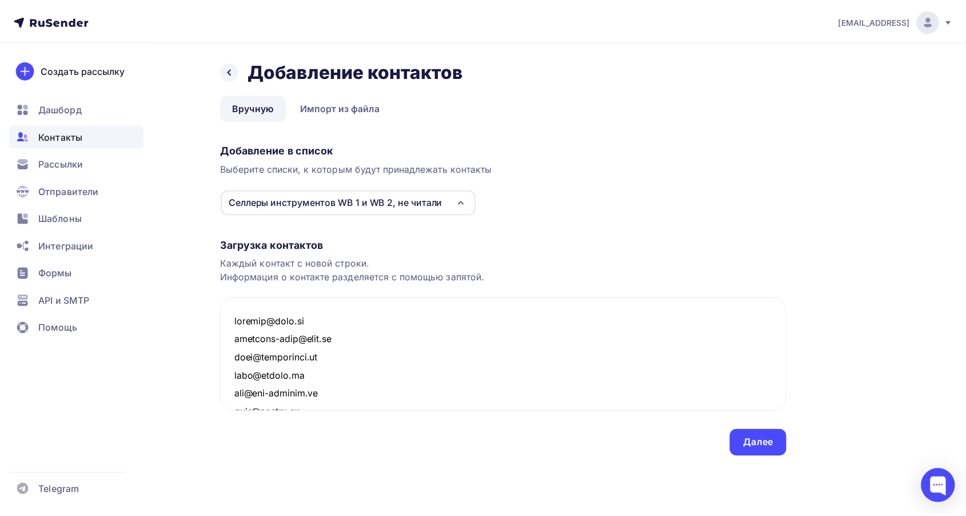
scroll to position [1926, 0]
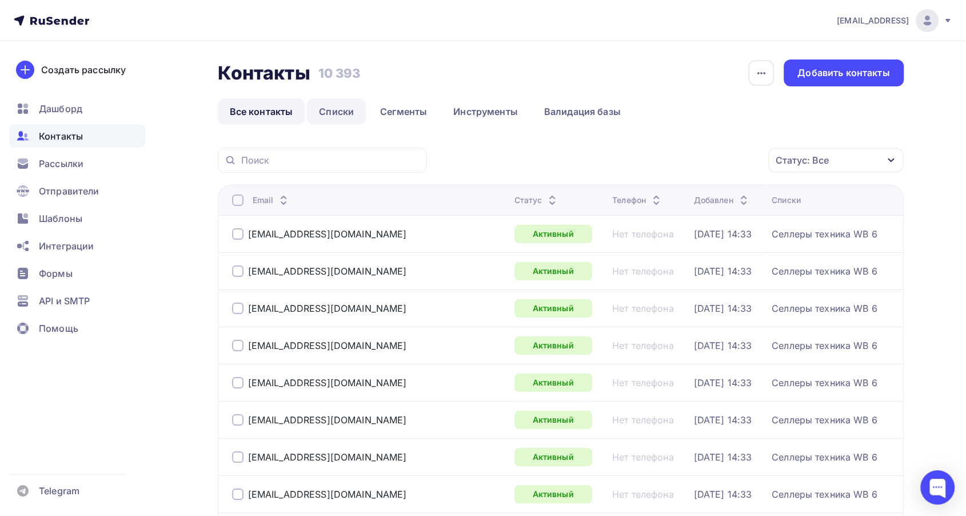
click at [325, 117] on link "Списки" at bounding box center [336, 111] width 59 height 26
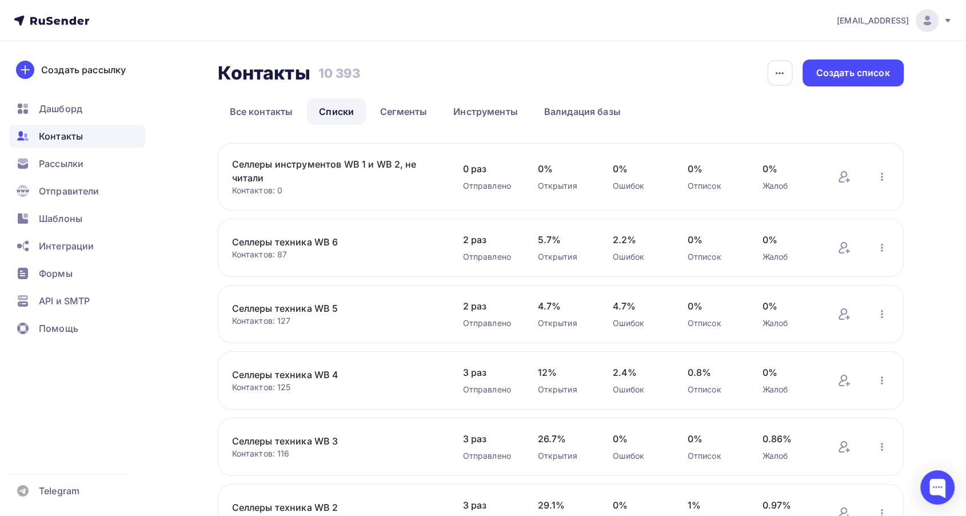
click at [362, 161] on link "Селлеры инструментов WB 1 и WB 2, не читали" at bounding box center [329, 170] width 194 height 27
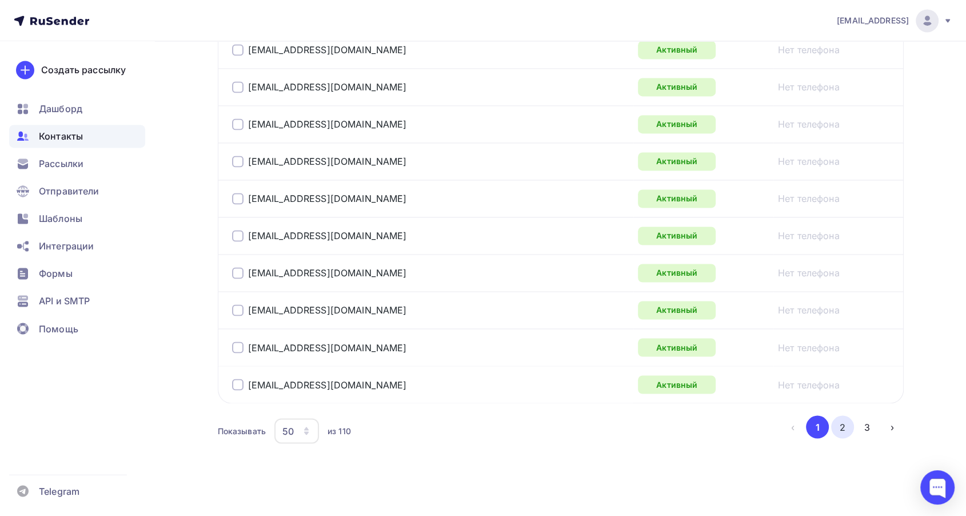
click at [837, 425] on button "2" at bounding box center [842, 426] width 23 height 23
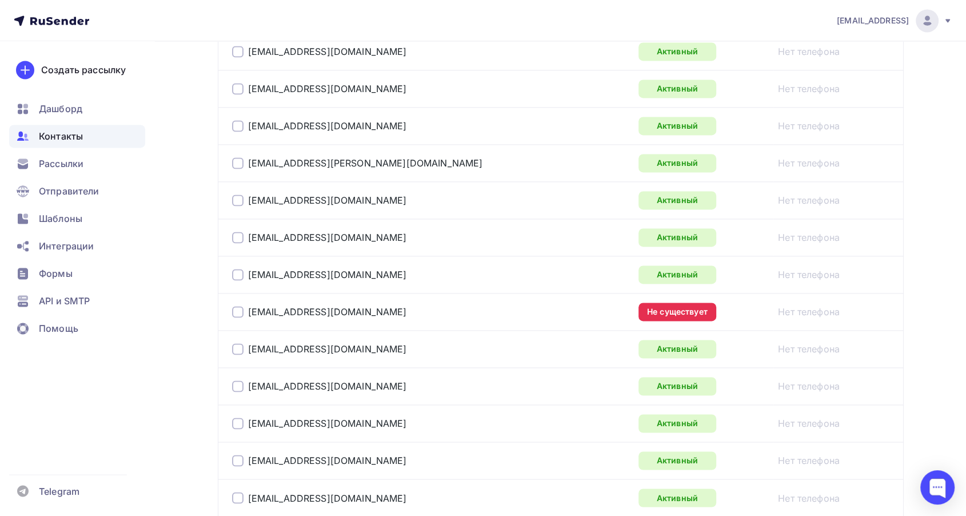
scroll to position [1858, 0]
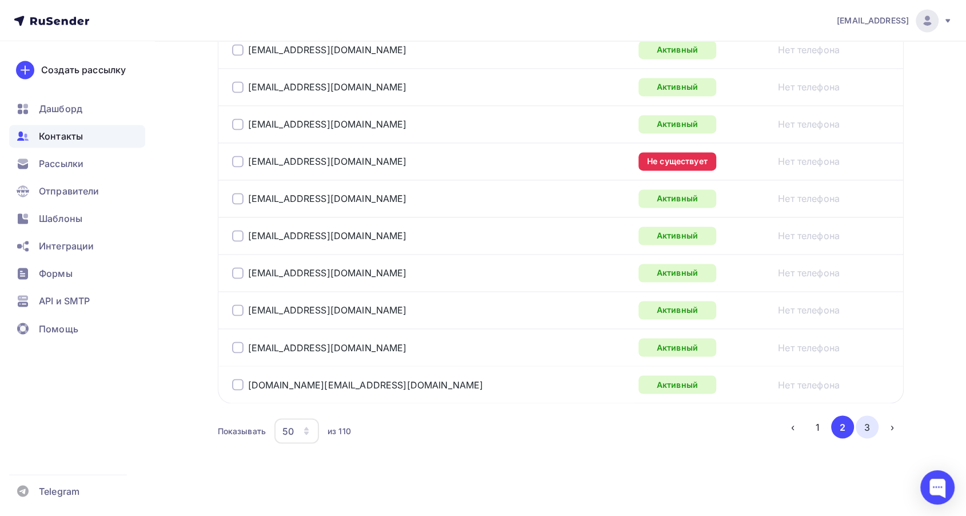
click at [862, 424] on button "3" at bounding box center [867, 426] width 23 height 23
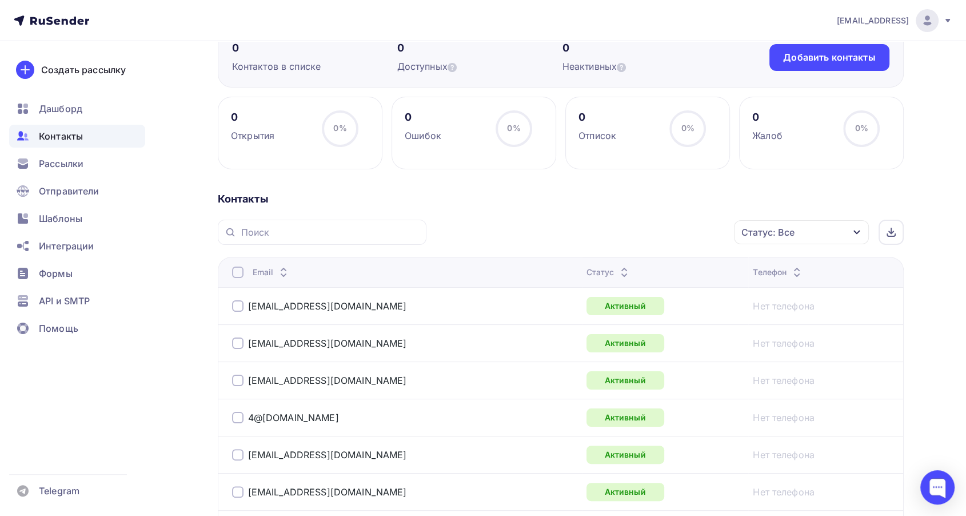
scroll to position [0, 0]
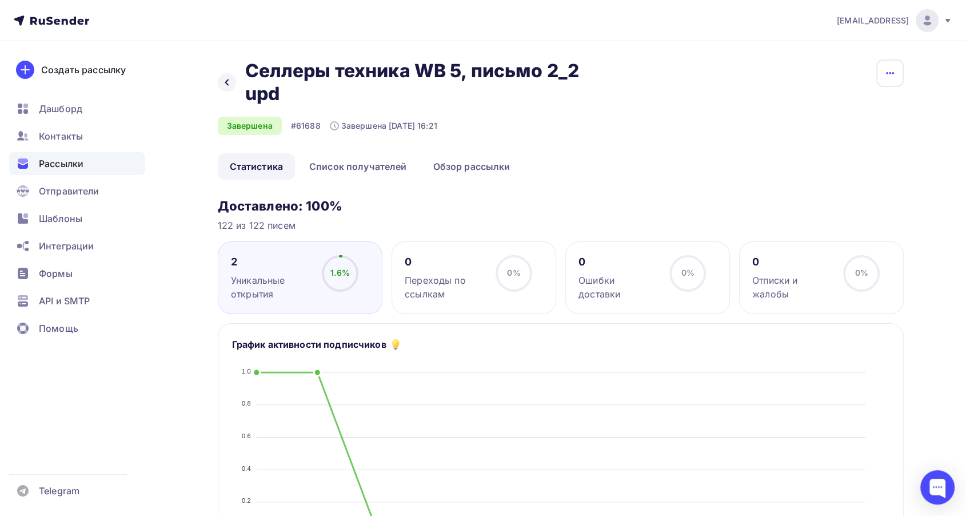
click at [889, 73] on icon "button" at bounding box center [890, 73] width 14 height 14
click at [849, 107] on div "Копировать" at bounding box center [846, 109] width 110 height 14
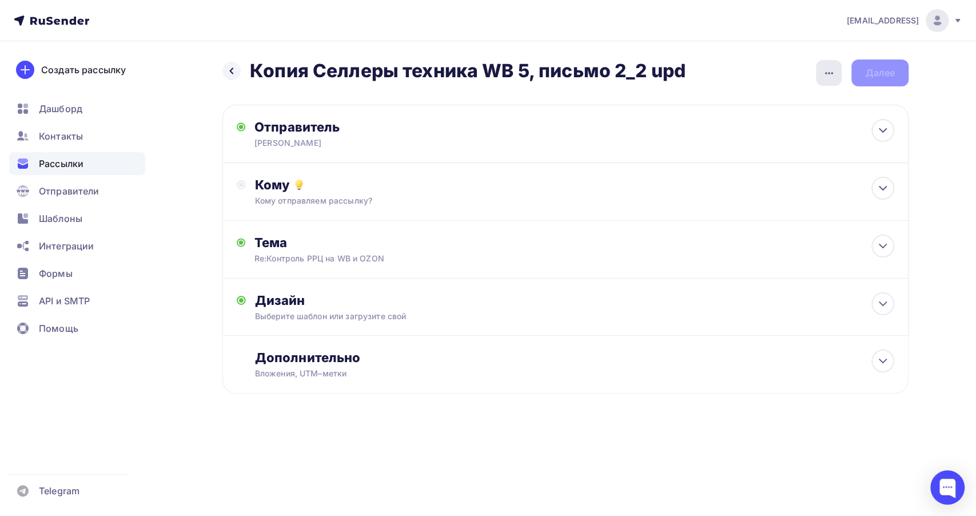
click at [817, 78] on div "button" at bounding box center [829, 73] width 26 height 26
click at [775, 136] on div "Переименовать рассылку" at bounding box center [769, 132] width 142 height 14
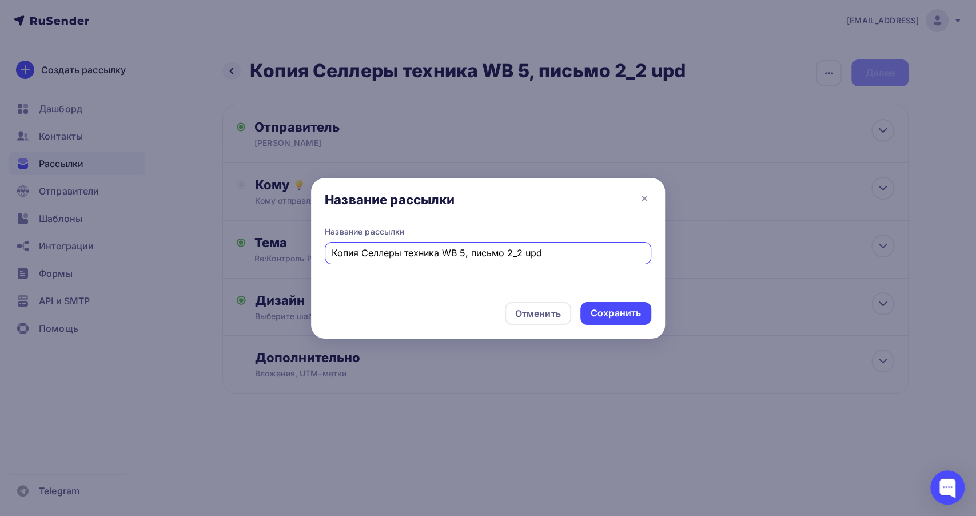
drag, startPoint x: 362, startPoint y: 252, endPoint x: 320, endPoint y: 248, distance: 41.9
click at [238, 238] on div "Название рассылки Название рассылки Копия Селлеры техника WB 5, письмо 2_2 upd …" at bounding box center [488, 258] width 976 height 516
click at [480, 252] on input "Селлеры техника WB 5, письмо 2_2 upd" at bounding box center [488, 253] width 313 height 14
type input "Селлеры техника WB 5, письмо 3_2 upd"
click at [630, 308] on div "Сохранить" at bounding box center [616, 312] width 50 height 13
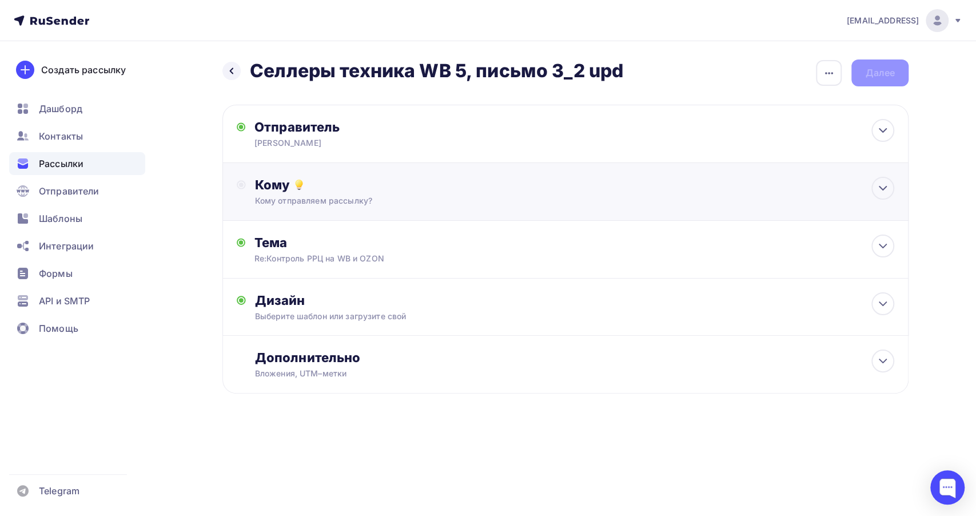
click at [448, 195] on div "Кому отправляем рассылку?" at bounding box center [543, 200] width 576 height 11
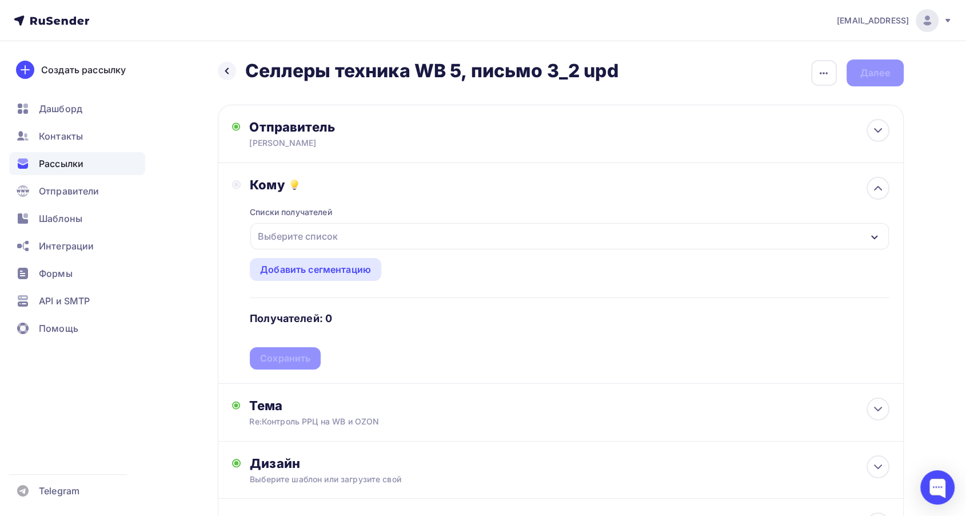
click at [533, 227] on div "Выберите список" at bounding box center [569, 236] width 638 height 26
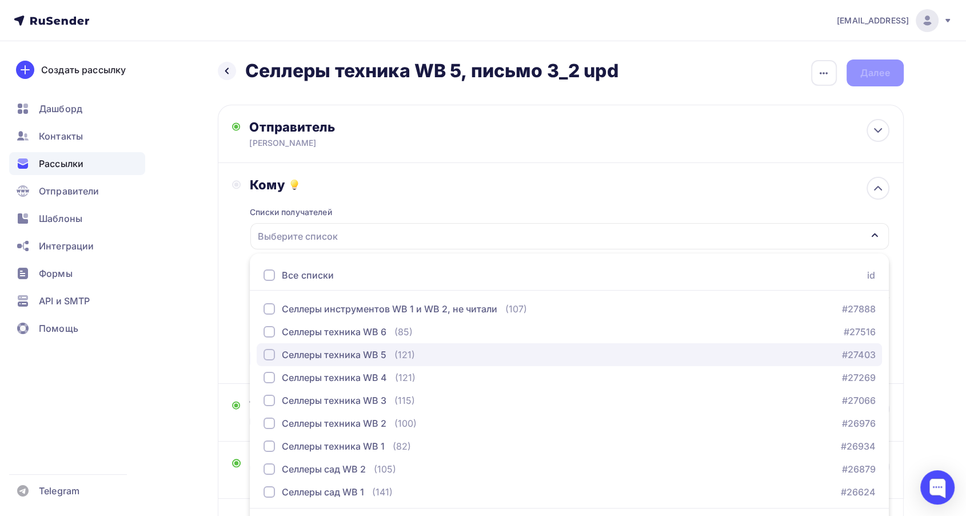
click at [269, 353] on div "button" at bounding box center [269, 354] width 11 height 11
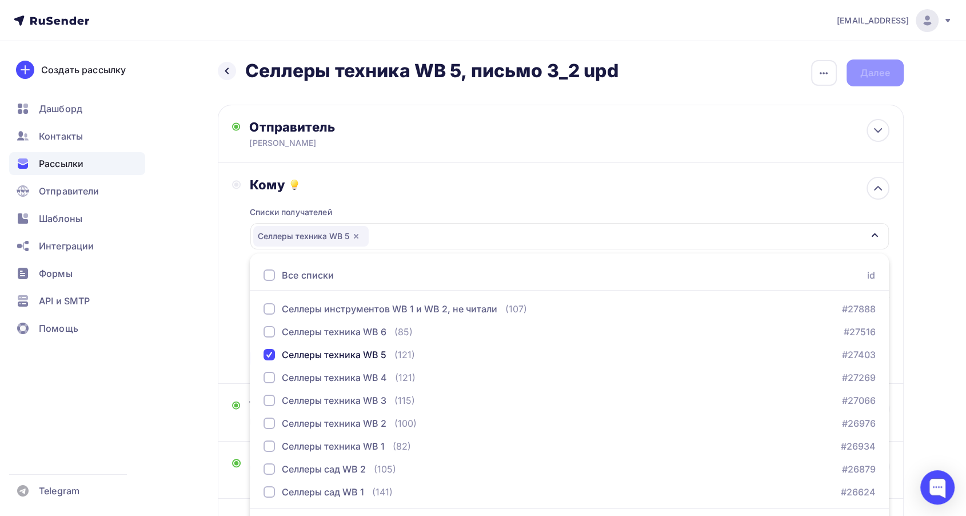
click at [237, 338] on div "Кому Списки получателей Селлеры техника WB 5 Все списки id Селлеры инструментов…" at bounding box center [561, 273] width 658 height 193
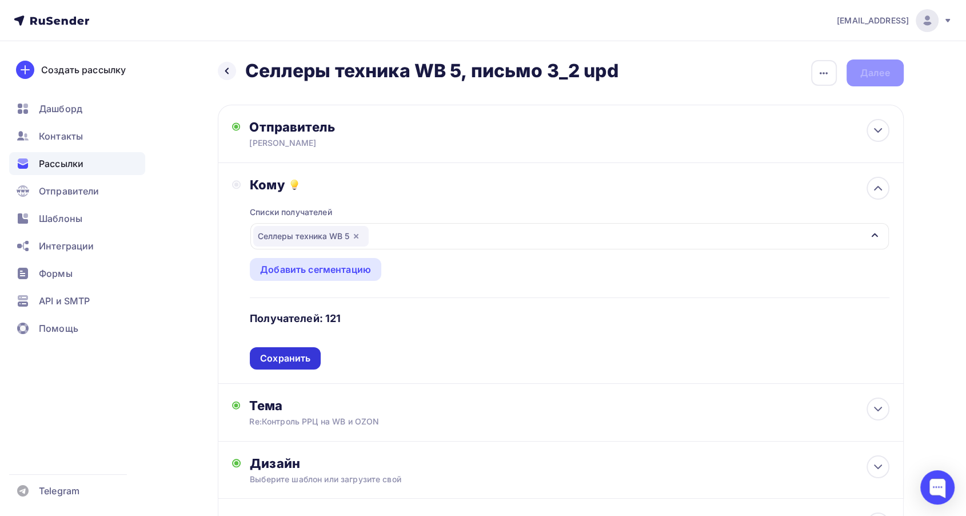
click at [278, 360] on div "Сохранить" at bounding box center [285, 358] width 50 height 13
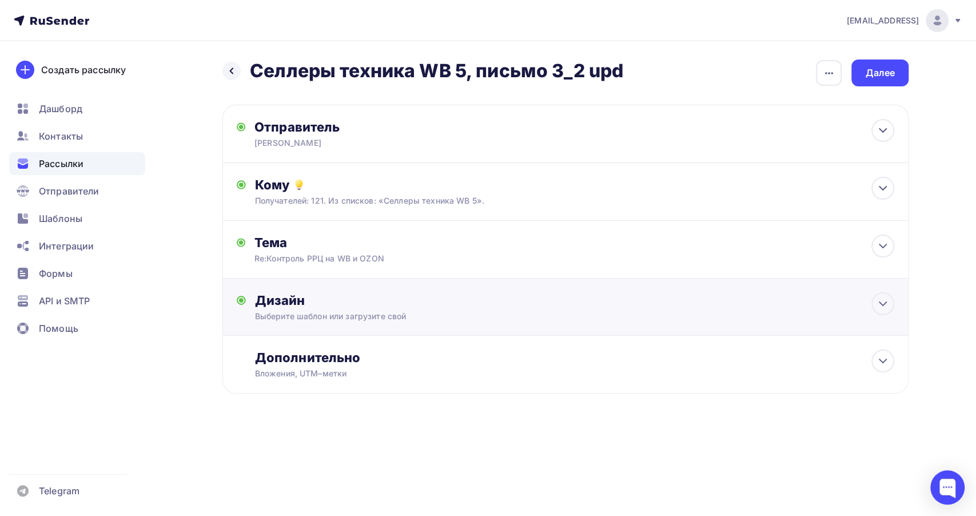
click at [489, 308] on div "Дизайн Выберите шаблон или загрузите свой Размер письма: 122 Kb Заменить шаблон…" at bounding box center [574, 307] width 639 height 30
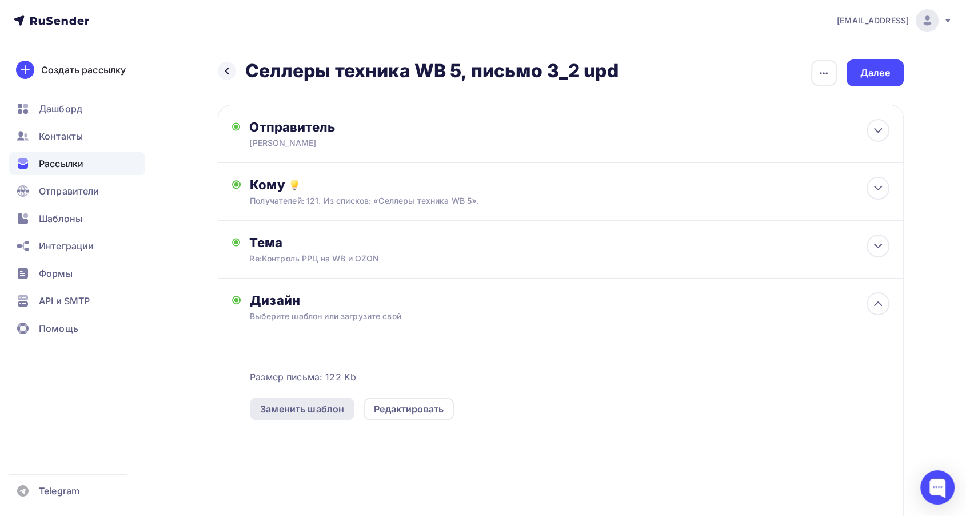
drag, startPoint x: 314, startPoint y: 404, endPoint x: 401, endPoint y: 373, distance: 92.2
click at [314, 403] on div "Заменить шаблон" at bounding box center [302, 409] width 84 height 14
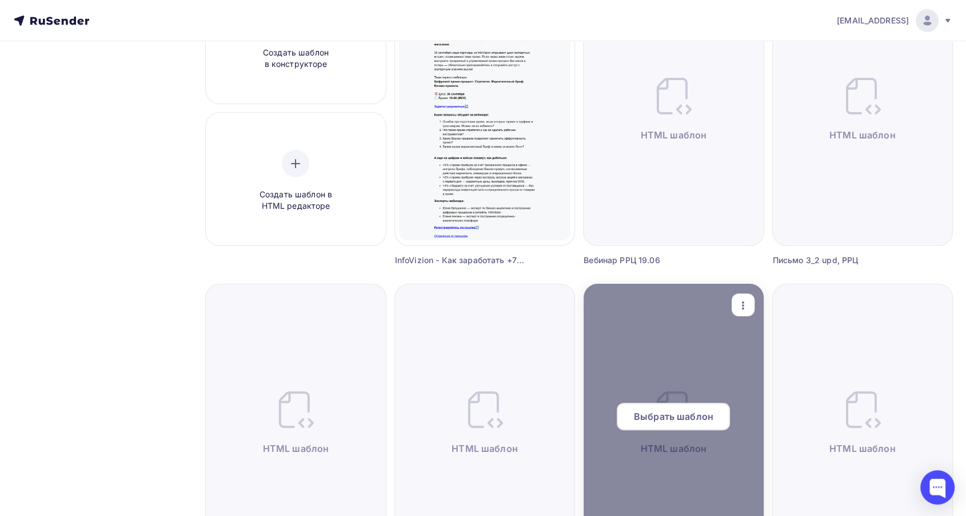
scroll to position [190, 0]
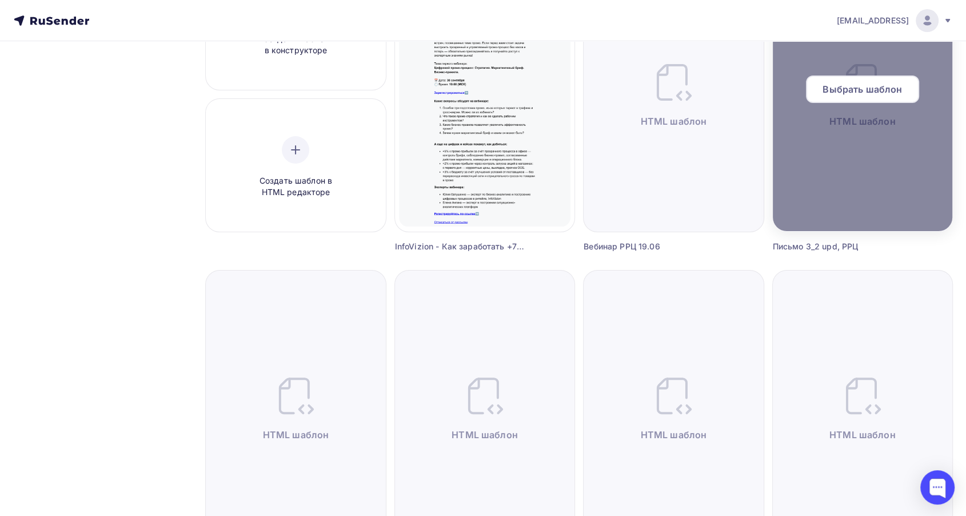
click at [857, 91] on span "Выбрать шаблон" at bounding box center [862, 89] width 79 height 14
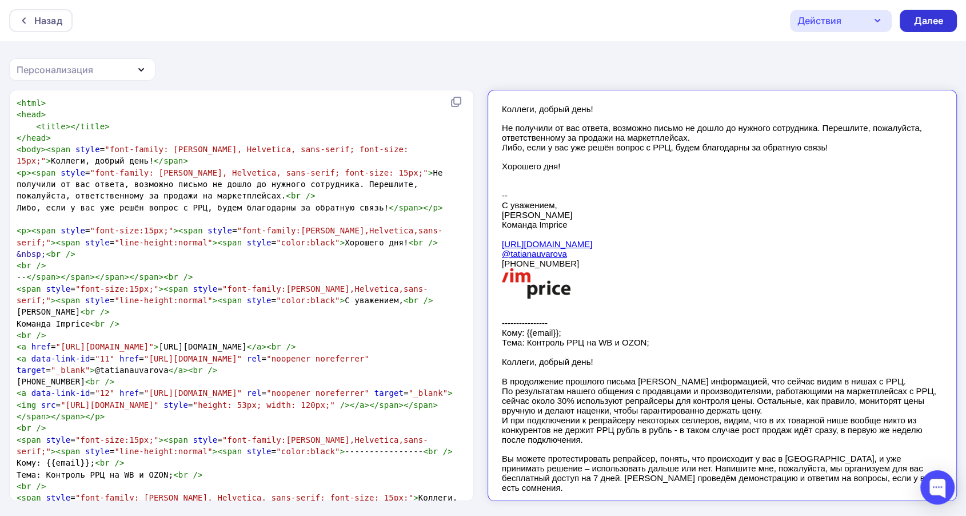
click at [934, 13] on div "Далее" at bounding box center [928, 21] width 57 height 22
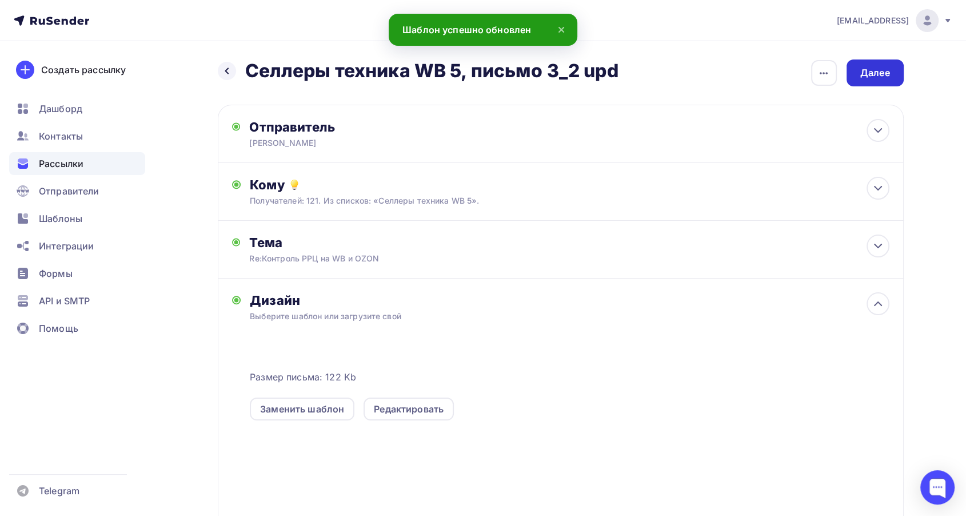
click at [872, 75] on div "Далее" at bounding box center [876, 72] width 30 height 13
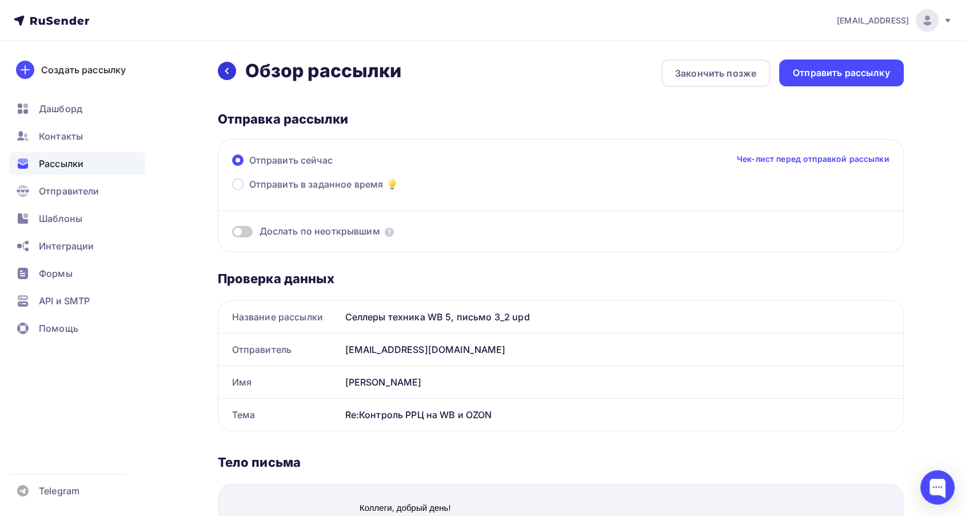
drag, startPoint x: 229, startPoint y: 71, endPoint x: 284, endPoint y: 113, distance: 68.5
click at [230, 72] on icon at bounding box center [226, 70] width 9 height 9
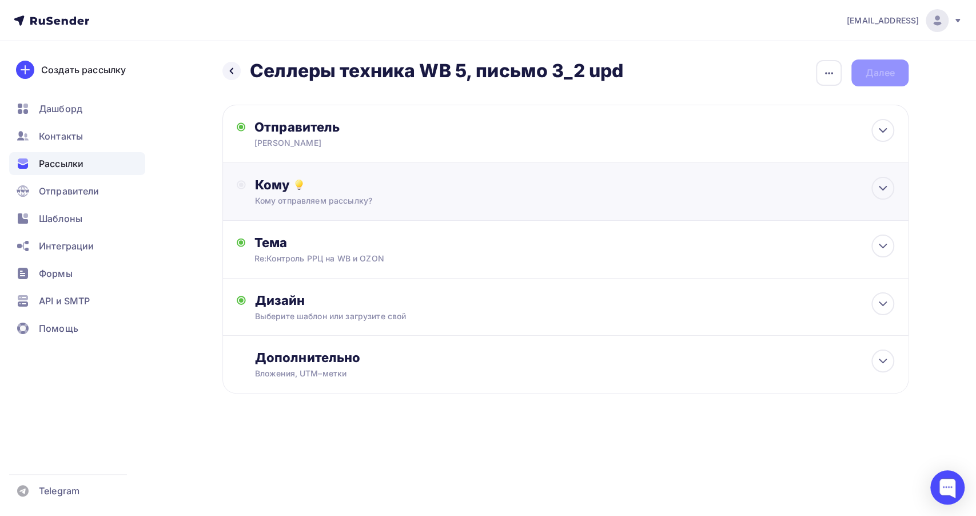
click at [419, 188] on div "Кому" at bounding box center [574, 185] width 639 height 16
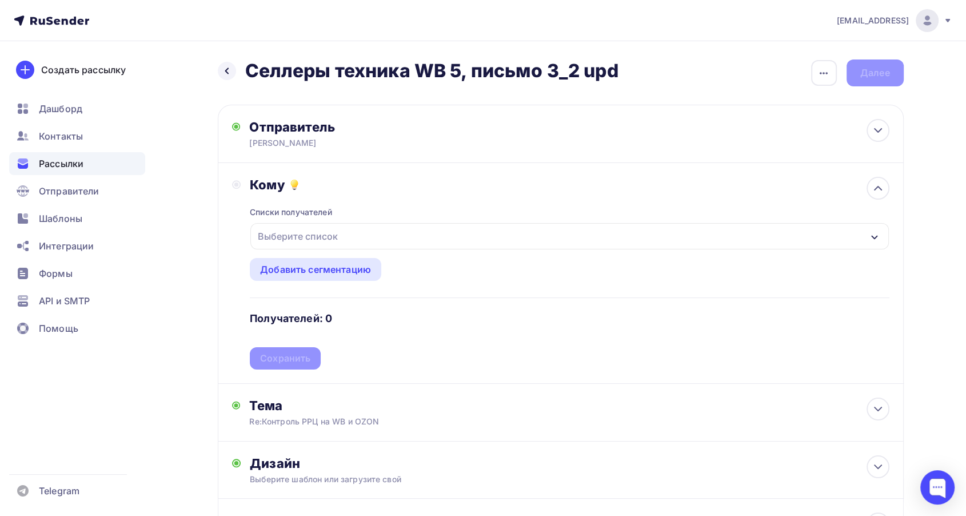
click at [435, 243] on div "Выберите список" at bounding box center [569, 236] width 638 height 26
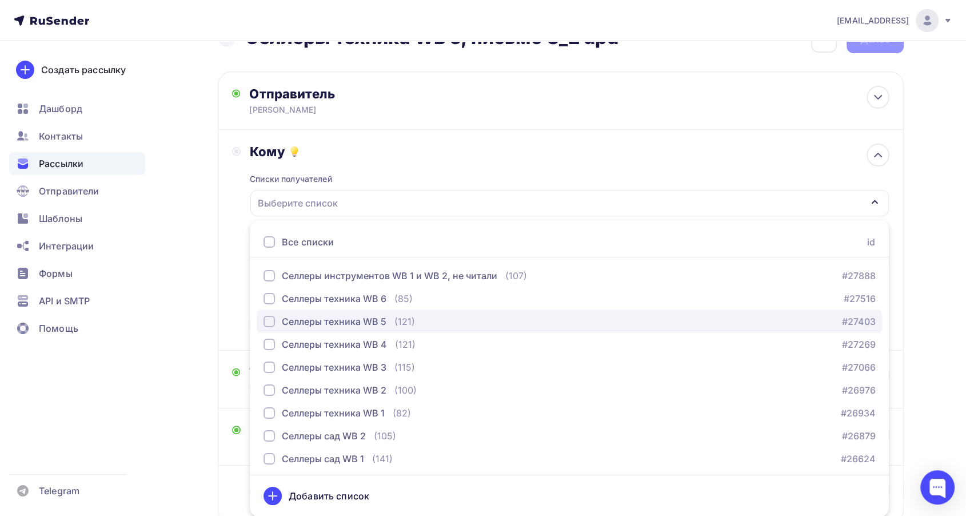
click at [365, 318] on div "Селлеры техника WB 5" at bounding box center [334, 321] width 105 height 14
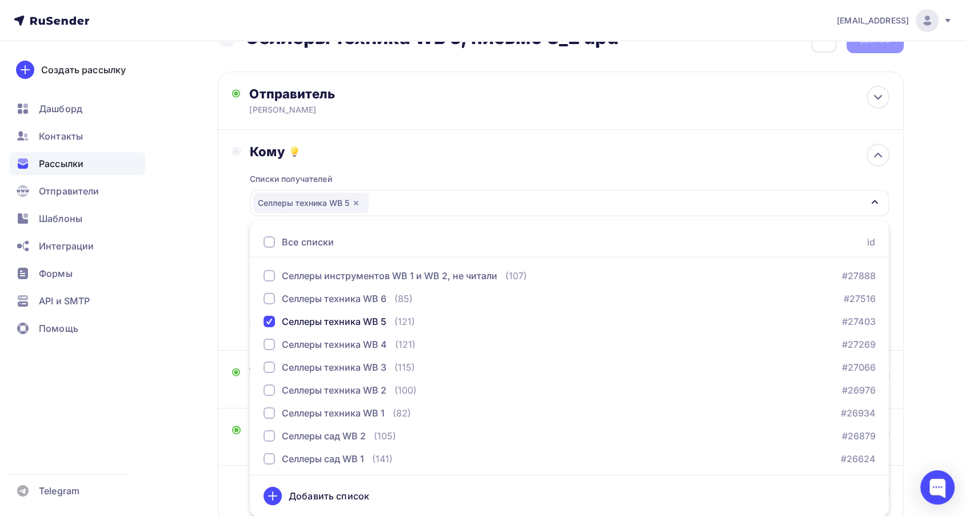
click at [230, 288] on div "Кому Списки получателей Селлеры техника WB 5 Все списки id Селлеры инструментов…" at bounding box center [561, 240] width 686 height 221
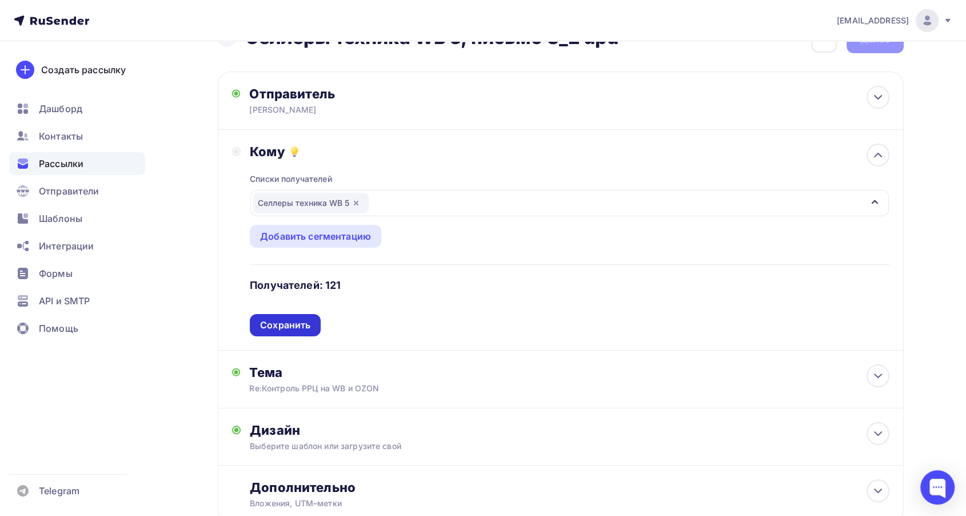
click at [309, 325] on div "Сохранить" at bounding box center [285, 324] width 50 height 13
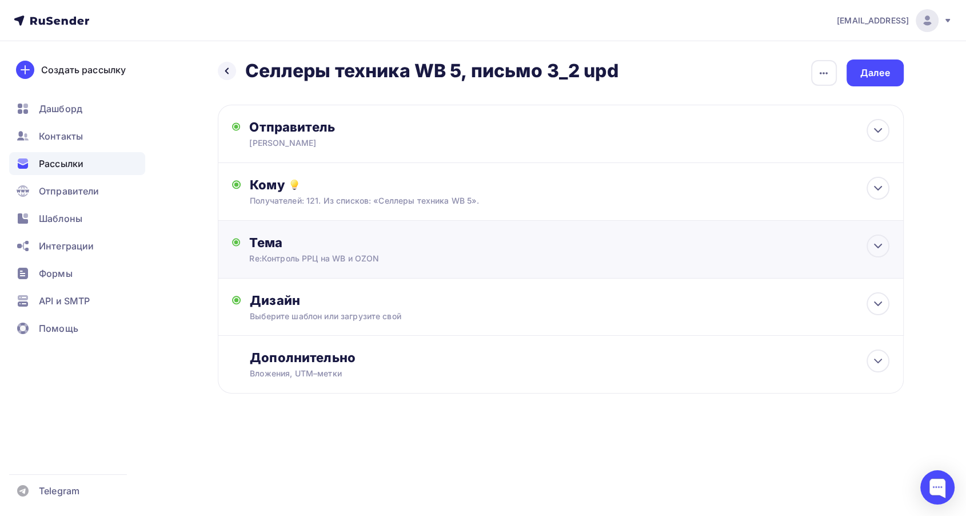
scroll to position [0, 0]
click at [879, 71] on div "Далее" at bounding box center [880, 72] width 30 height 13
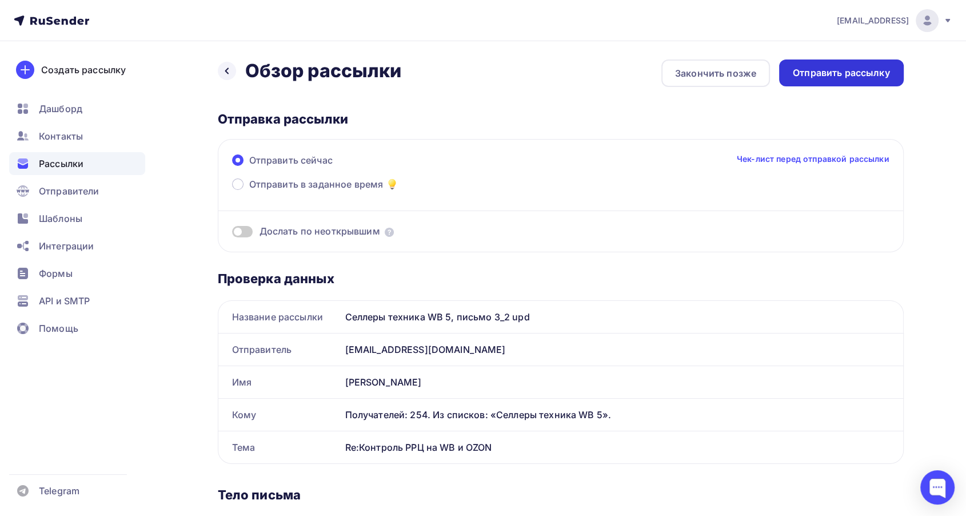
click at [865, 71] on div "Отправить рассылку" at bounding box center [841, 72] width 97 height 13
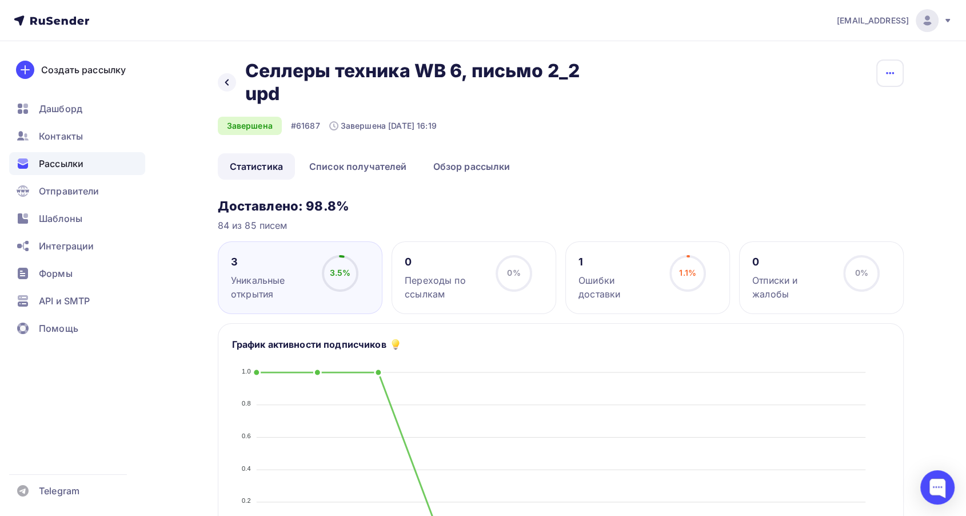
click at [902, 69] on button "button" at bounding box center [890, 72] width 27 height 27
click at [869, 117] on link "Копировать" at bounding box center [846, 109] width 124 height 23
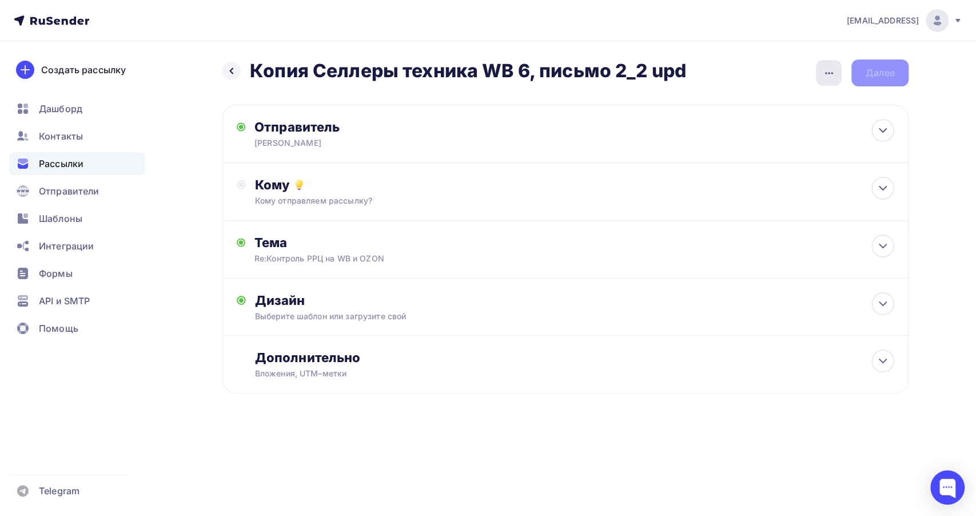
click at [830, 71] on icon "button" at bounding box center [829, 73] width 14 height 14
click at [780, 130] on div "Переименовать рассылку" at bounding box center [769, 132] width 142 height 14
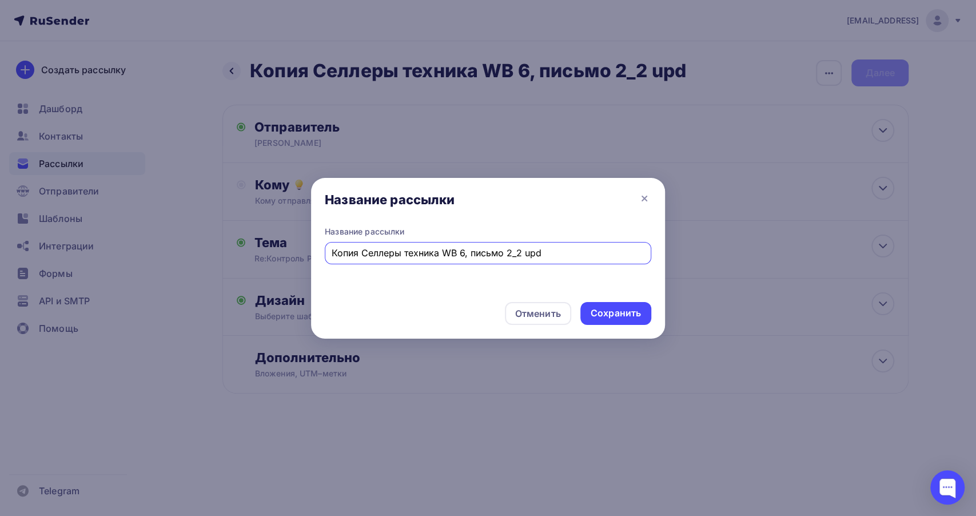
drag, startPoint x: 360, startPoint y: 255, endPoint x: 261, endPoint y: 259, distance: 99.0
click at [260, 259] on div "Название рассылки Название рассылки Копия Селлеры техника WB 6, письмо 2_2 upd …" at bounding box center [488, 258] width 976 height 516
click at [475, 252] on input "Селлеры техника WB 6, письмо 2_2 upd" at bounding box center [488, 253] width 313 height 14
type input "Селлеры техника WB 6, письмо 3_2 upd"
click at [598, 312] on div "Сохранить" at bounding box center [616, 312] width 50 height 13
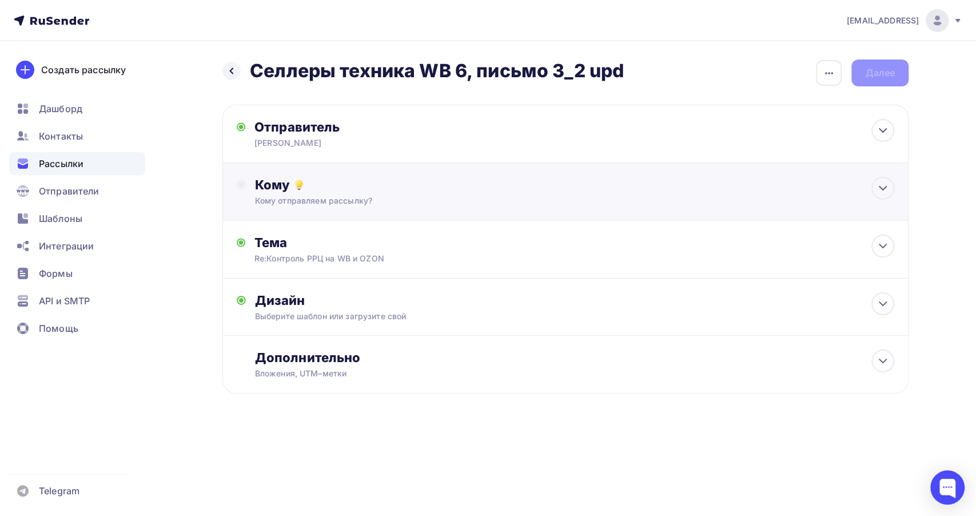
click at [511, 197] on div "Кому отправляем рассылку?" at bounding box center [543, 200] width 576 height 11
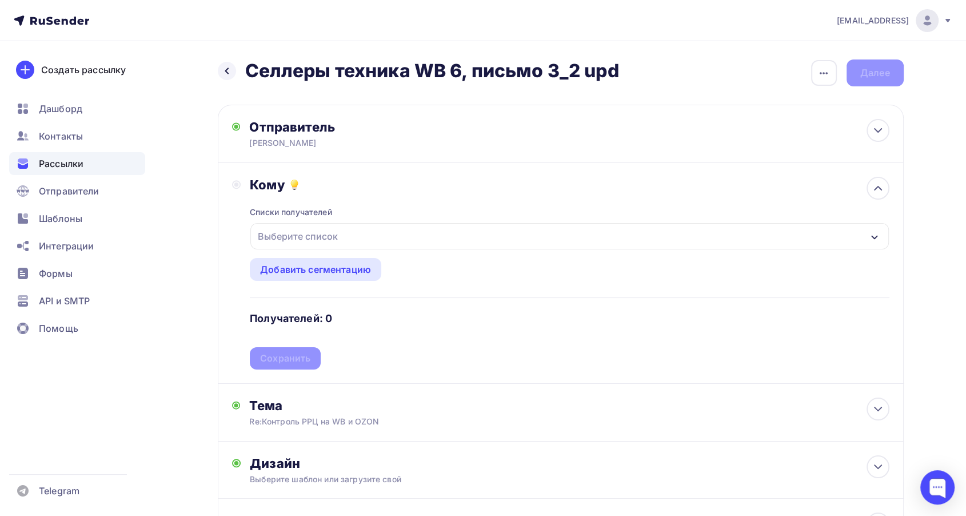
click at [471, 232] on div "Выберите список" at bounding box center [569, 236] width 638 height 26
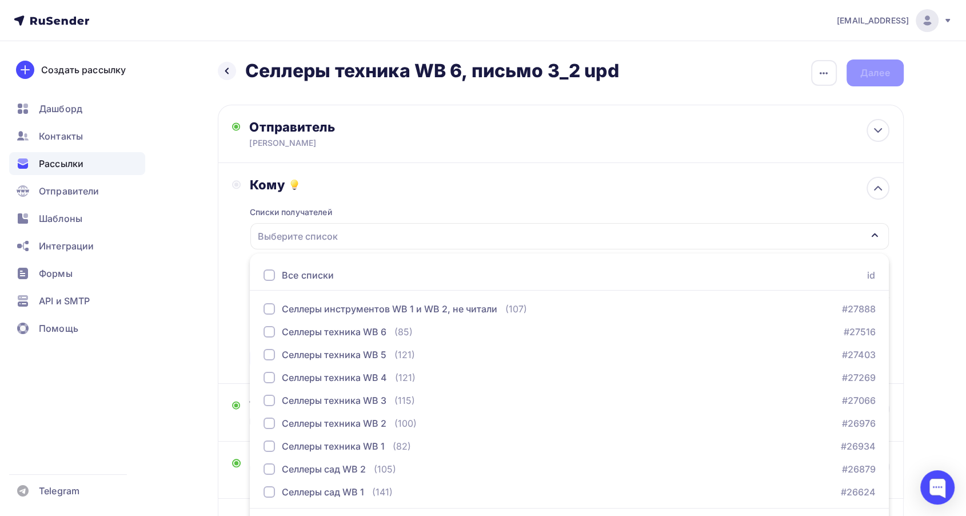
scroll to position [33, 0]
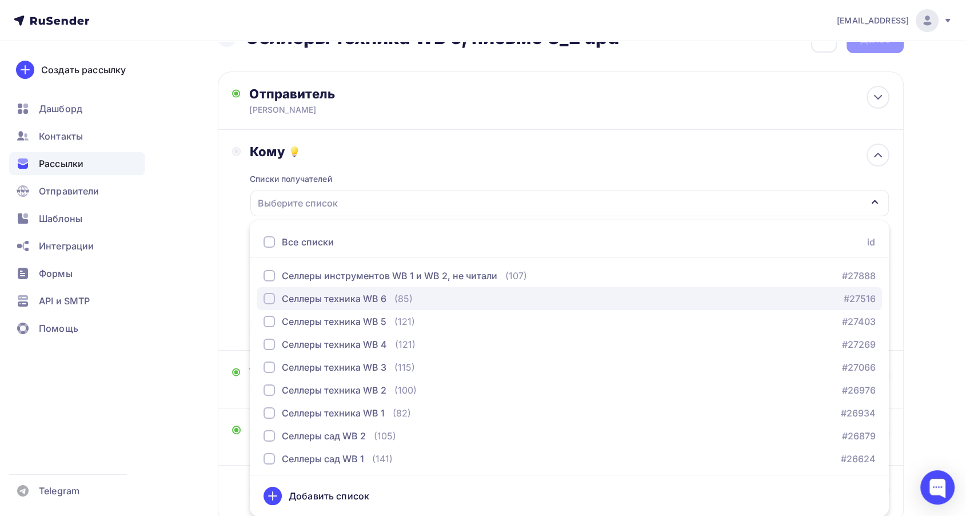
drag, startPoint x: 384, startPoint y: 297, endPoint x: 365, endPoint y: 297, distance: 18.9
click at [384, 297] on div "Селлеры техника WB 6" at bounding box center [334, 299] width 105 height 14
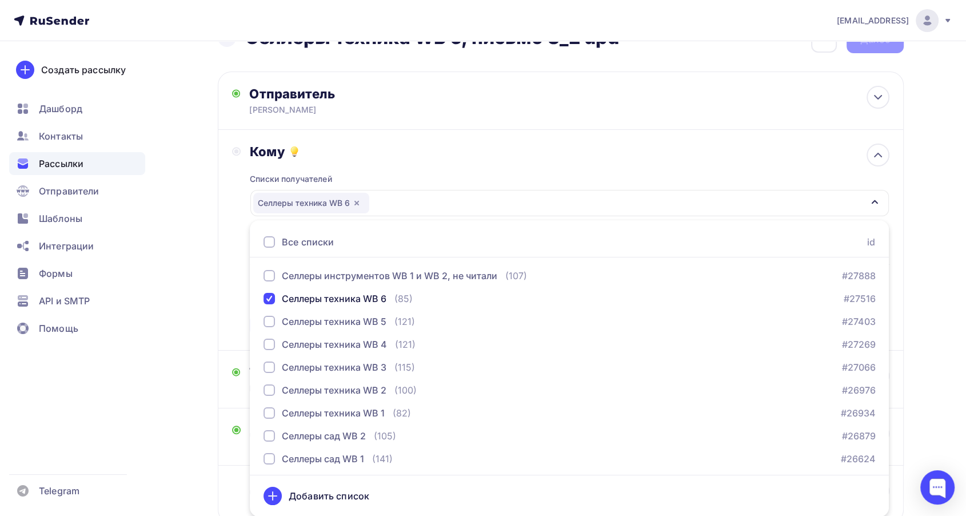
click at [233, 290] on div "Кому Списки получателей Селлеры техника WB 6 Все списки id Селлеры инструментов…" at bounding box center [561, 240] width 658 height 193
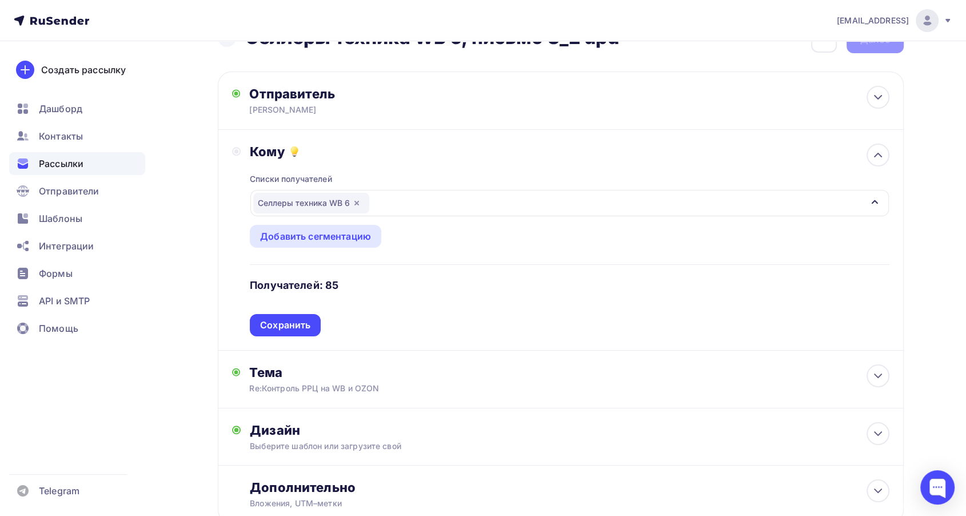
click at [277, 321] on div "Сохранить" at bounding box center [285, 324] width 50 height 13
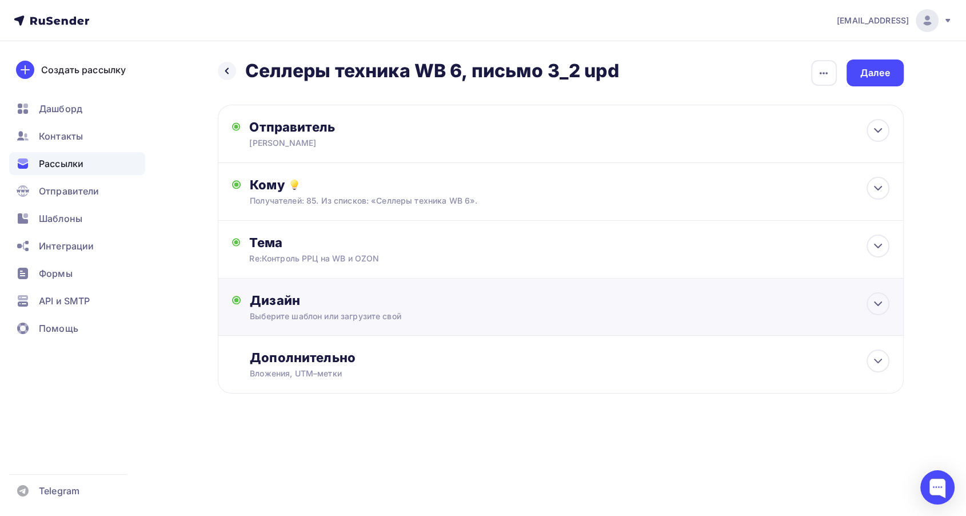
scroll to position [0, 0]
click at [472, 320] on div "Выберите шаблон или загрузите свой" at bounding box center [543, 315] width 576 height 11
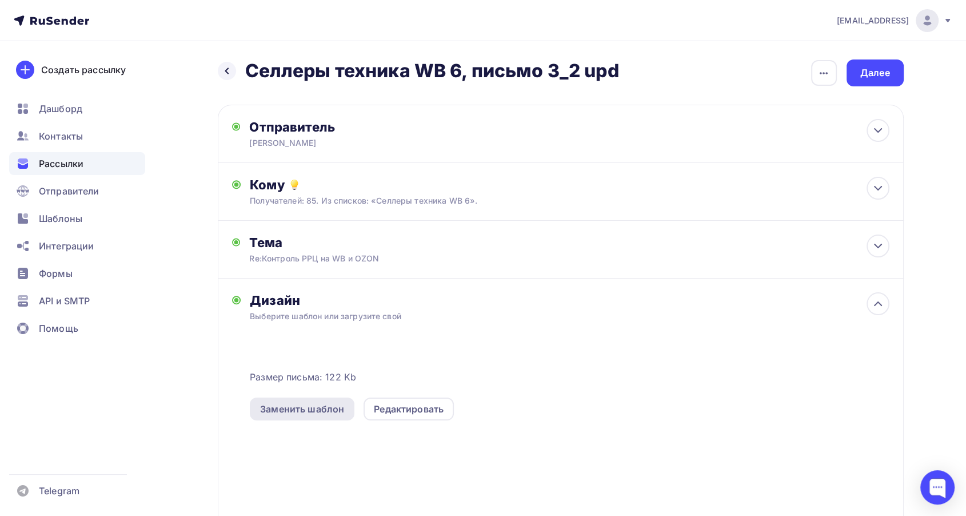
click at [311, 406] on div "Заменить шаблон" at bounding box center [302, 409] width 84 height 14
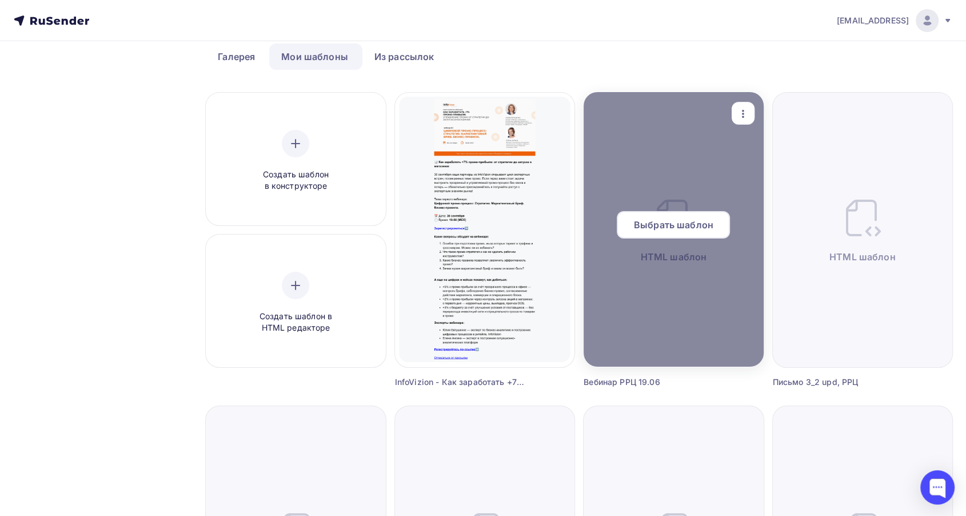
scroll to position [127, 0]
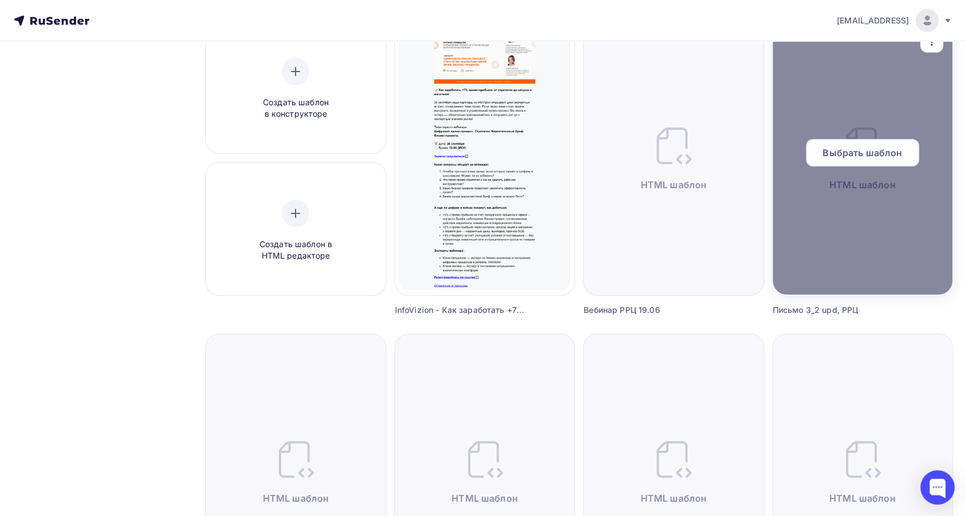
click at [855, 151] on span "Выбрать шаблон" at bounding box center [862, 153] width 79 height 14
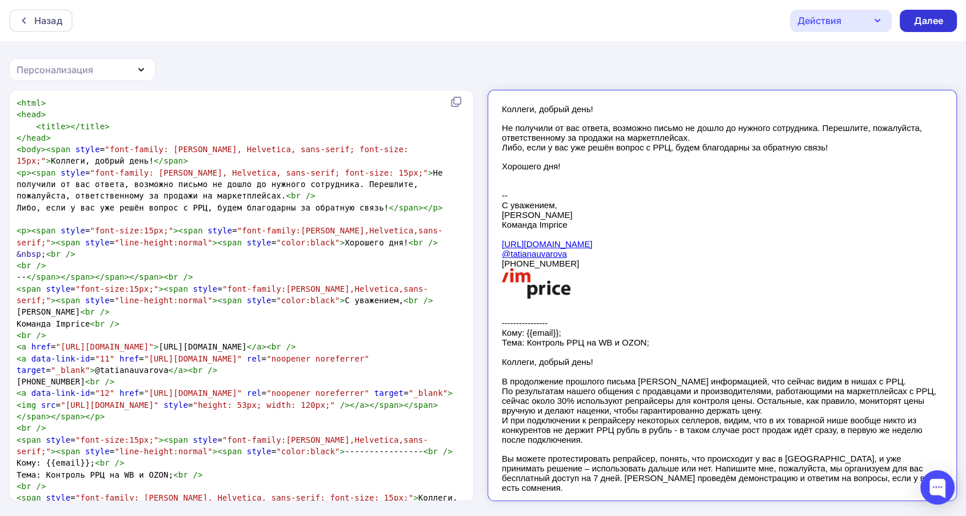
click at [937, 19] on div "Далее" at bounding box center [929, 20] width 30 height 13
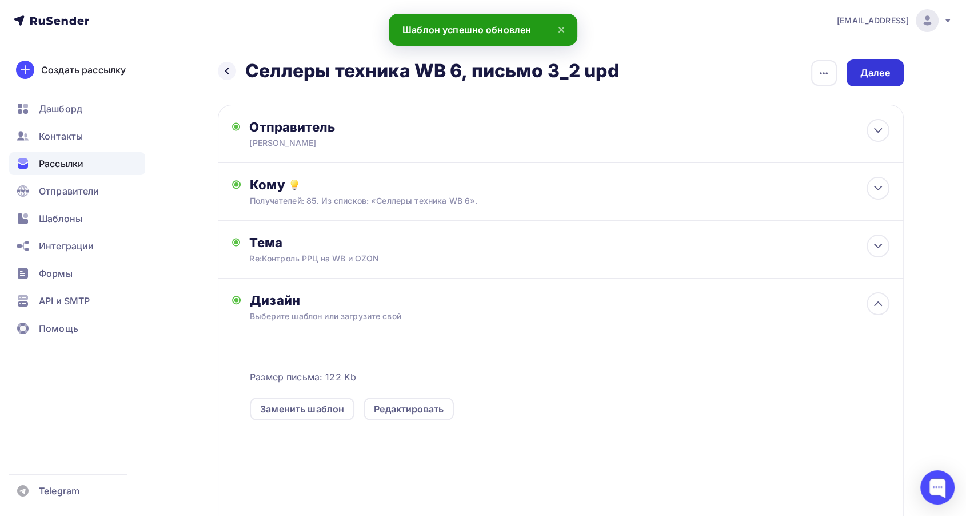
click at [878, 69] on div "Далее" at bounding box center [876, 72] width 30 height 13
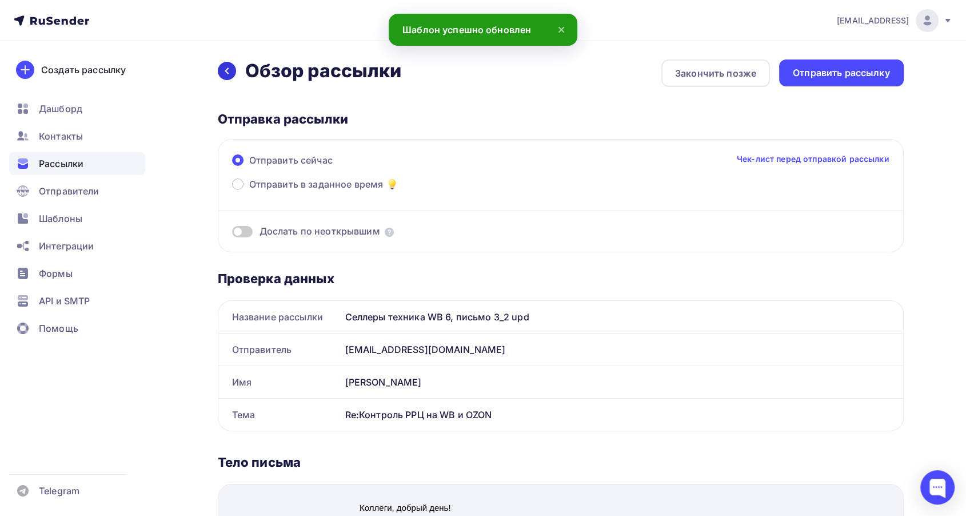
click at [228, 74] on icon at bounding box center [226, 70] width 9 height 9
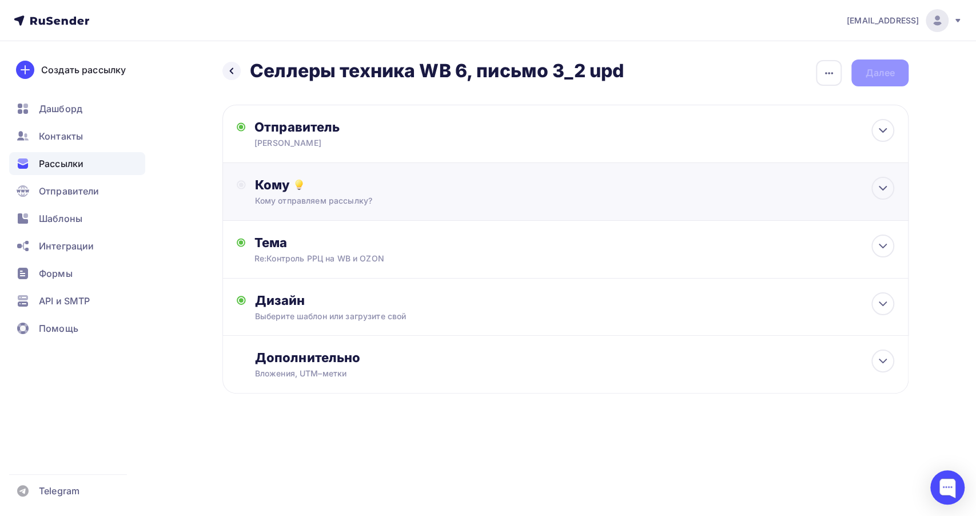
click at [448, 188] on div "Кому" at bounding box center [574, 185] width 639 height 16
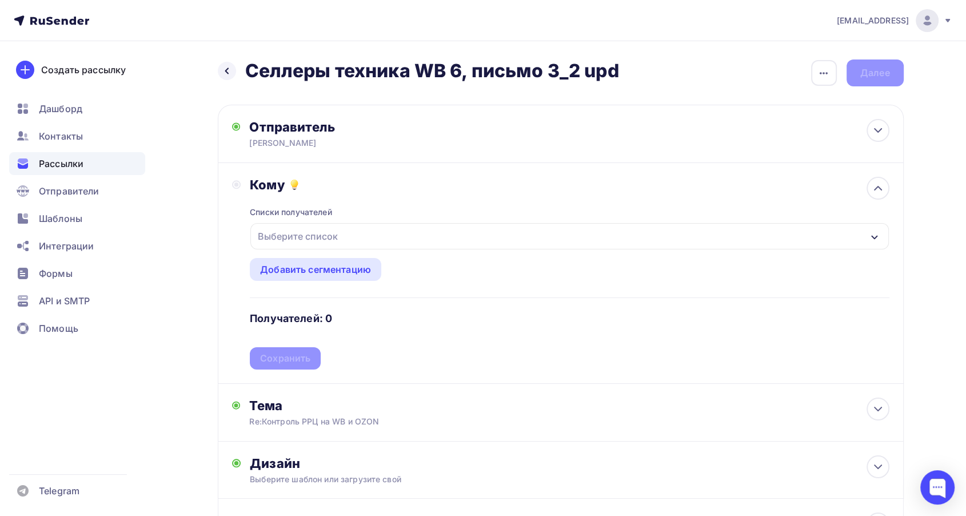
click at [425, 238] on div "Выберите список" at bounding box center [569, 236] width 638 height 26
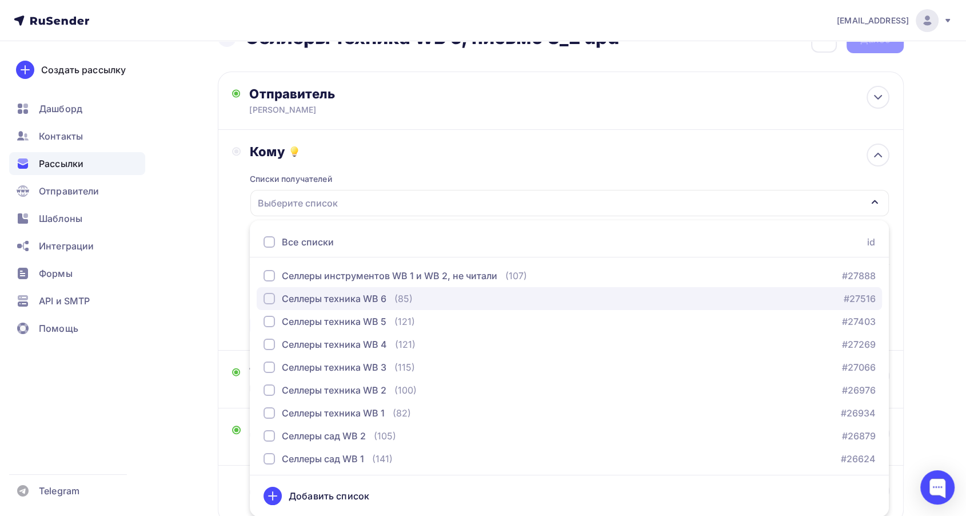
click at [396, 302] on div "(85)" at bounding box center [404, 299] width 18 height 14
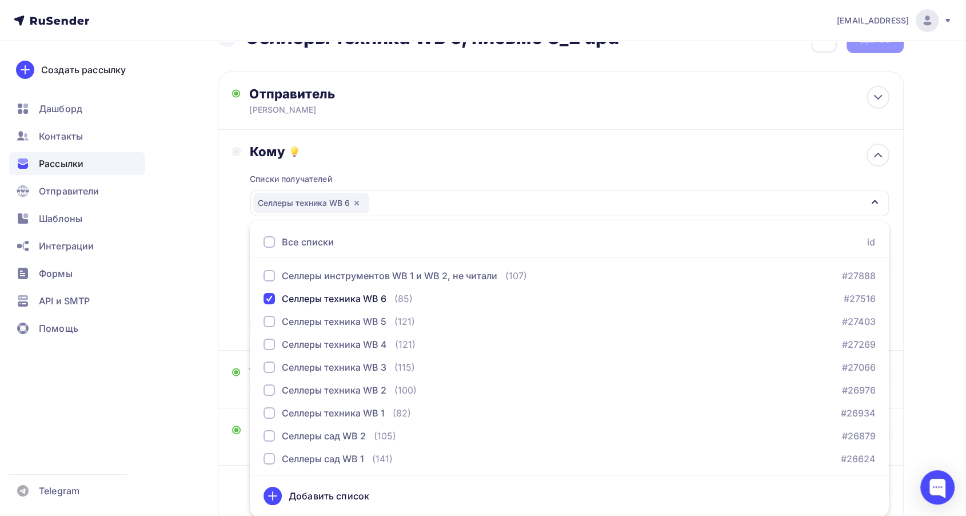
click at [229, 308] on div "Кому Списки получателей Селлеры техника WB 6 Все списки id Селлеры инструментов…" at bounding box center [561, 240] width 686 height 221
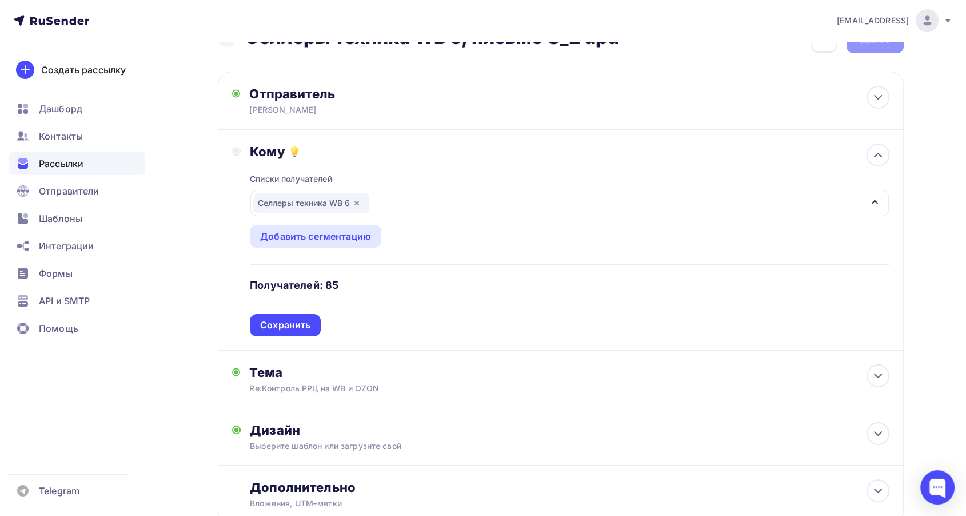
click at [274, 326] on div "Сохранить" at bounding box center [285, 324] width 50 height 13
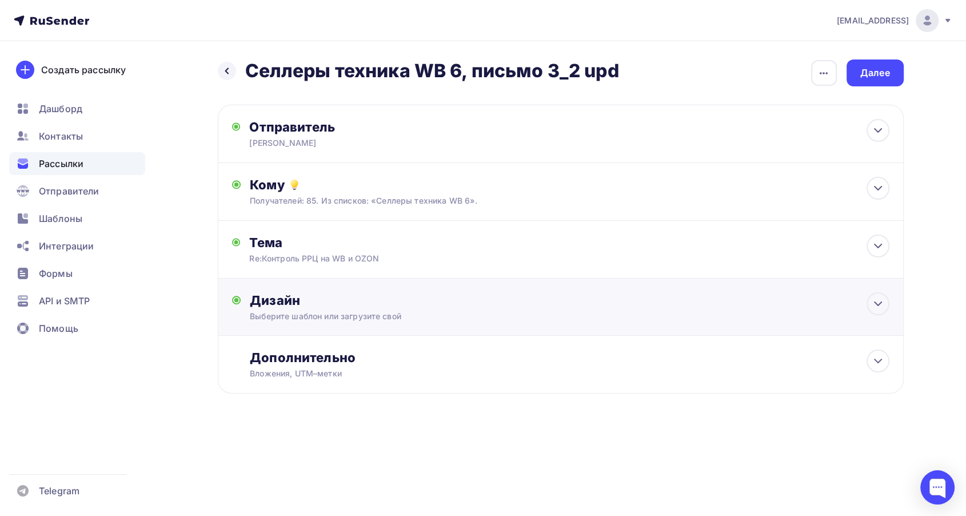
scroll to position [0, 0]
click at [895, 74] on div "Далее" at bounding box center [879, 72] width 57 height 27
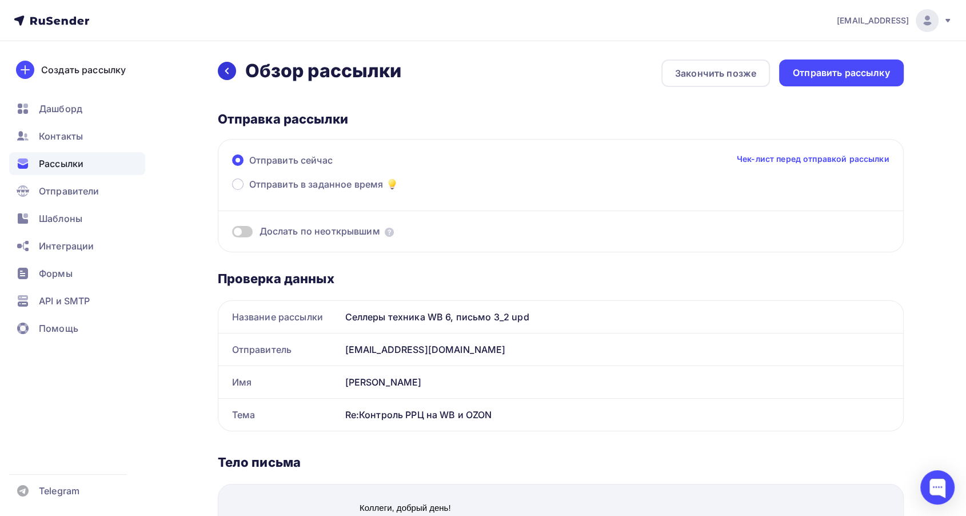
click at [232, 70] on div at bounding box center [227, 71] width 18 height 18
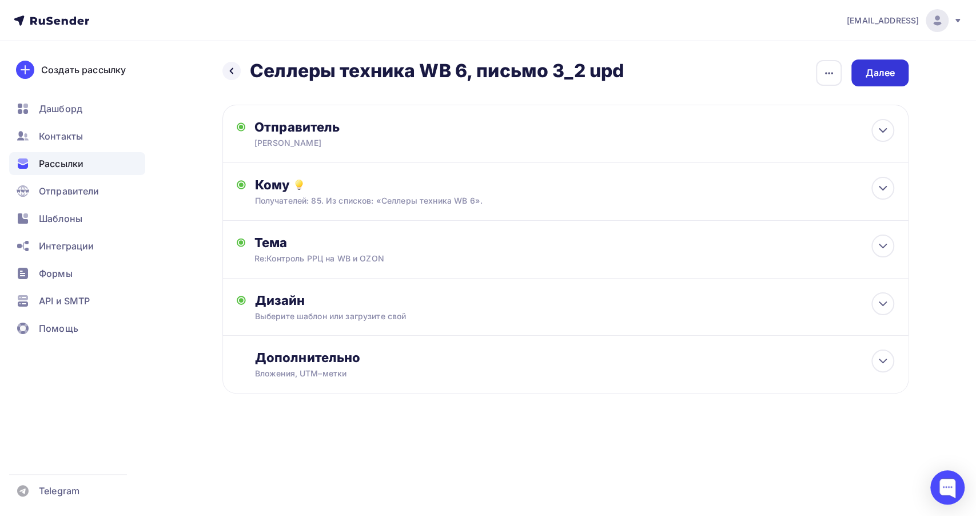
click at [883, 66] on div "Далее" at bounding box center [880, 72] width 30 height 13
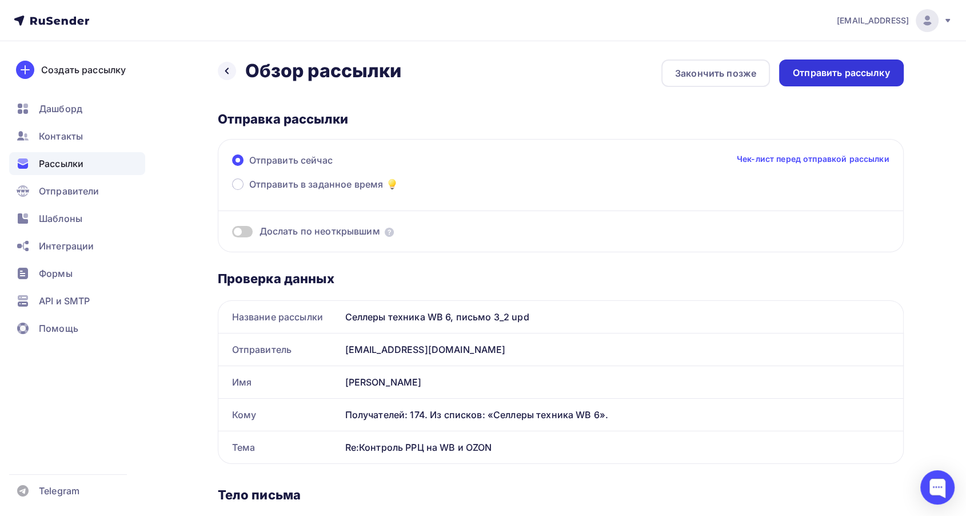
click at [831, 75] on div "Отправить рассылку" at bounding box center [841, 72] width 97 height 13
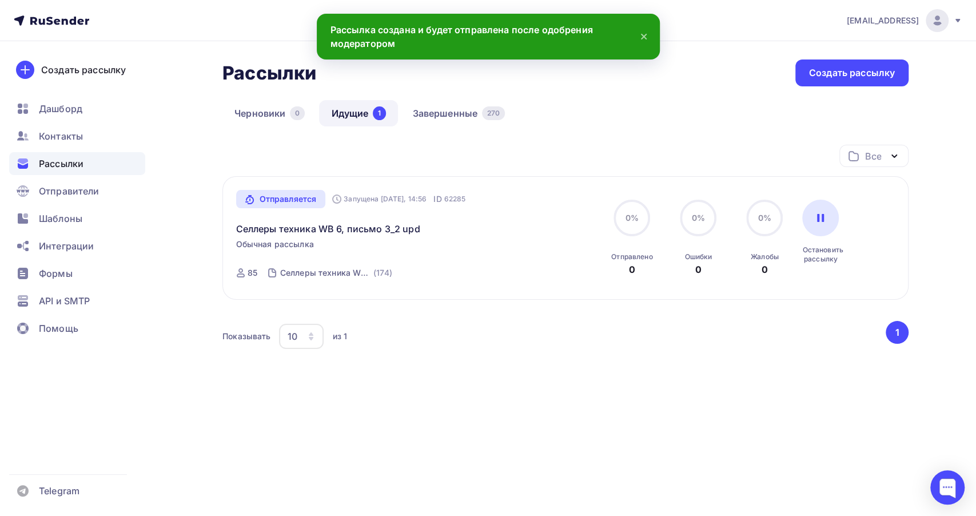
click at [72, 161] on span "Рассылки" at bounding box center [61, 164] width 45 height 14
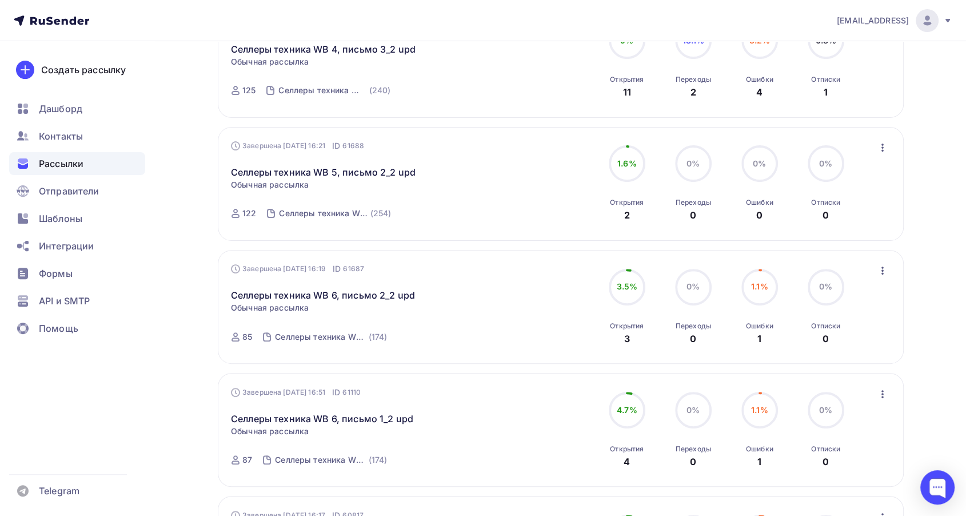
scroll to position [317, 0]
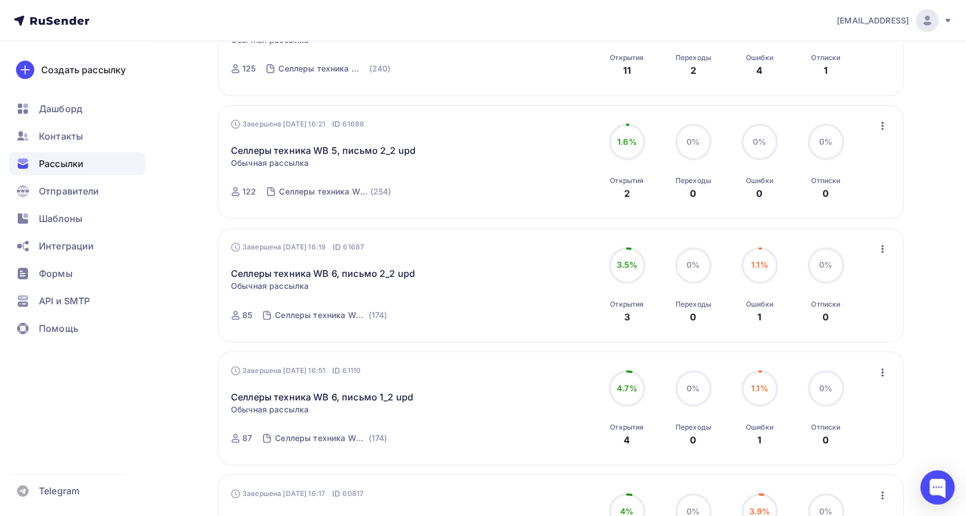
click at [886, 365] on icon "button" at bounding box center [883, 372] width 14 height 14
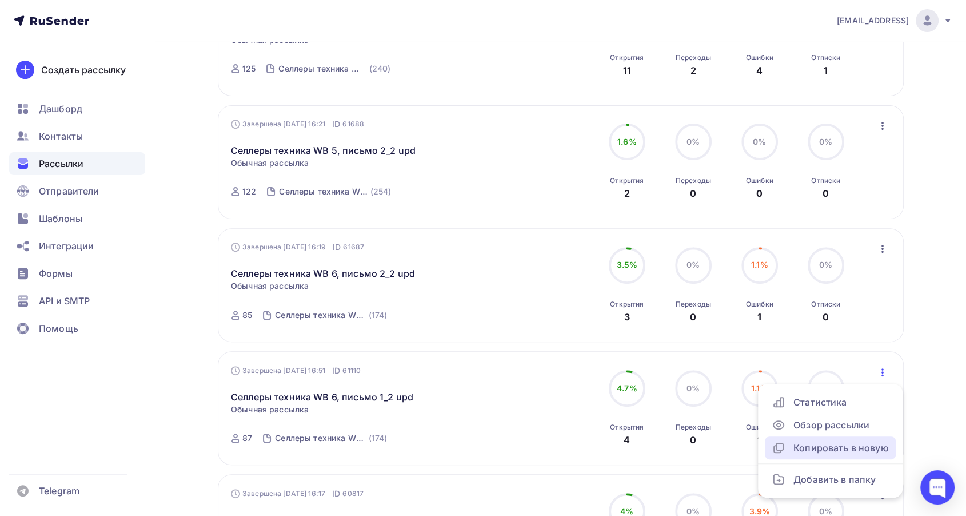
drag, startPoint x: 837, startPoint y: 445, endPoint x: 789, endPoint y: 416, distance: 55.9
click at [837, 444] on div "Копировать в новую" at bounding box center [830, 448] width 117 height 14
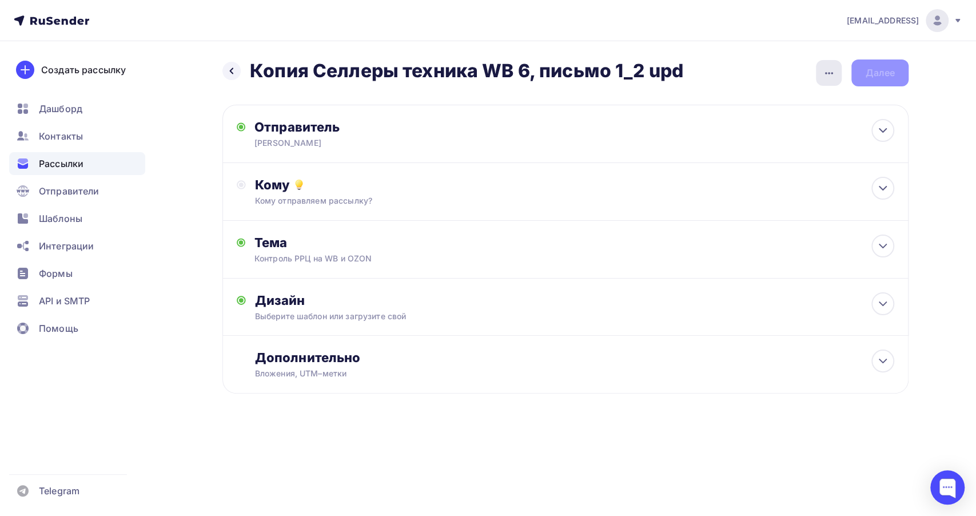
click at [819, 71] on div "button" at bounding box center [829, 73] width 26 height 26
click at [759, 133] on div "Переименовать рассылку" at bounding box center [769, 132] width 142 height 14
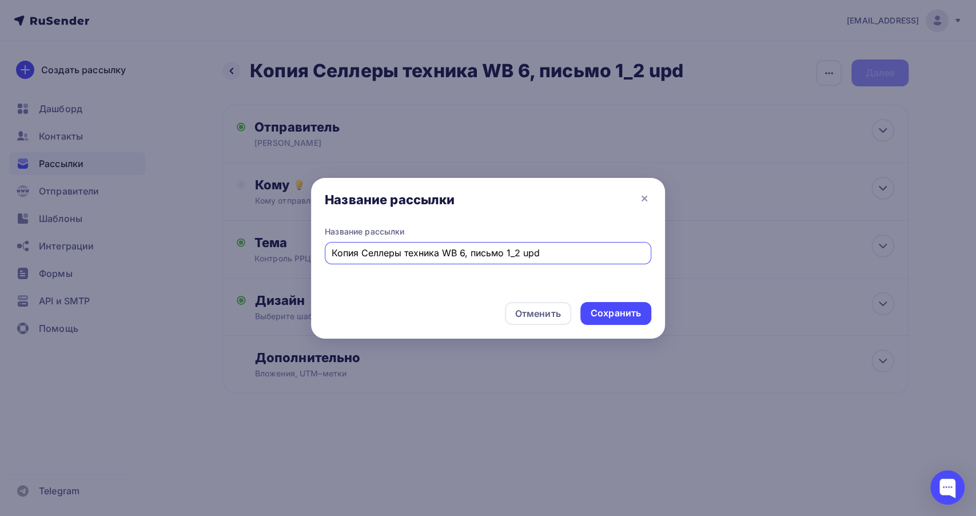
drag, startPoint x: 360, startPoint y: 254, endPoint x: 250, endPoint y: 243, distance: 110.9
click at [250, 243] on div "Название рассылки Название рассылки Копия Селлеры техника WB 6, письмо 1_2 upd …" at bounding box center [488, 258] width 976 height 516
click at [435, 256] on input "Селлеры техника WB 6, письмо 1_2 upd" at bounding box center [488, 253] width 313 height 14
click at [469, 252] on input "Селлеры техника WB 1 и WB 2 не читали, письмо 1_2 upd" at bounding box center [488, 253] width 313 height 14
click at [516, 256] on input "Селлеры техника WB 1 и WB 2 (не читали, письмо 1_2 upd" at bounding box center [488, 253] width 313 height 14
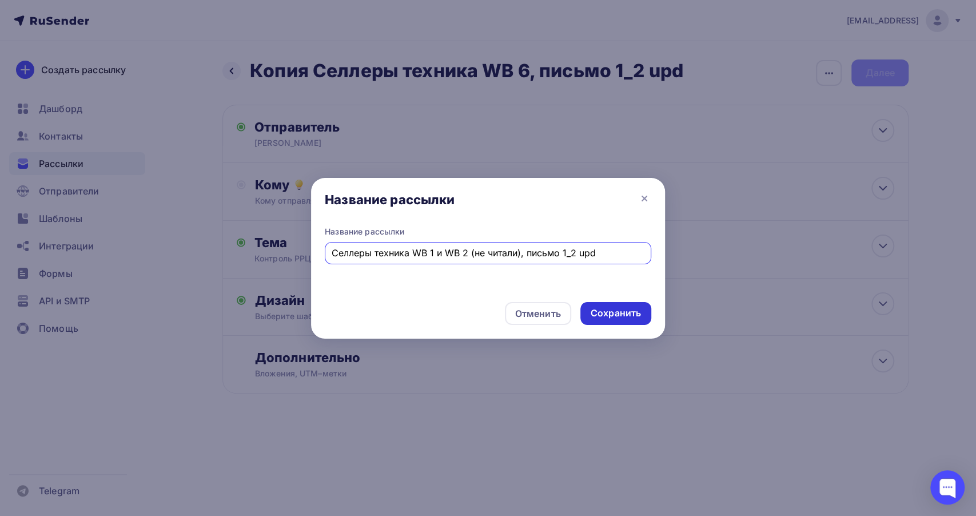
type input "Селлеры техника WB 1 и WB 2 (не читали), письмо 1_2 upd"
click at [627, 309] on div "Сохранить" at bounding box center [616, 312] width 50 height 13
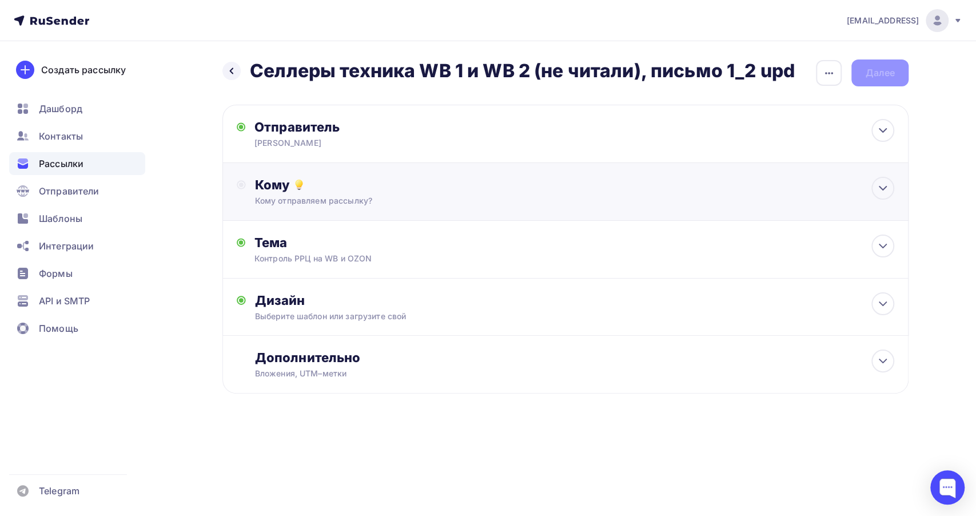
click at [488, 196] on div "Кому отправляем рассылку?" at bounding box center [543, 200] width 576 height 11
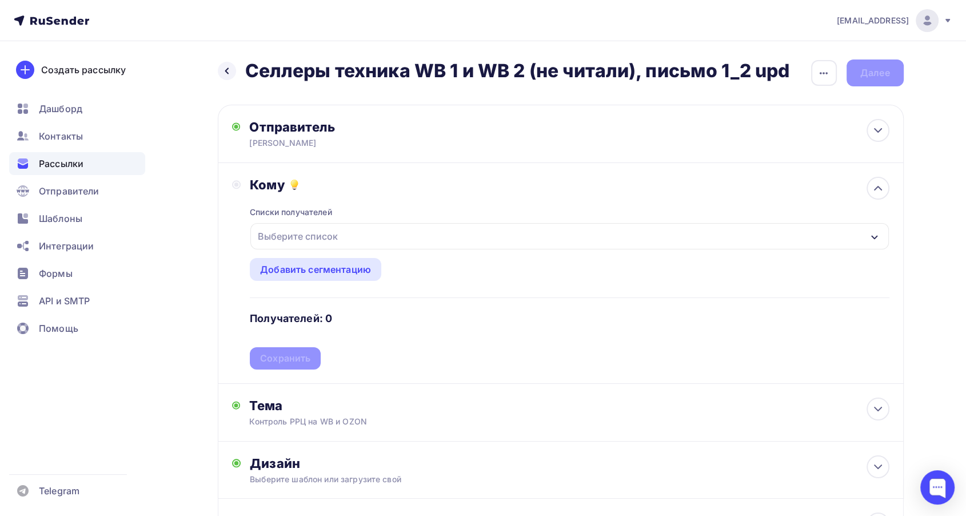
click at [346, 233] on div "Выберите список" at bounding box center [569, 236] width 638 height 26
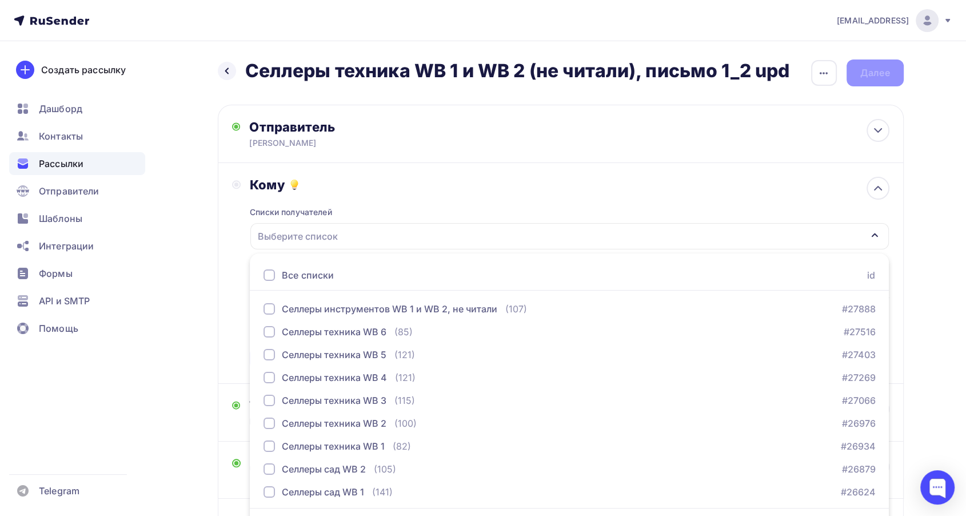
scroll to position [33, 0]
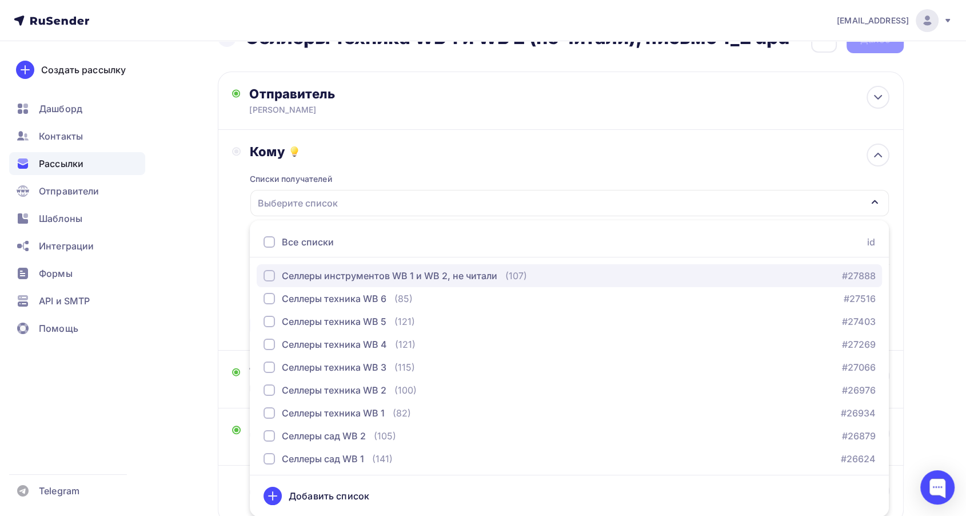
click at [332, 272] on div "Селлеры инструментов WB 1 и WB 2, не читали" at bounding box center [390, 276] width 216 height 14
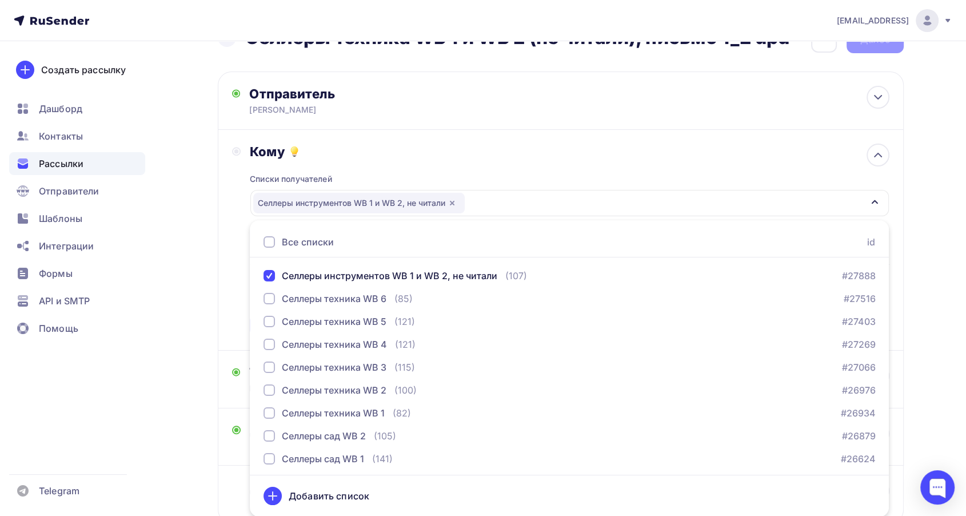
click at [229, 286] on div "Кому Списки получателей Селлеры инструментов WB 1 и WB 2, не читали Все списки …" at bounding box center [561, 240] width 686 height 221
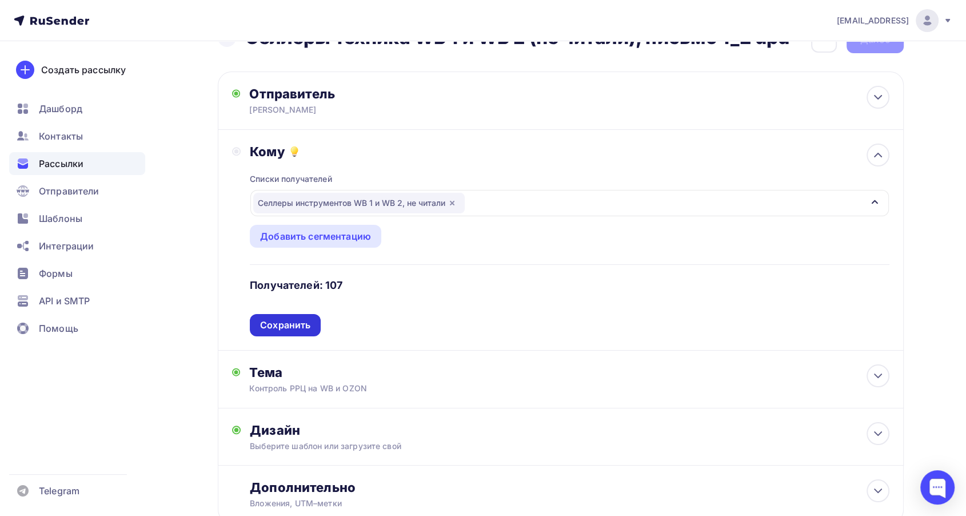
click at [284, 320] on div "Сохранить" at bounding box center [285, 324] width 50 height 13
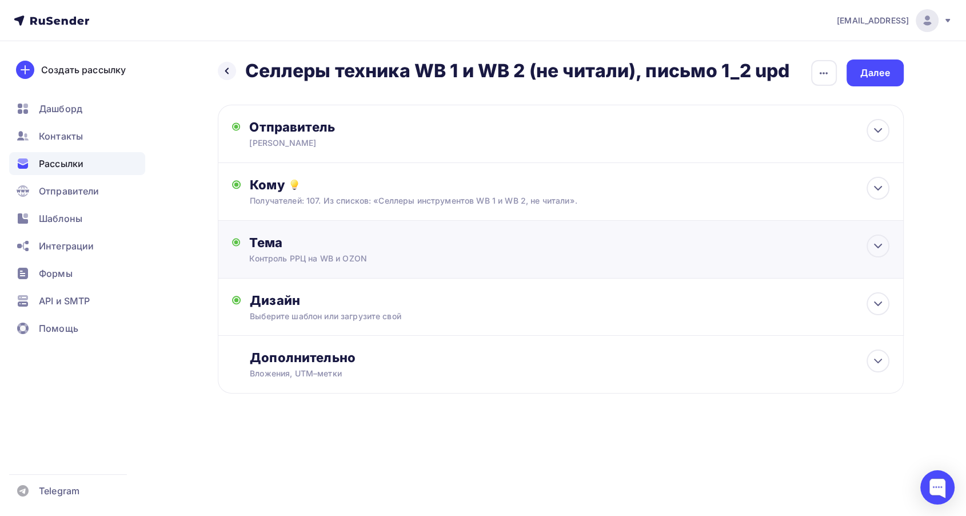
scroll to position [0, 0]
click at [875, 71] on div "Далее" at bounding box center [880, 72] width 30 height 13
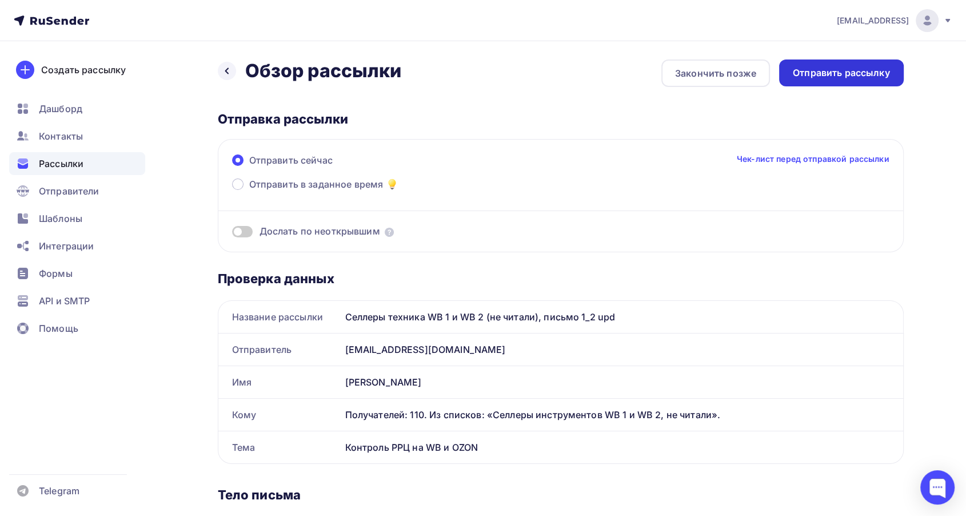
click at [870, 67] on div "Отправить рассылку" at bounding box center [841, 72] width 97 height 13
